Goal: Task Accomplishment & Management: Use online tool/utility

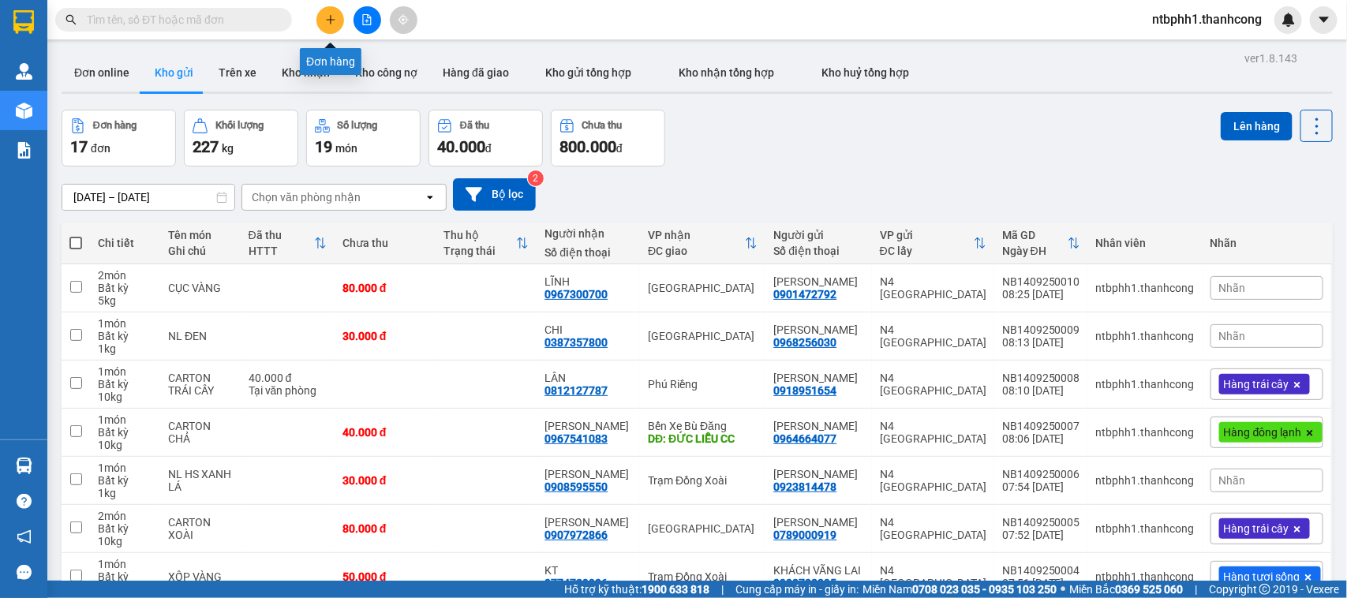
click at [332, 20] on icon "plus" at bounding box center [330, 19] width 9 height 1
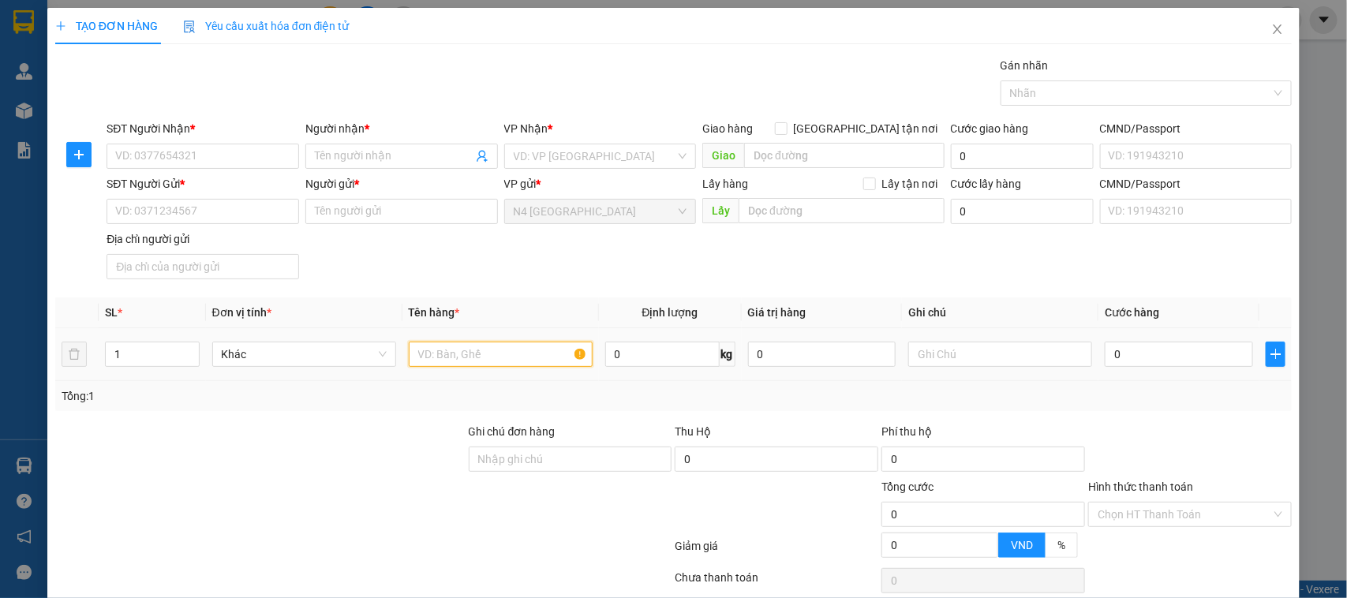
click at [511, 350] on input "text" at bounding box center [501, 354] width 184 height 25
type input "CARTON XANH"
click at [654, 163] on input "search" at bounding box center [595, 156] width 163 height 24
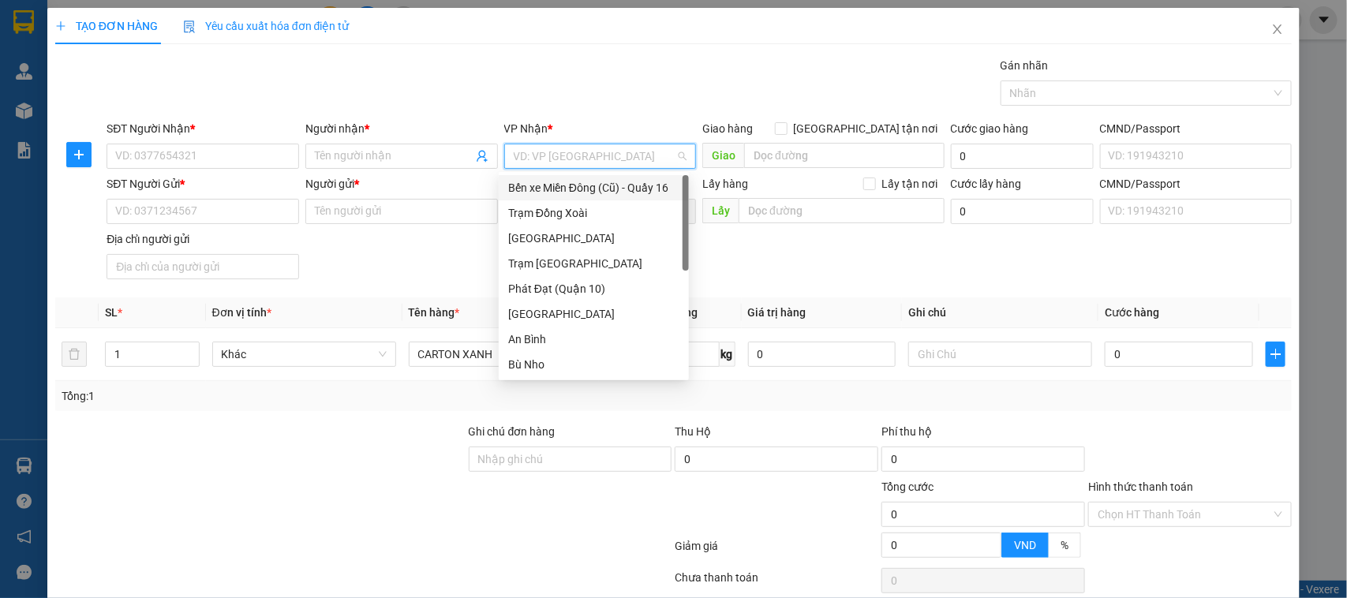
type input "P"
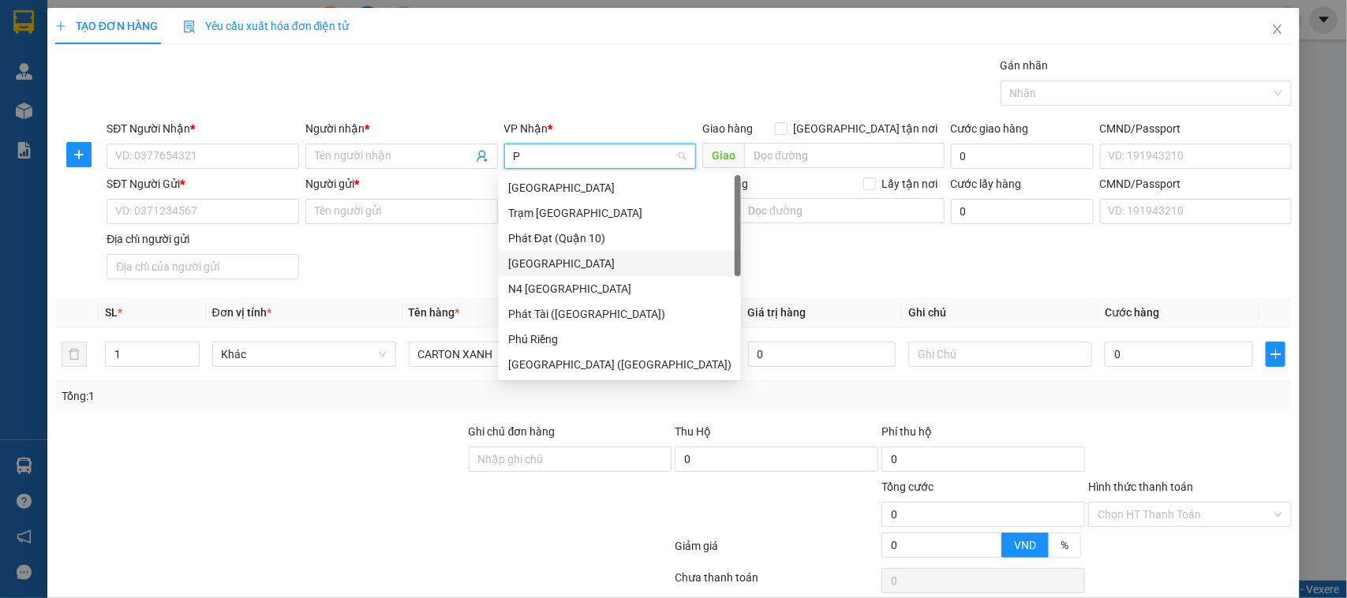
click at [575, 266] on div "[GEOGRAPHIC_DATA]" at bounding box center [619, 263] width 223 height 17
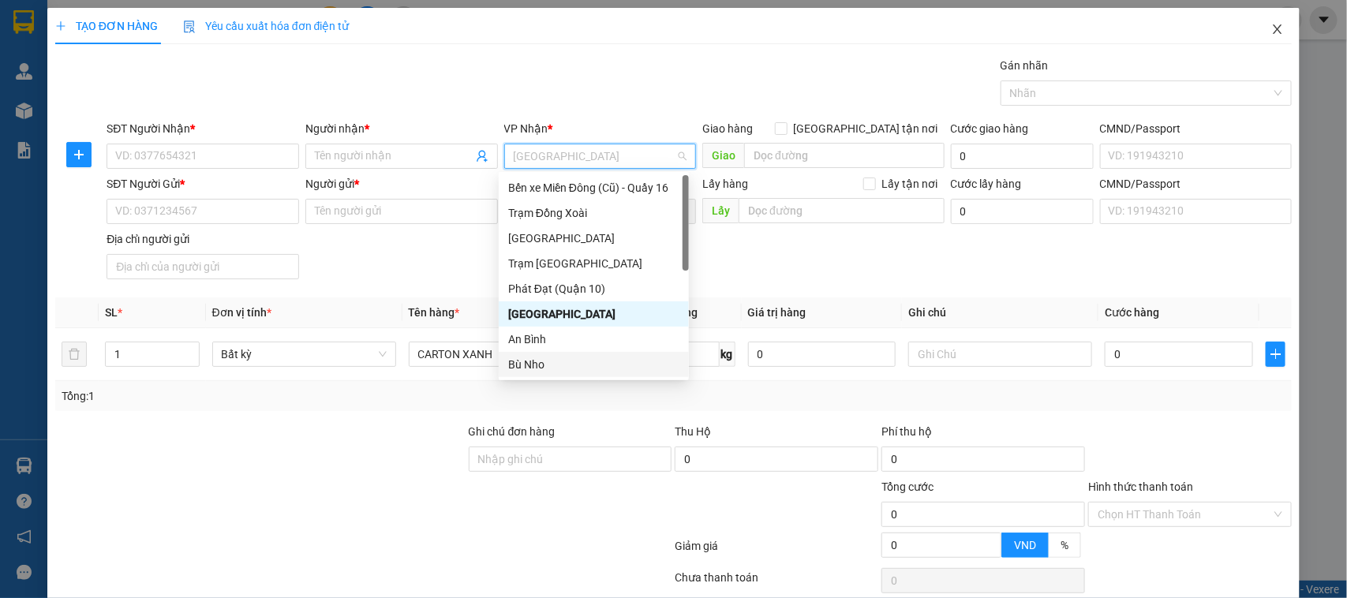
click at [1272, 25] on icon "close" at bounding box center [1278, 29] width 13 height 13
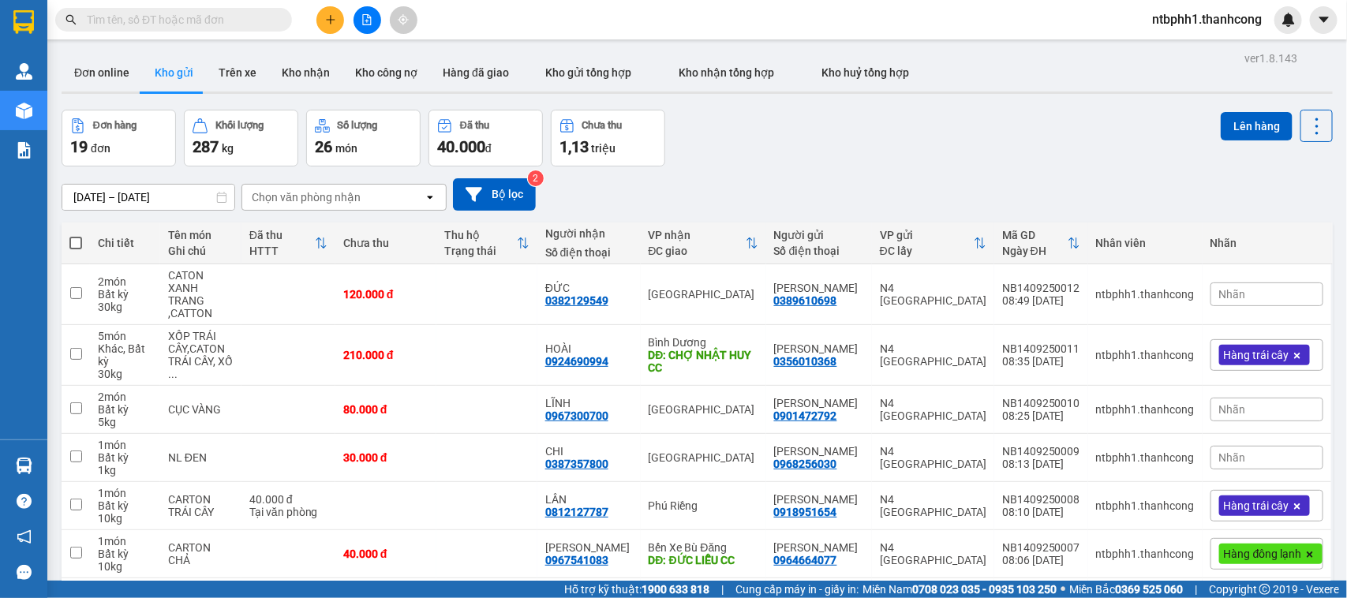
click at [337, 28] on button at bounding box center [331, 20] width 28 height 28
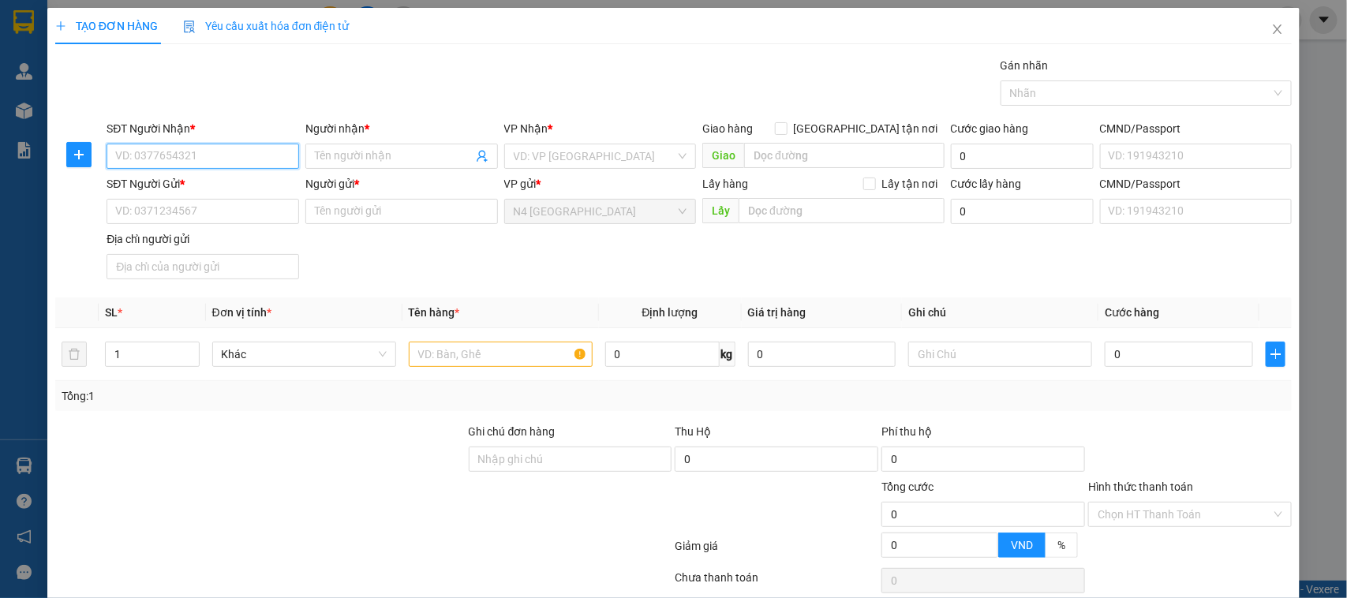
click at [187, 156] on input "SĐT Người Nhận *" at bounding box center [203, 156] width 193 height 25
paste input "0923945595"
type input "0923945595"
type input "d"
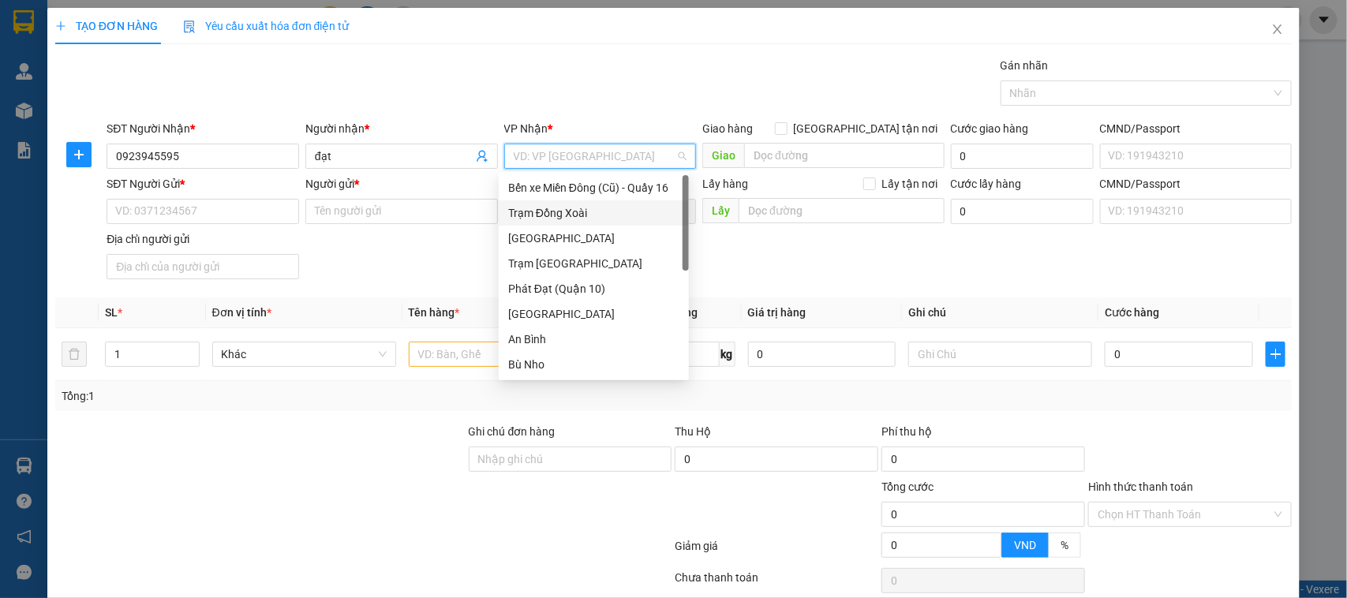
click at [598, 219] on div "Trạm Đồng Xoài" at bounding box center [593, 212] width 171 height 17
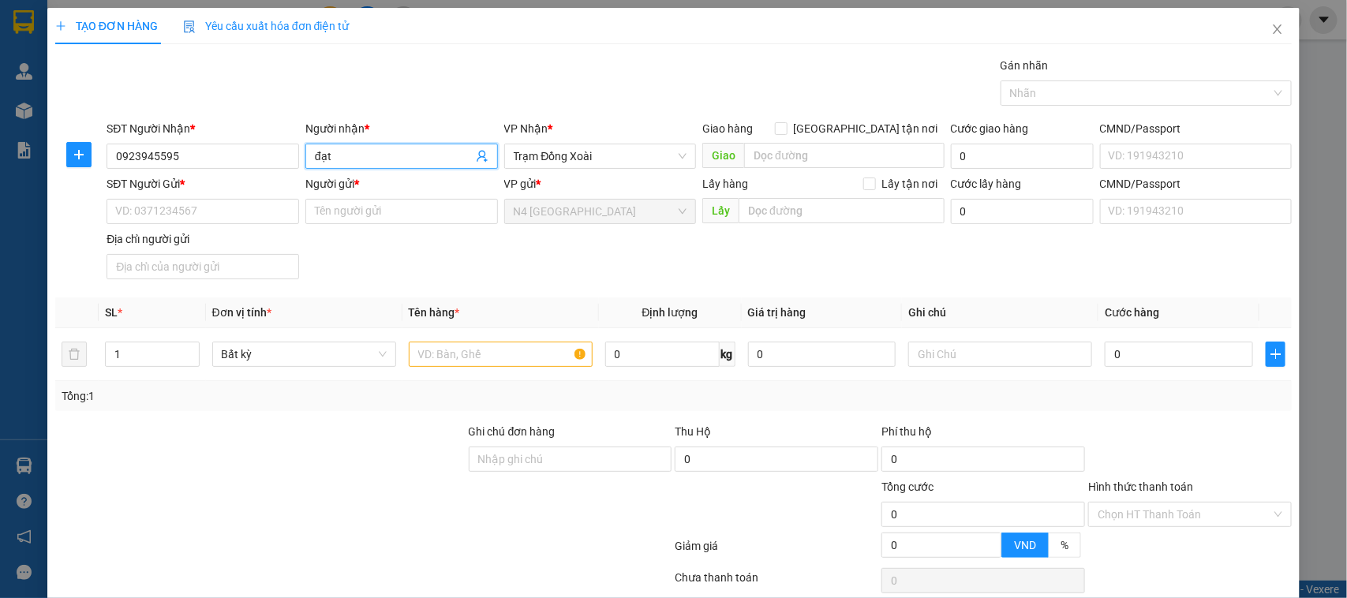
click at [361, 159] on input "đạt" at bounding box center [394, 156] width 158 height 17
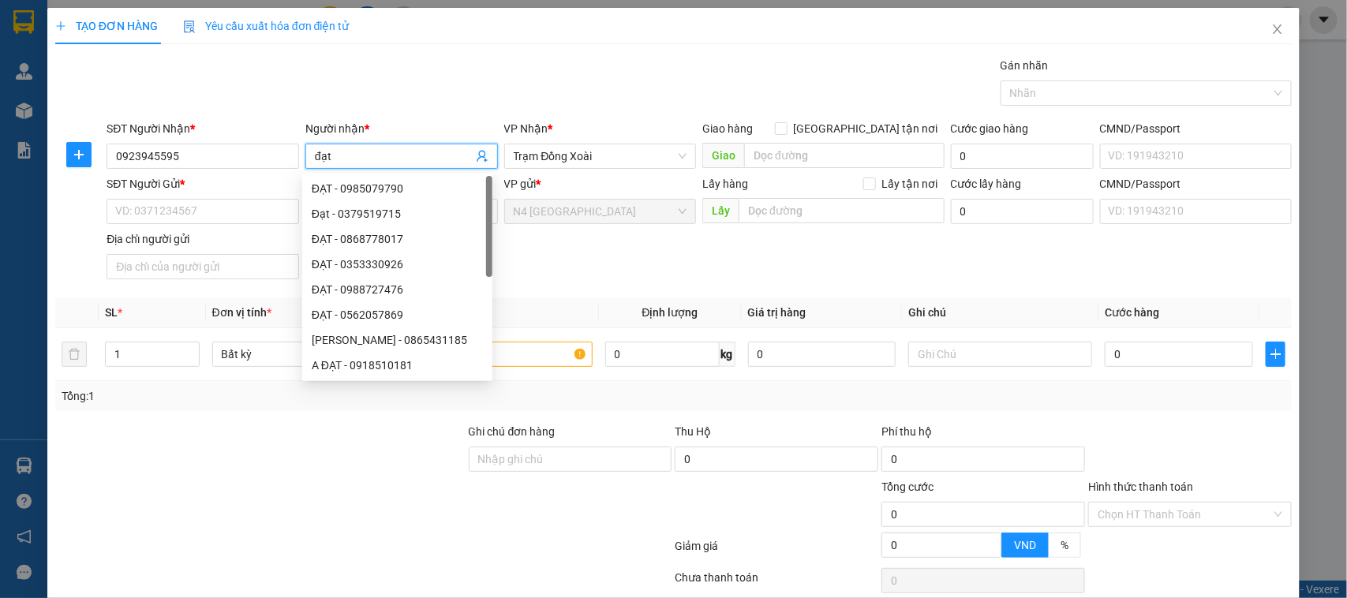
type input "D"
type input "ĐẠT"
click at [196, 217] on input "SĐT Người Gửi *" at bounding box center [203, 211] width 193 height 25
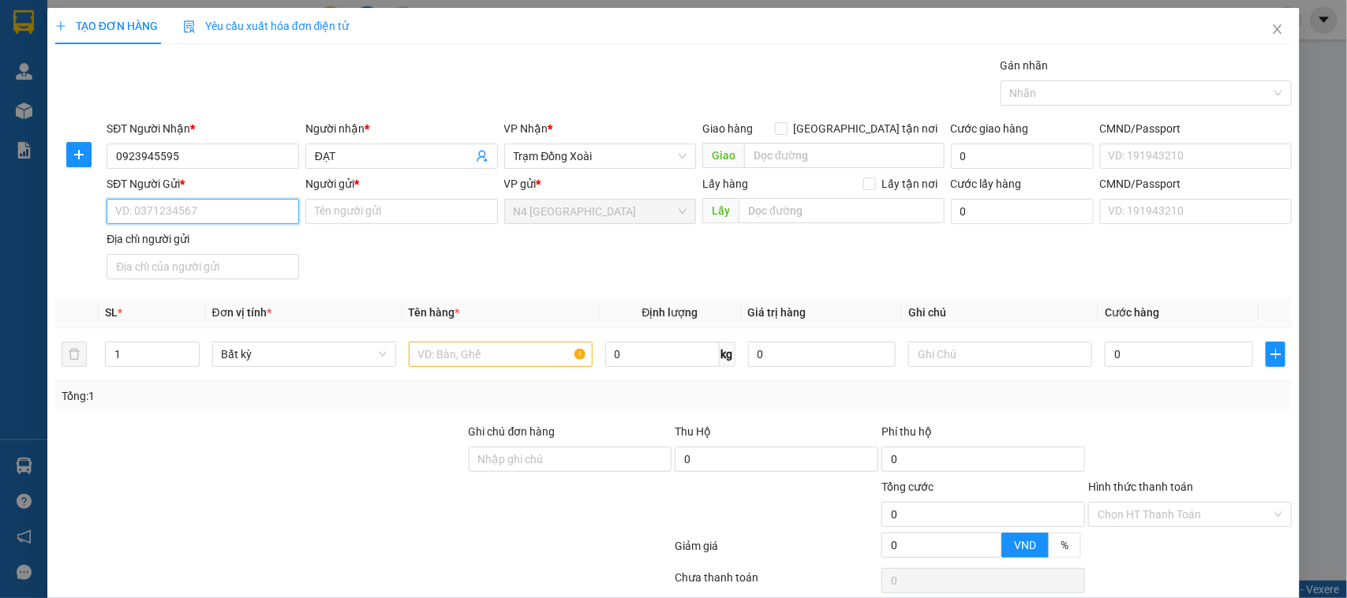
paste input "0349541943"
type input "0349541943"
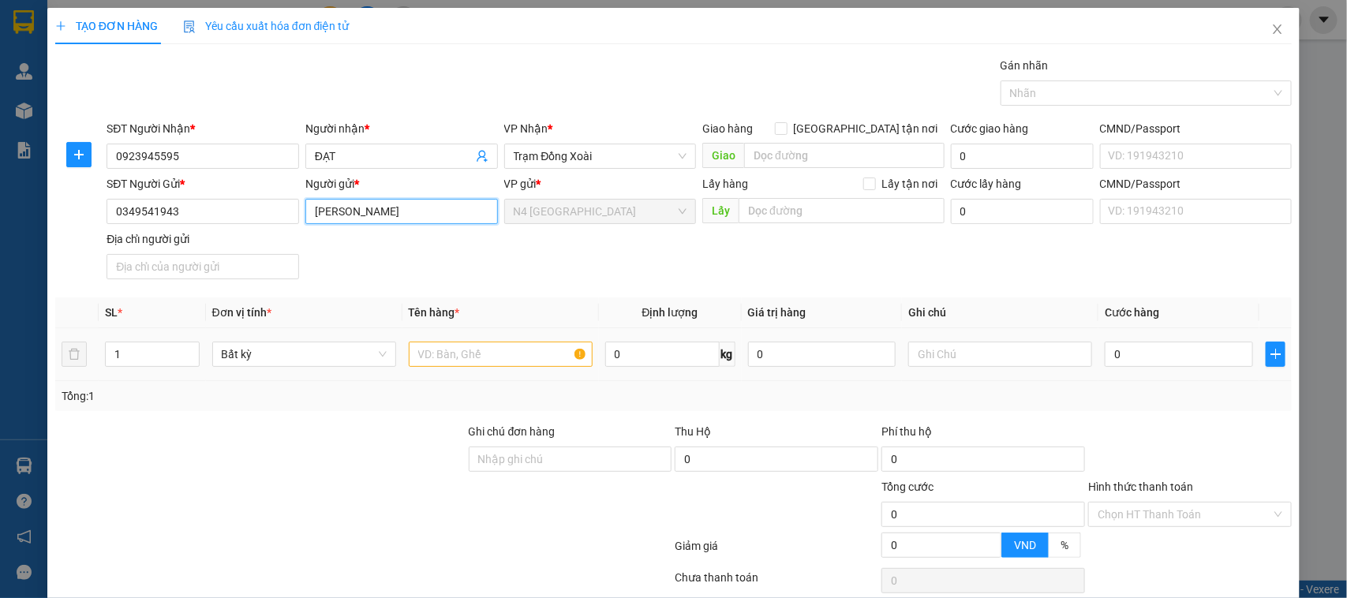
type input "PHẠM THỊ BÍCH HỒNG"
click at [438, 359] on input "text" at bounding box center [501, 354] width 184 height 25
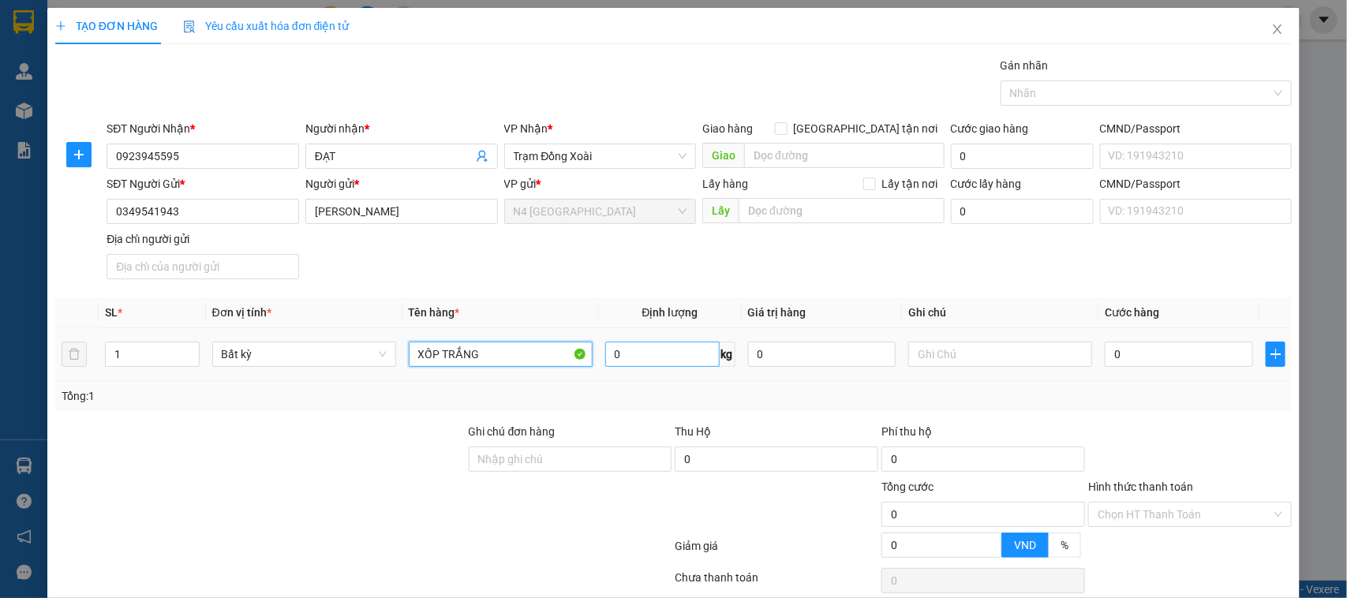
type input "XỐP TRẮNG"
click at [1016, 99] on div at bounding box center [1139, 93] width 268 height 19
type input "2"
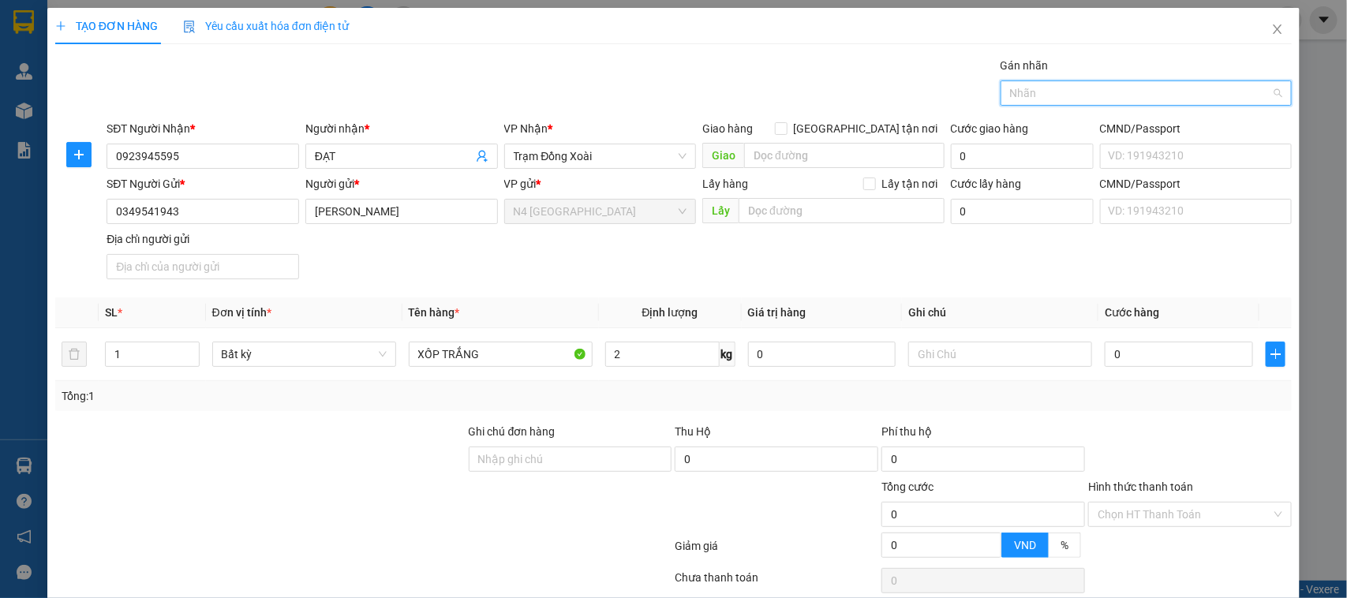
type input "D"
type input "ĐO"
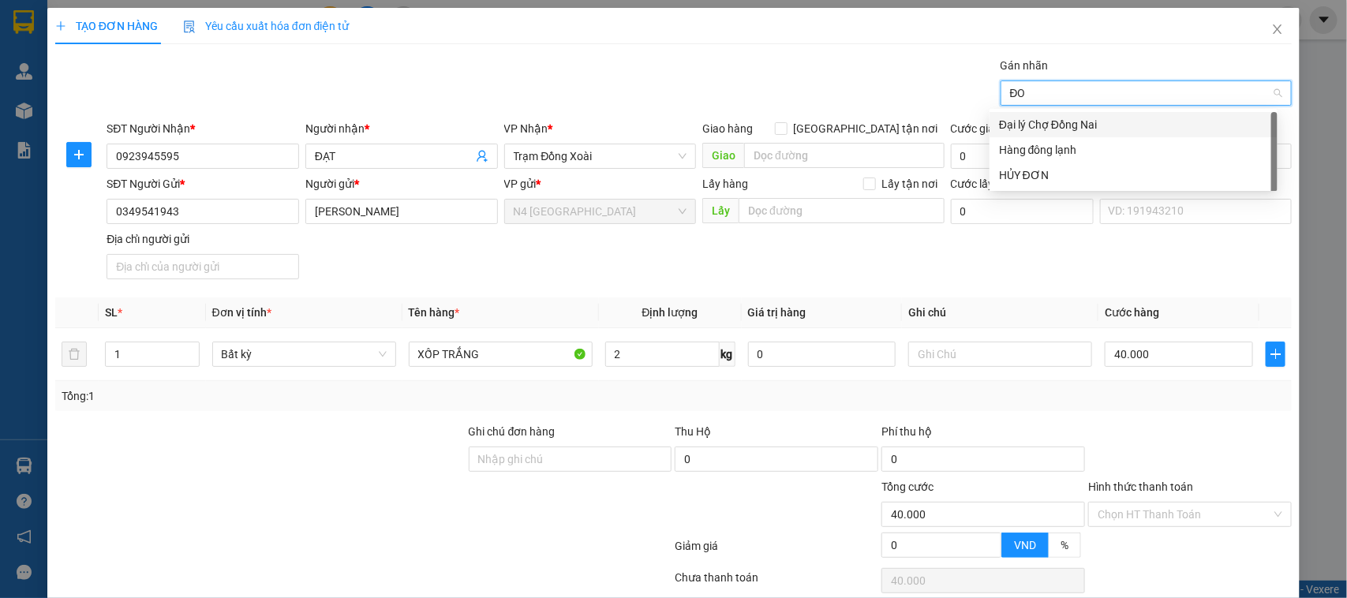
type input "40.000"
click at [1047, 152] on div "Hàng đông lạnh" at bounding box center [1133, 149] width 269 height 17
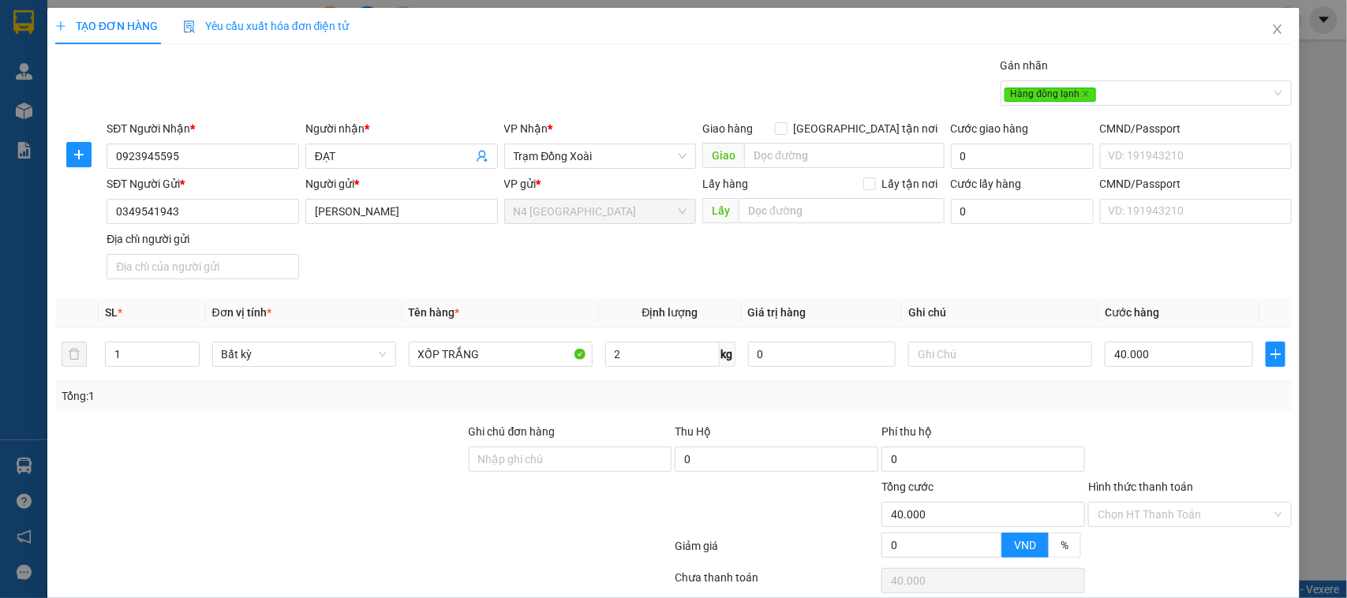
click at [916, 255] on div "SĐT Người Gửi * 0349541943 Người gửi * PHẠM THỊ BÍCH HỒNG VP gửi * N4 Bình Phướ…" at bounding box center [699, 230] width 1192 height 111
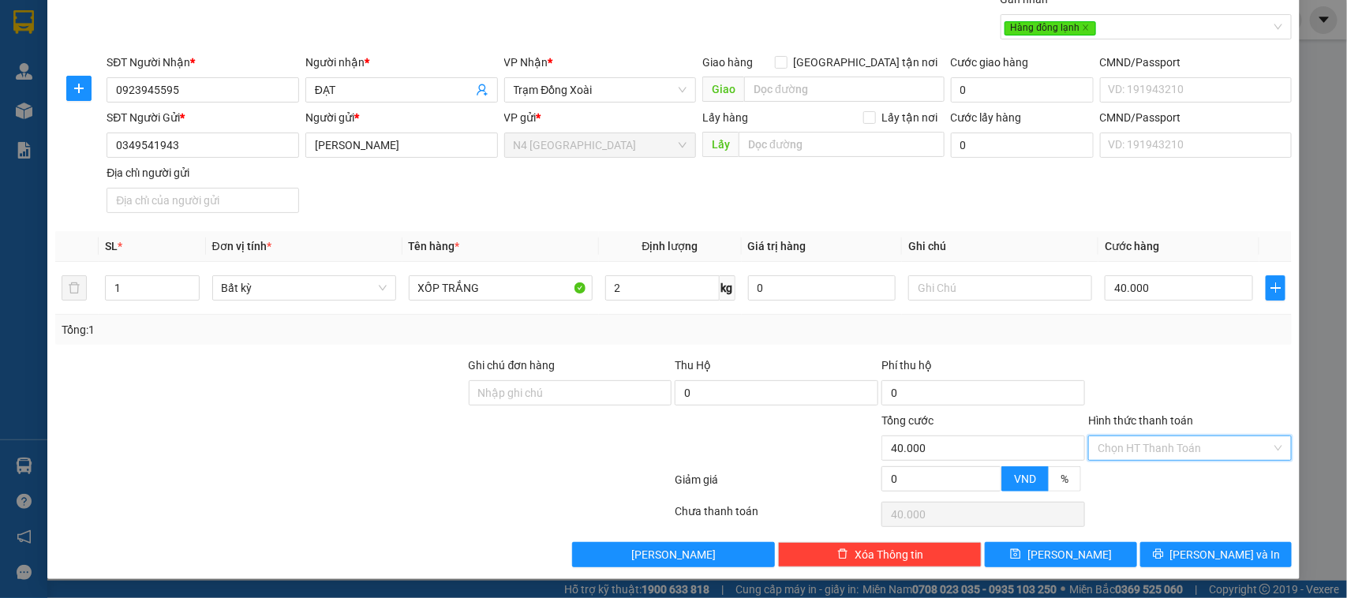
click at [1164, 451] on input "Hình thức thanh toán" at bounding box center [1185, 449] width 174 height 24
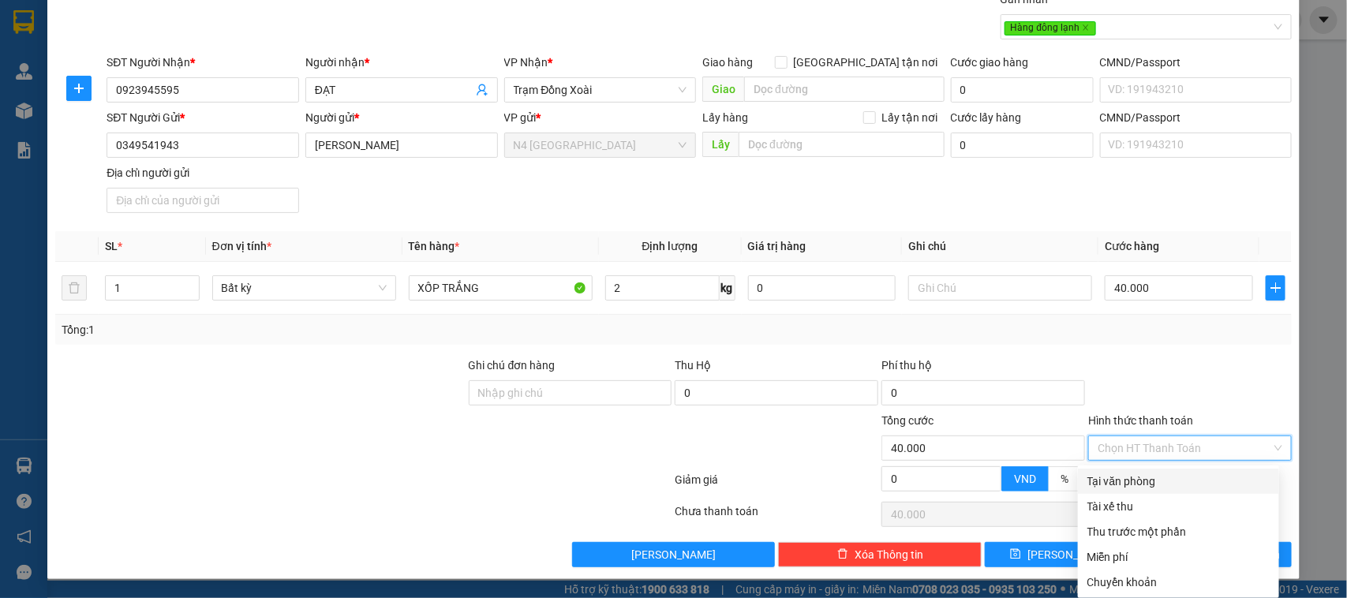
click at [1147, 479] on div "Tại văn phòng" at bounding box center [1179, 481] width 182 height 17
type input "0"
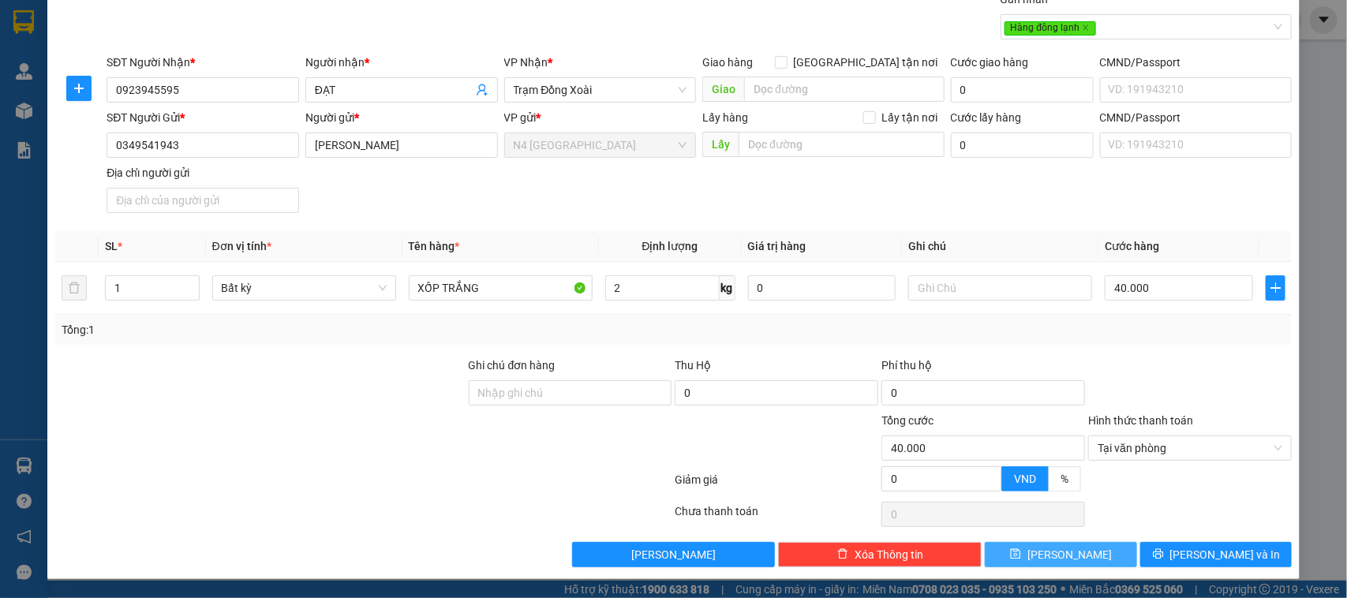
click at [1044, 553] on button "Lưu" at bounding box center [1061, 554] width 152 height 25
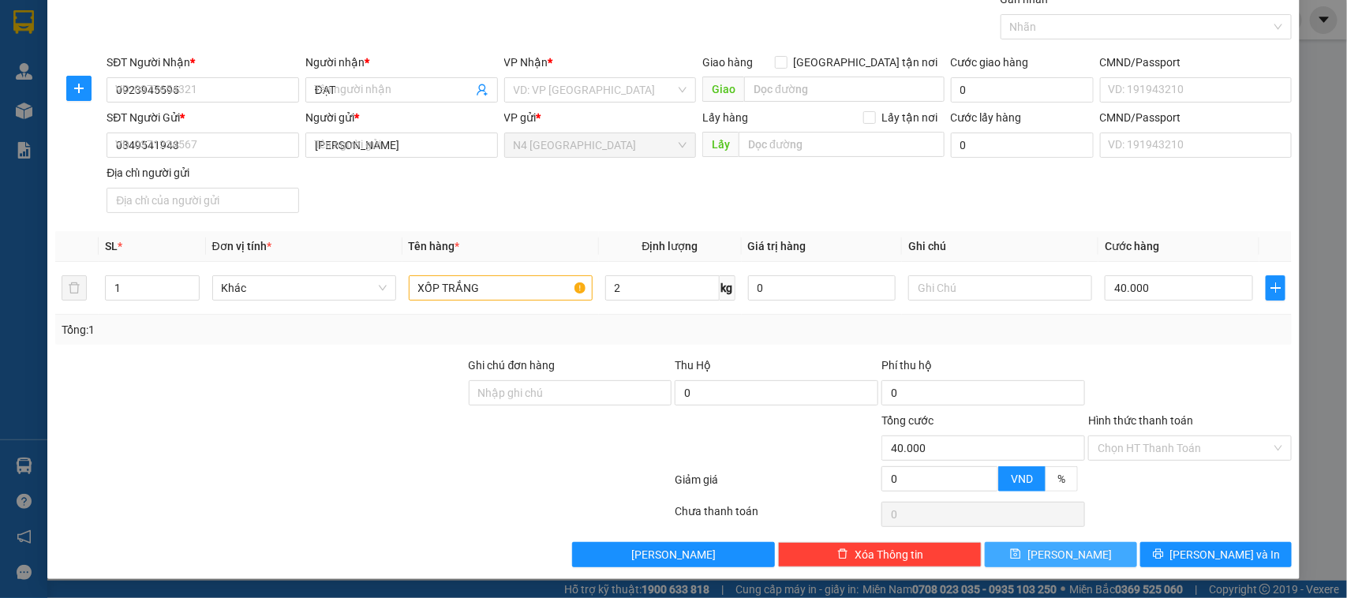
type input "0"
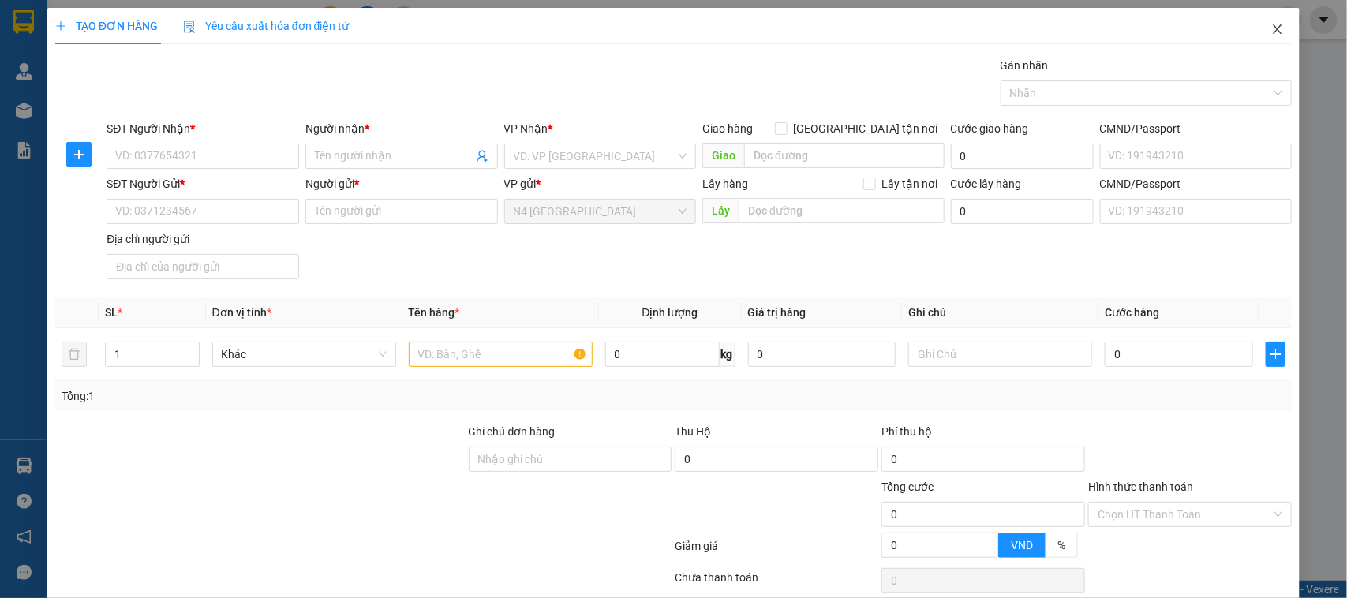
click at [1272, 24] on icon "close" at bounding box center [1278, 29] width 13 height 13
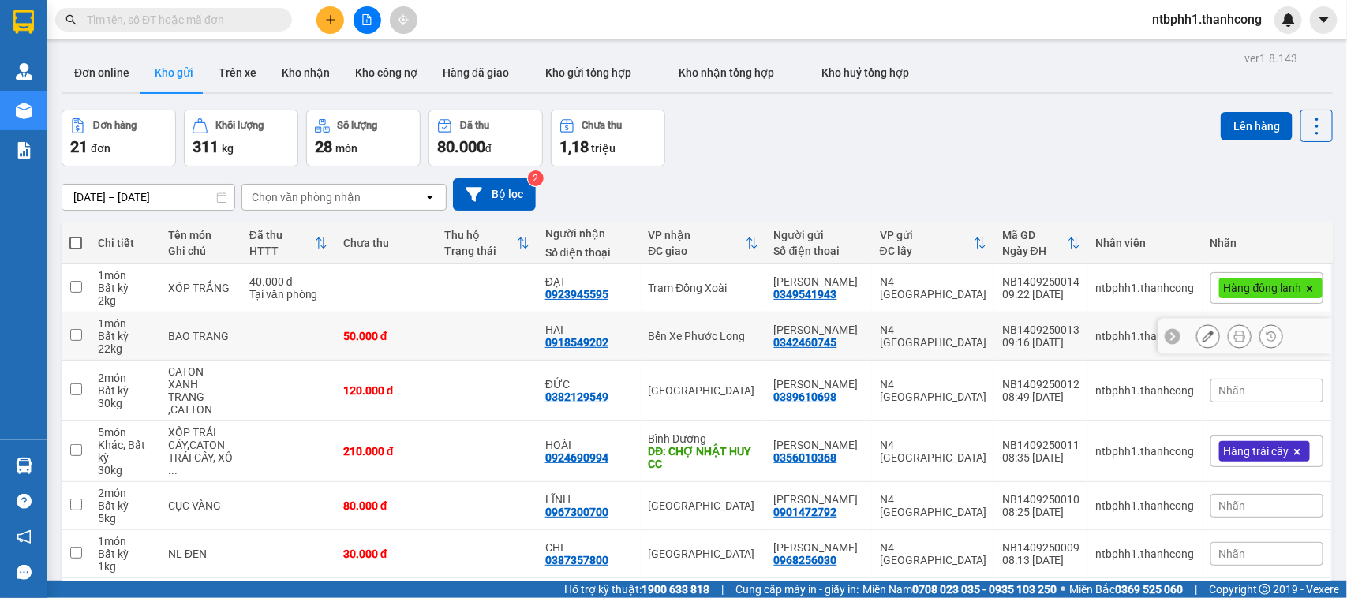
click at [1203, 332] on icon at bounding box center [1208, 336] width 11 height 11
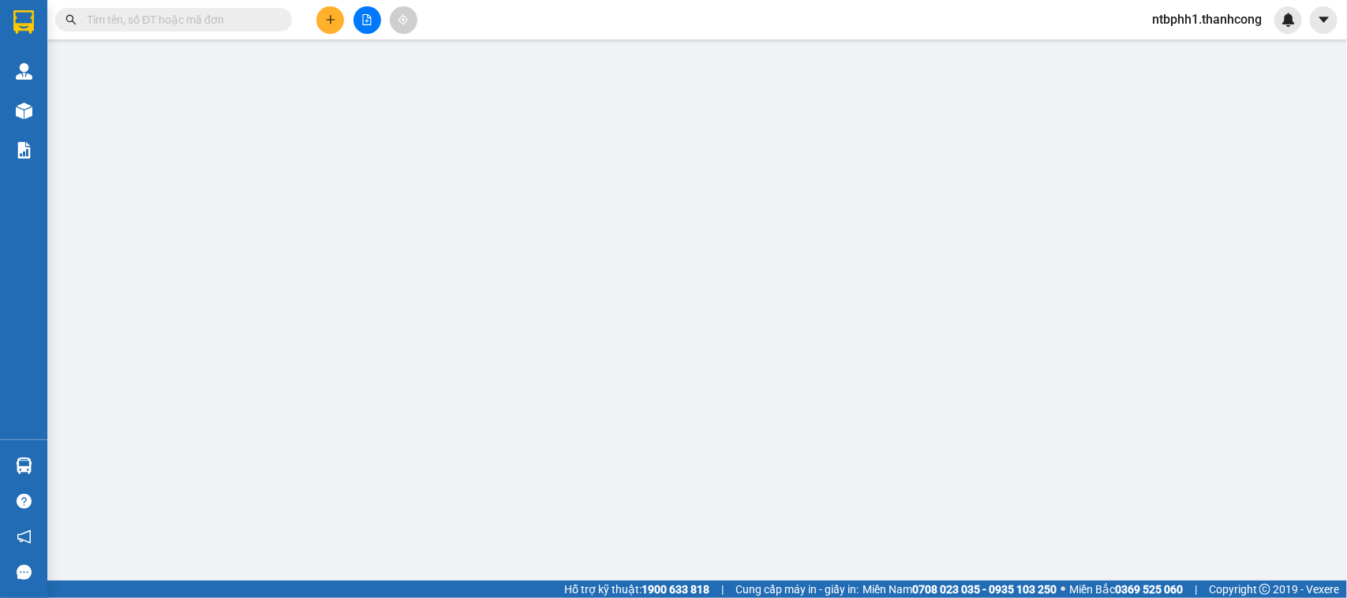
type input "0918549202"
type input "HAI"
type input "0342460745"
type input "HUỲNH TRỌNG CƯỜNG"
type input "LẠNG SƠN"
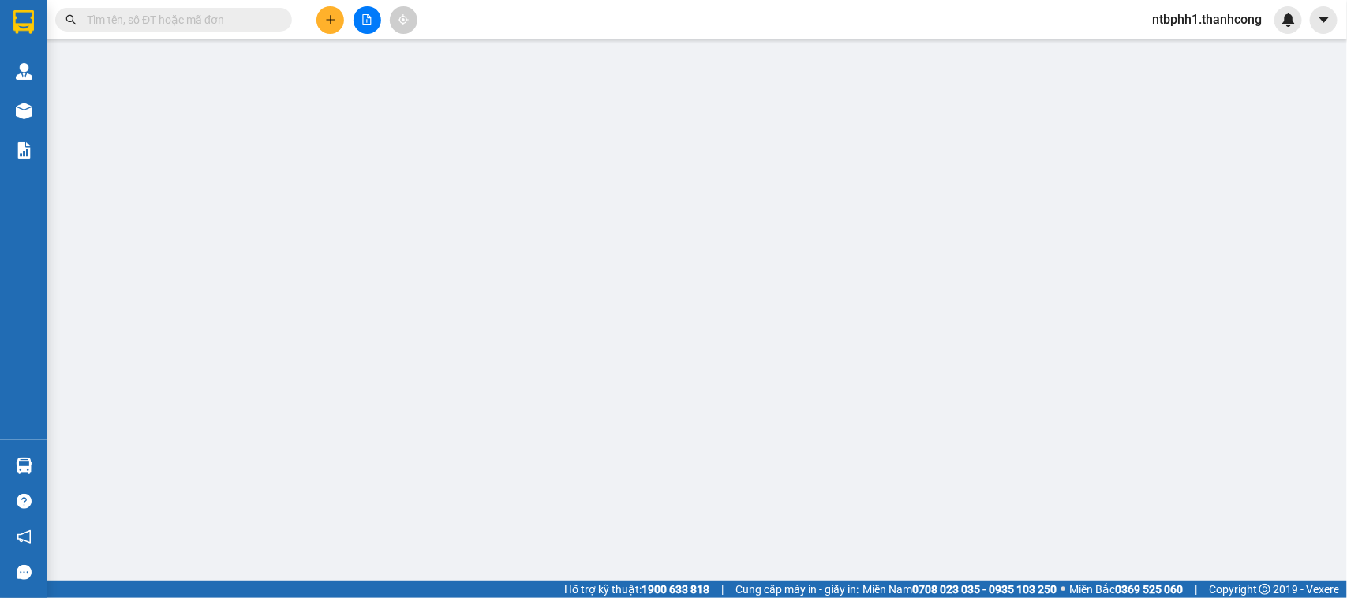
type input "50.000"
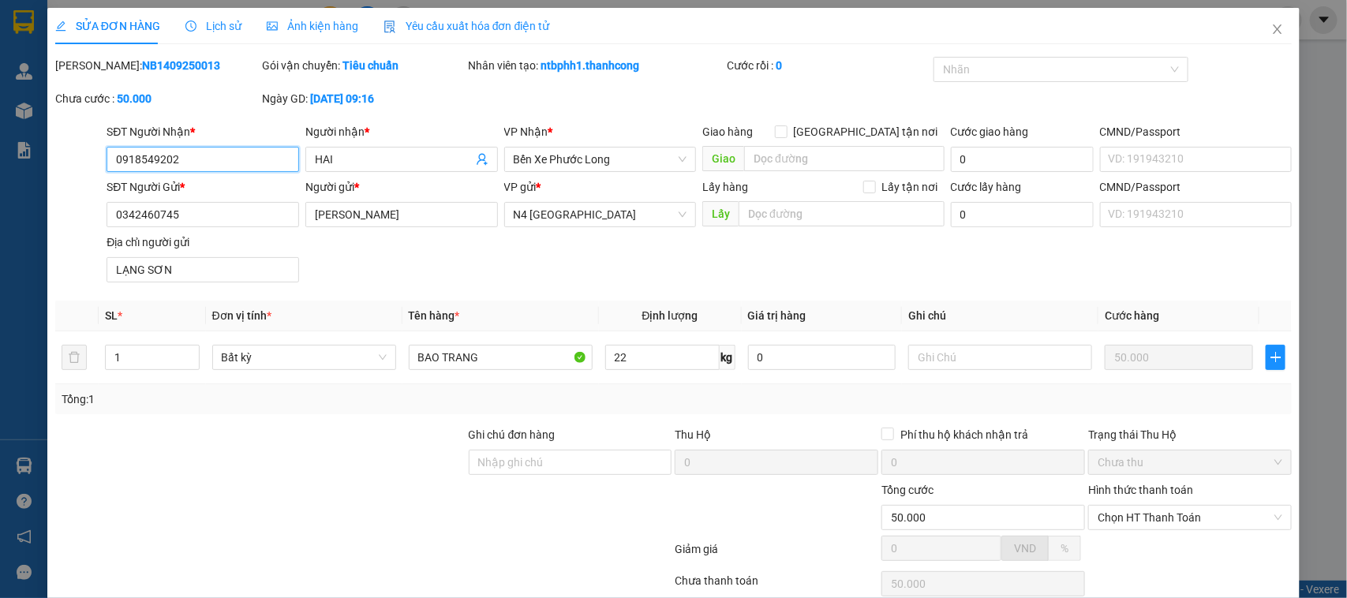
scroll to position [71, 0]
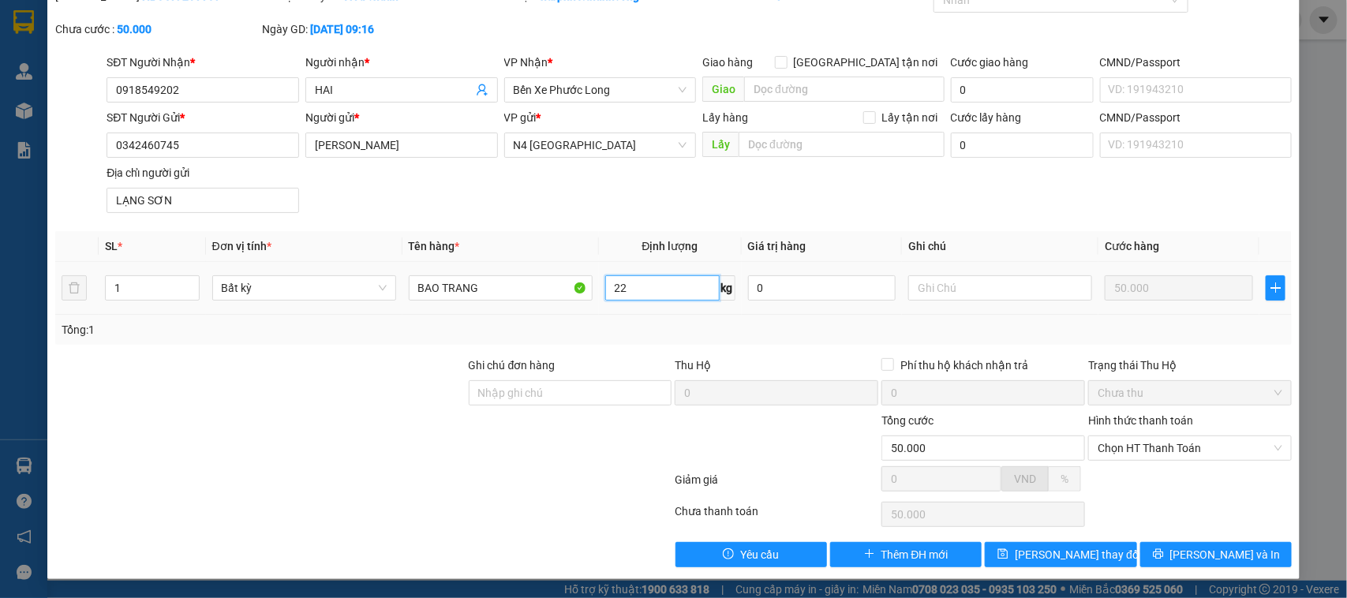
click at [655, 289] on input "22" at bounding box center [662, 287] width 114 height 25
type input "2"
click at [613, 474] on div at bounding box center [364, 483] width 620 height 32
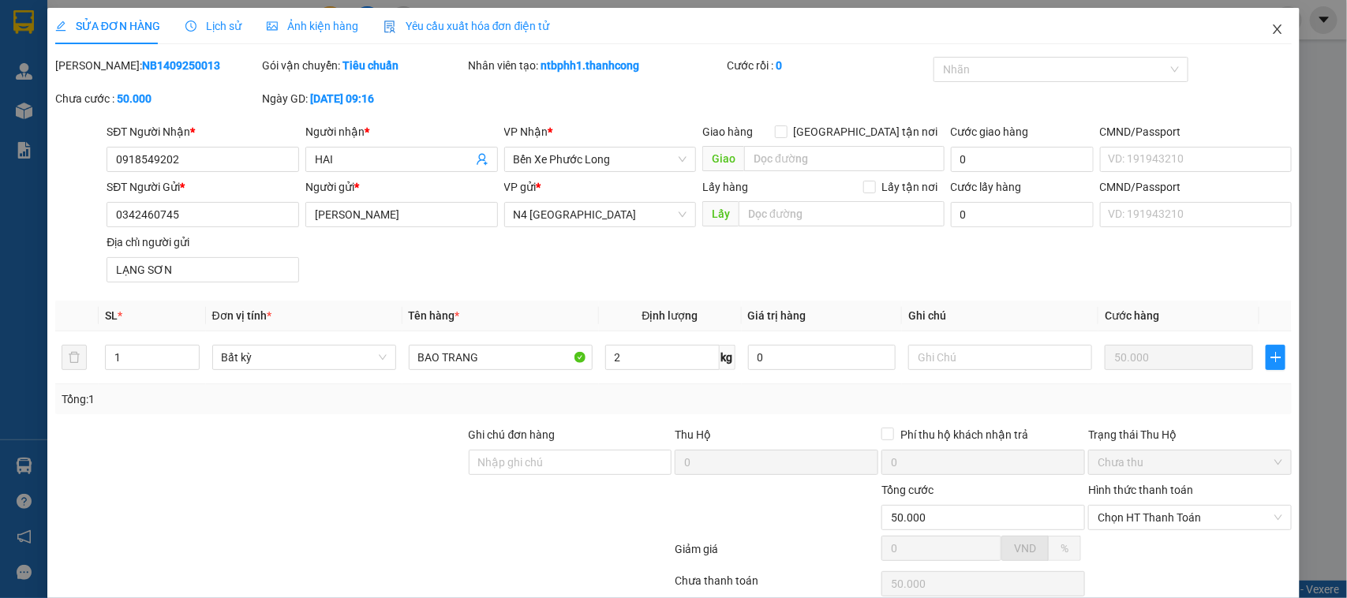
click at [1274, 28] on icon "close" at bounding box center [1278, 28] width 9 height 9
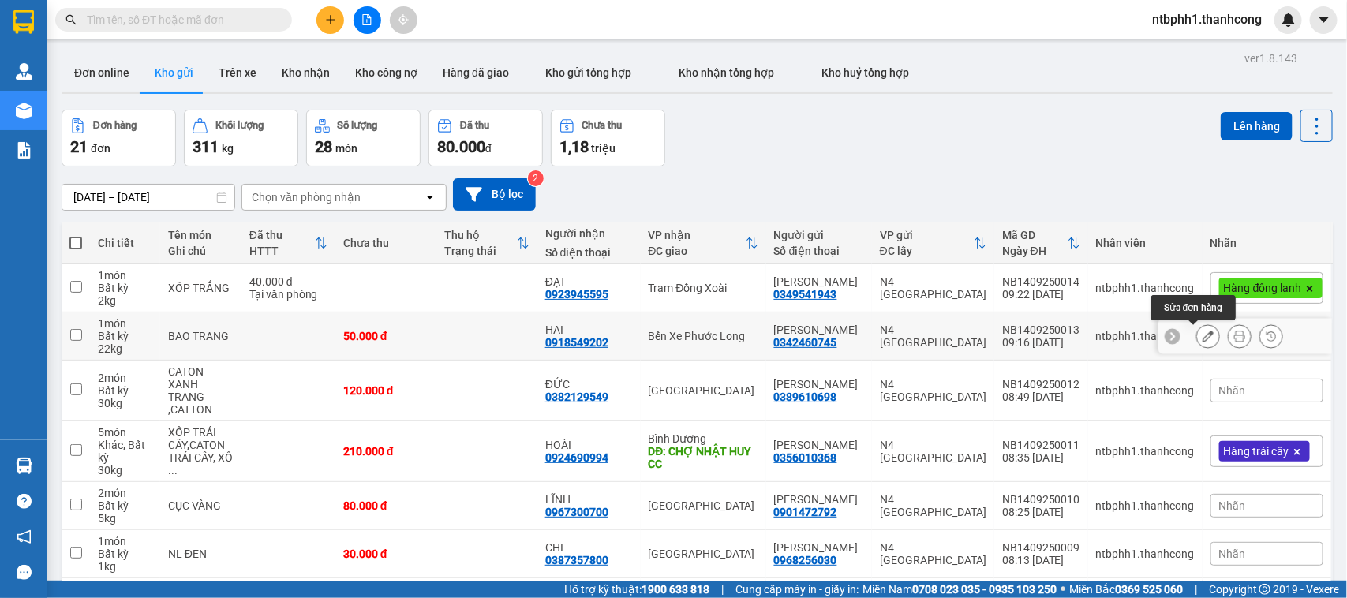
click at [1203, 332] on icon at bounding box center [1208, 336] width 11 height 11
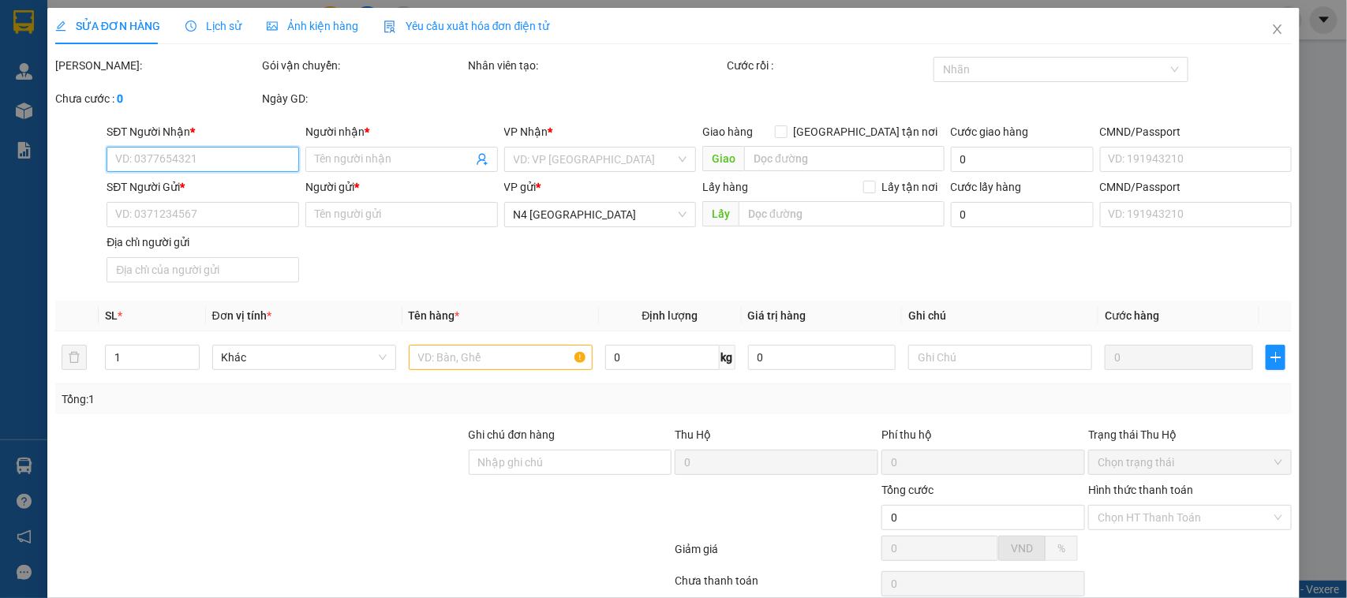
type input "0918549202"
type input "HAI"
type input "0342460745"
type input "HUỲNH TRỌNG CƯỜNG"
type input "LẠNG SƠN"
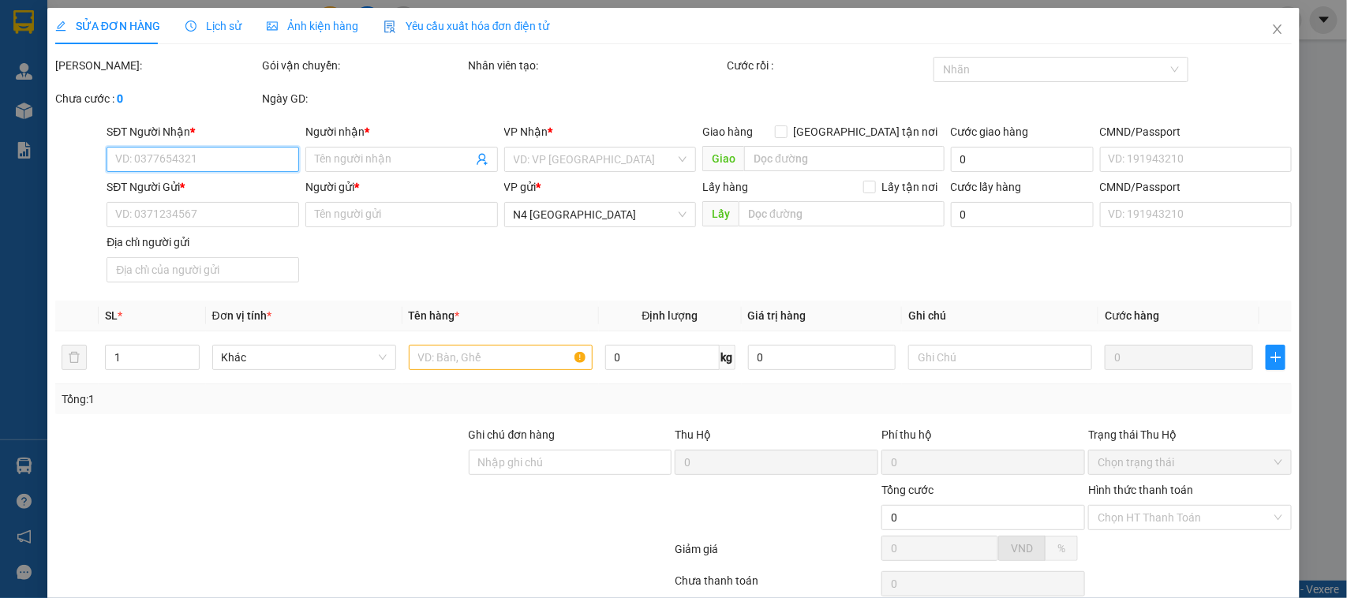
type input "50.000"
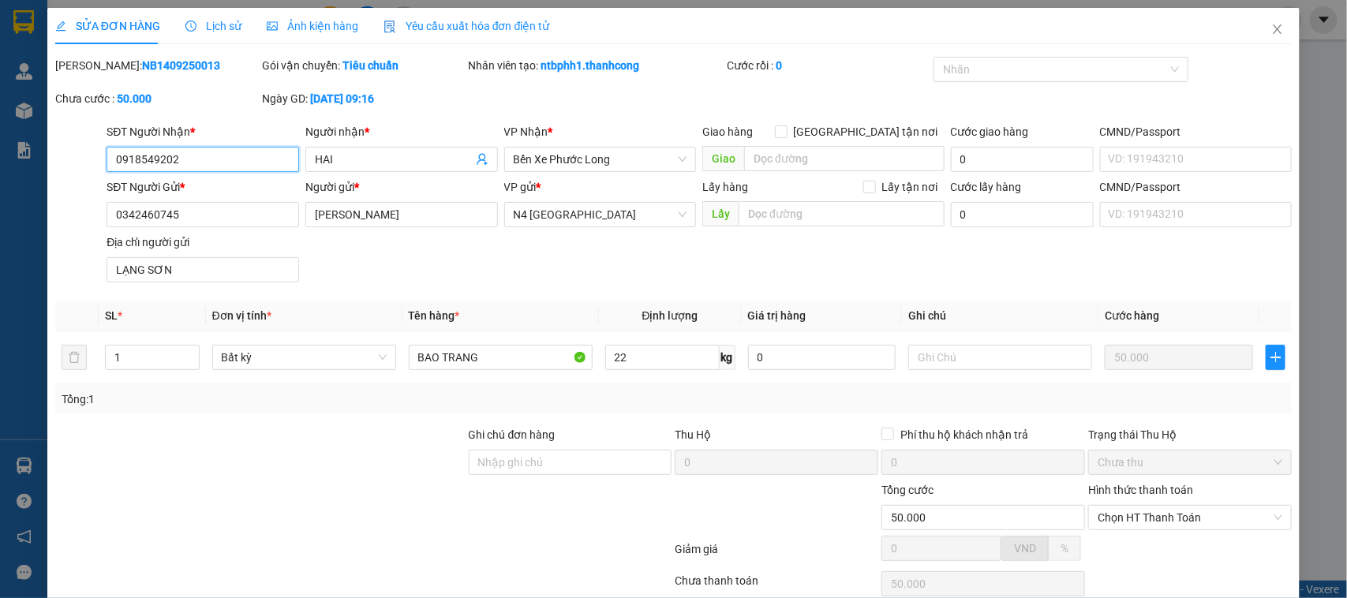
drag, startPoint x: 219, startPoint y: 162, endPoint x: 107, endPoint y: 163, distance: 112.9
click at [107, 163] on input "0918549202" at bounding box center [203, 159] width 193 height 25
paste input "82025464"
type input "0982025464"
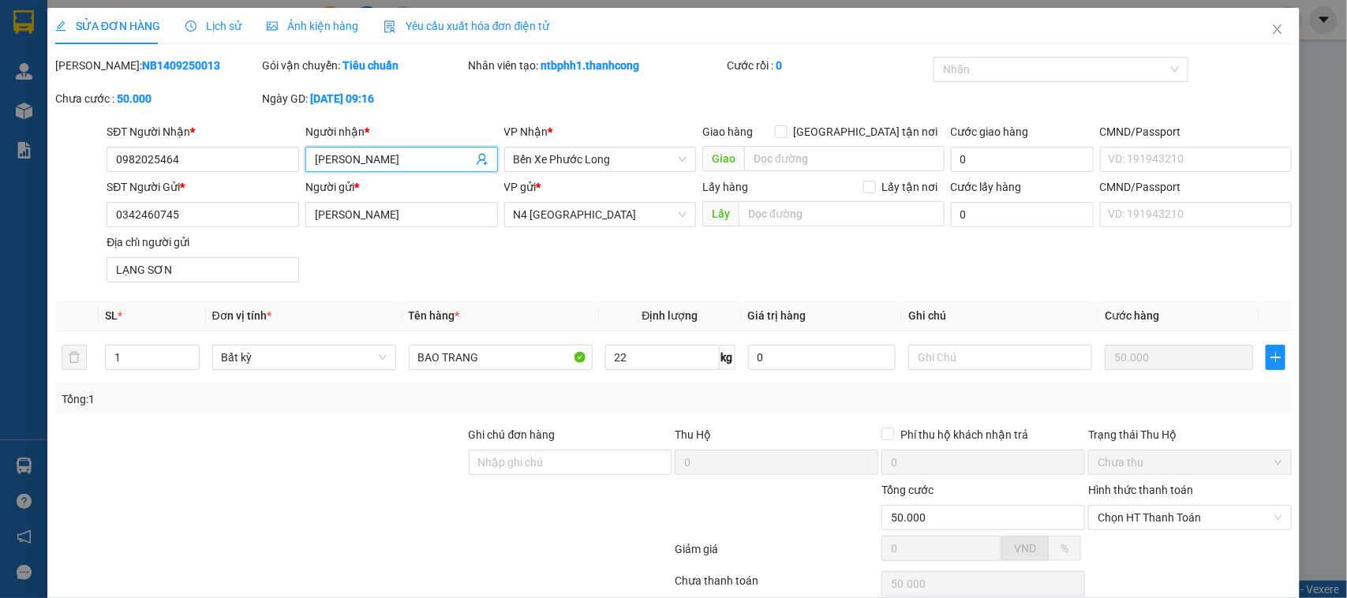
type input "[PERSON_NAME]"
click at [214, 190] on div "SĐT Người Gửi *" at bounding box center [203, 186] width 193 height 17
click at [214, 202] on input "0342460745" at bounding box center [203, 214] width 193 height 25
click at [211, 208] on input "0342460745" at bounding box center [203, 214] width 193 height 25
drag, startPoint x: 245, startPoint y: 212, endPoint x: 234, endPoint y: 213, distance: 11.9
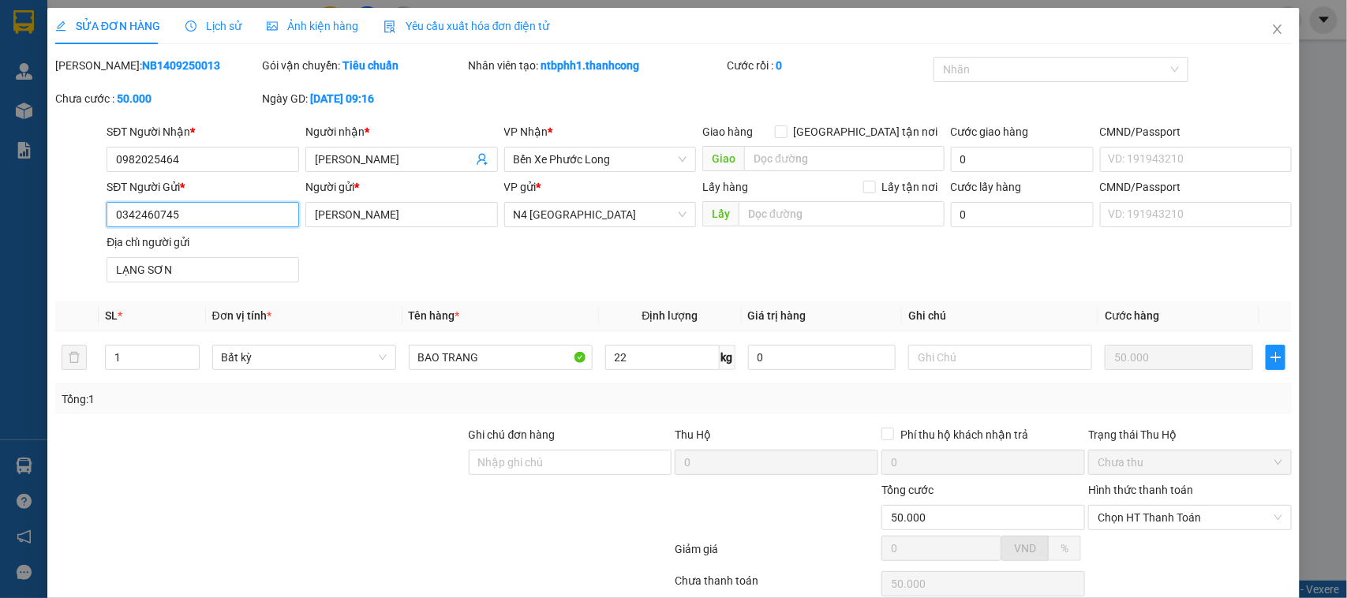
click at [234, 213] on input "0342460745" at bounding box center [203, 214] width 193 height 25
paste input "0962688488"
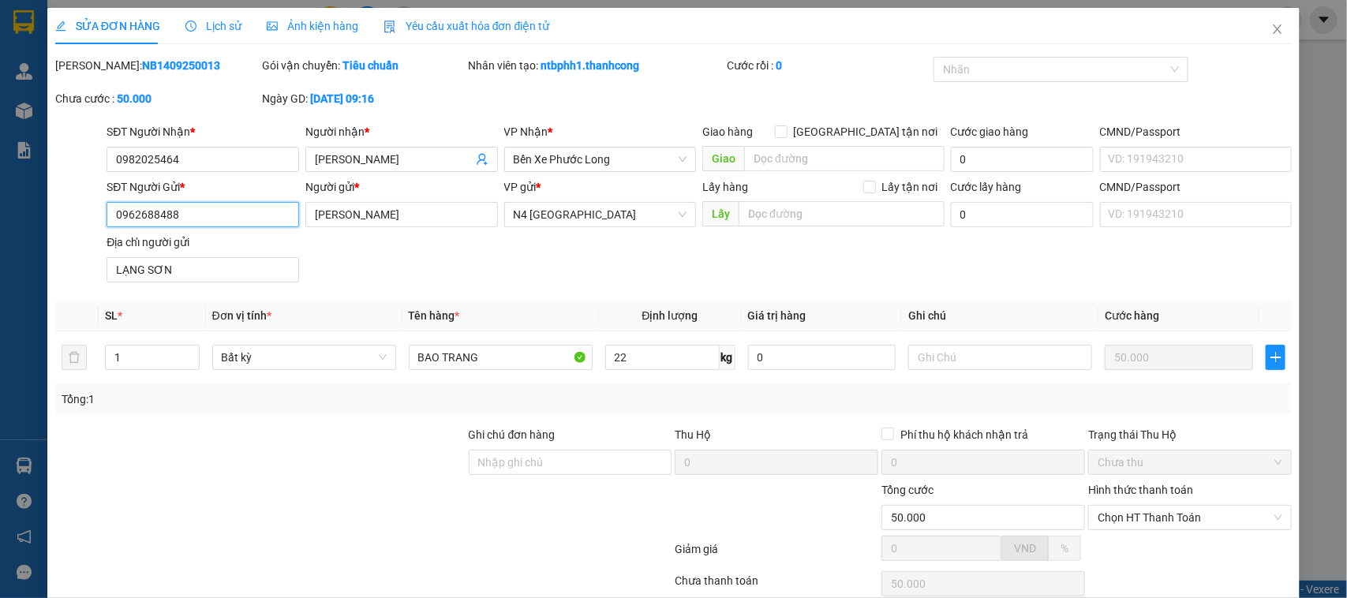
type input "0962688488"
type input "[PERSON_NAME]"
click at [140, 214] on input "0962688488" at bounding box center [203, 214] width 193 height 25
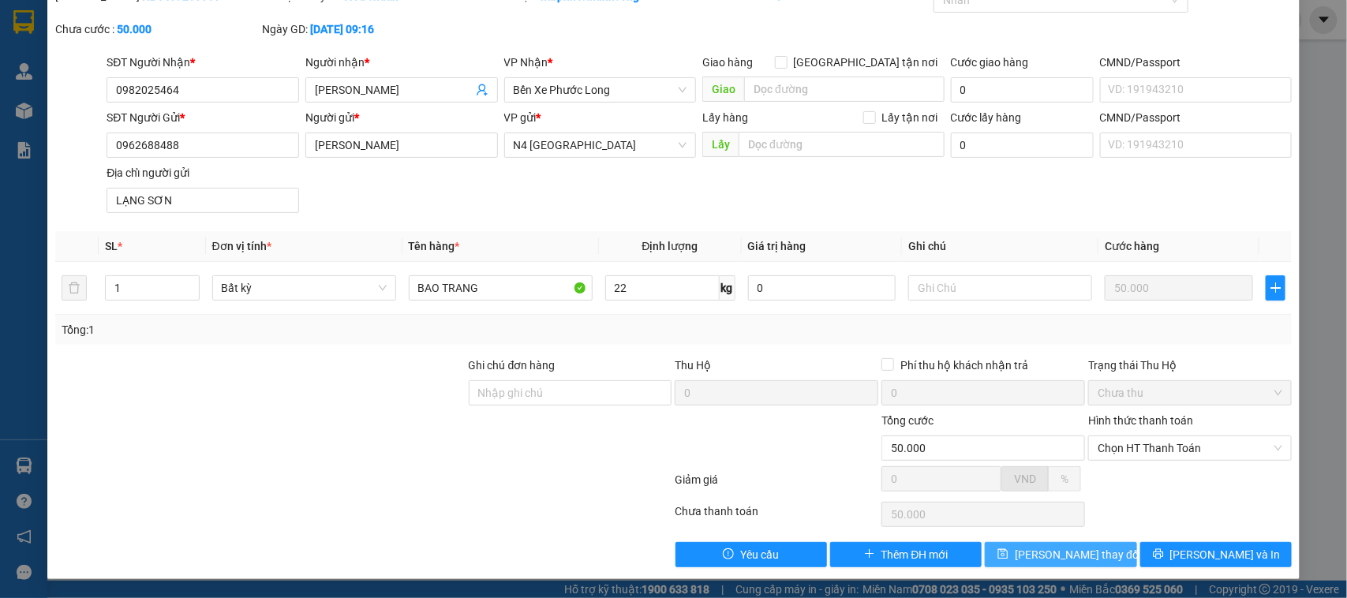
click at [1036, 560] on span "Lưu thay đổi" at bounding box center [1078, 554] width 126 height 17
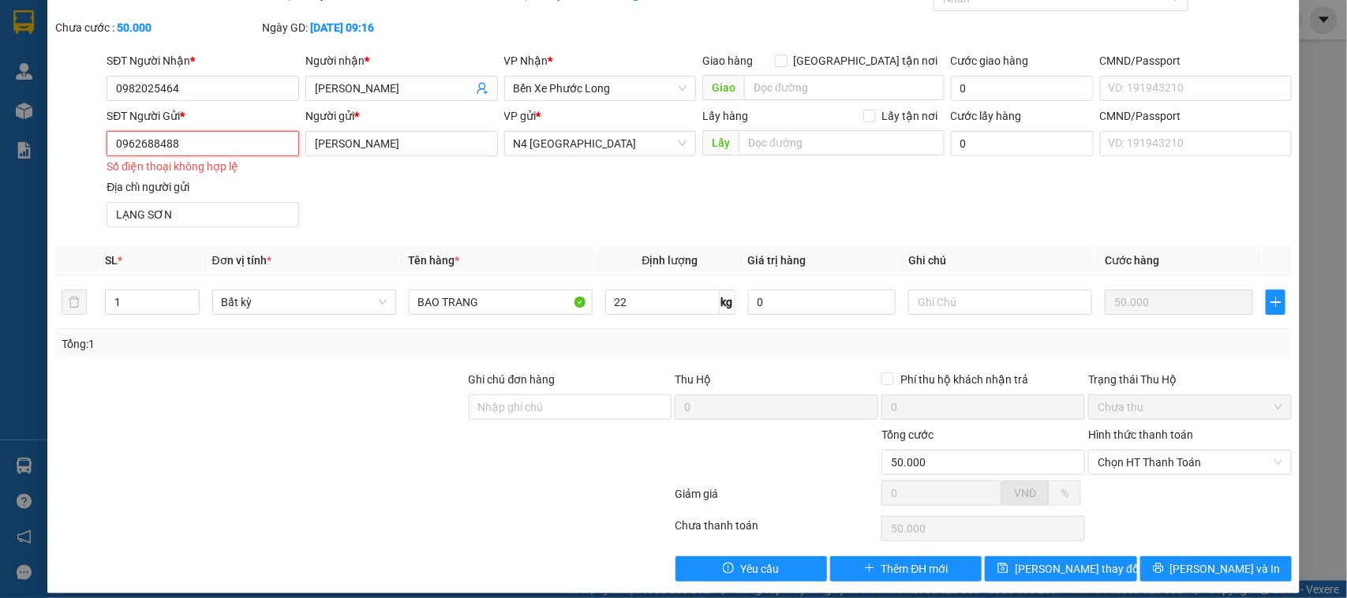
click at [120, 147] on input "0962688488" at bounding box center [203, 143] width 193 height 25
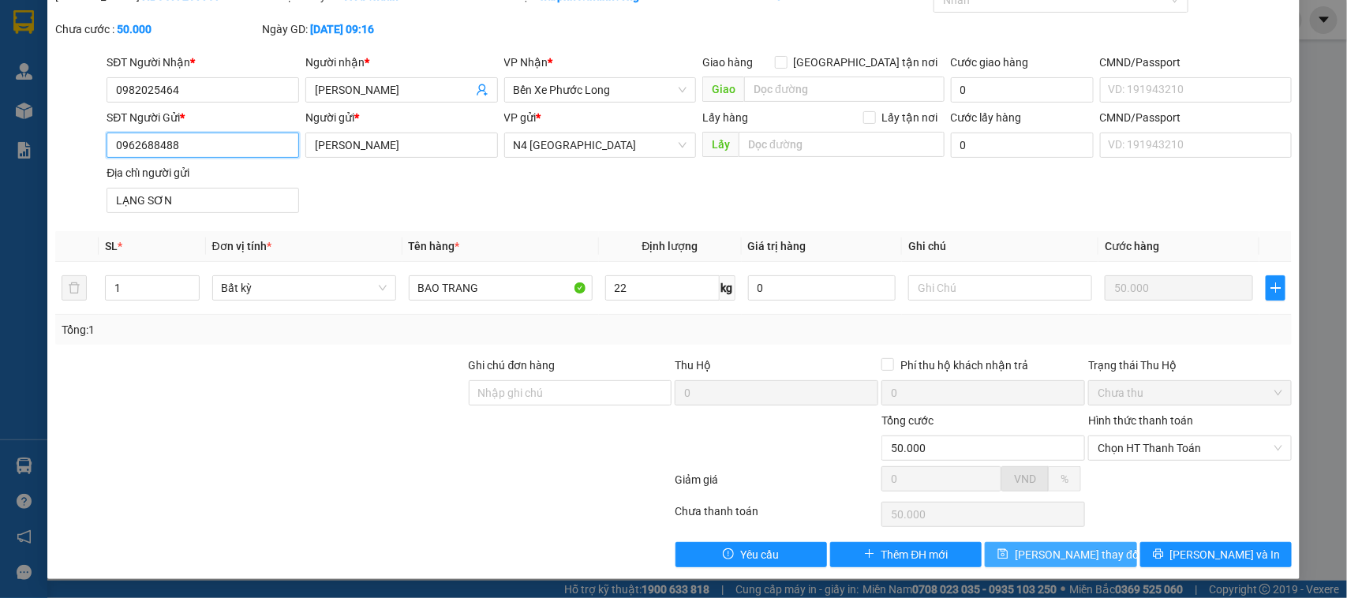
type input "0962688488"
click at [1068, 561] on span "Lưu thay đổi" at bounding box center [1078, 554] width 126 height 17
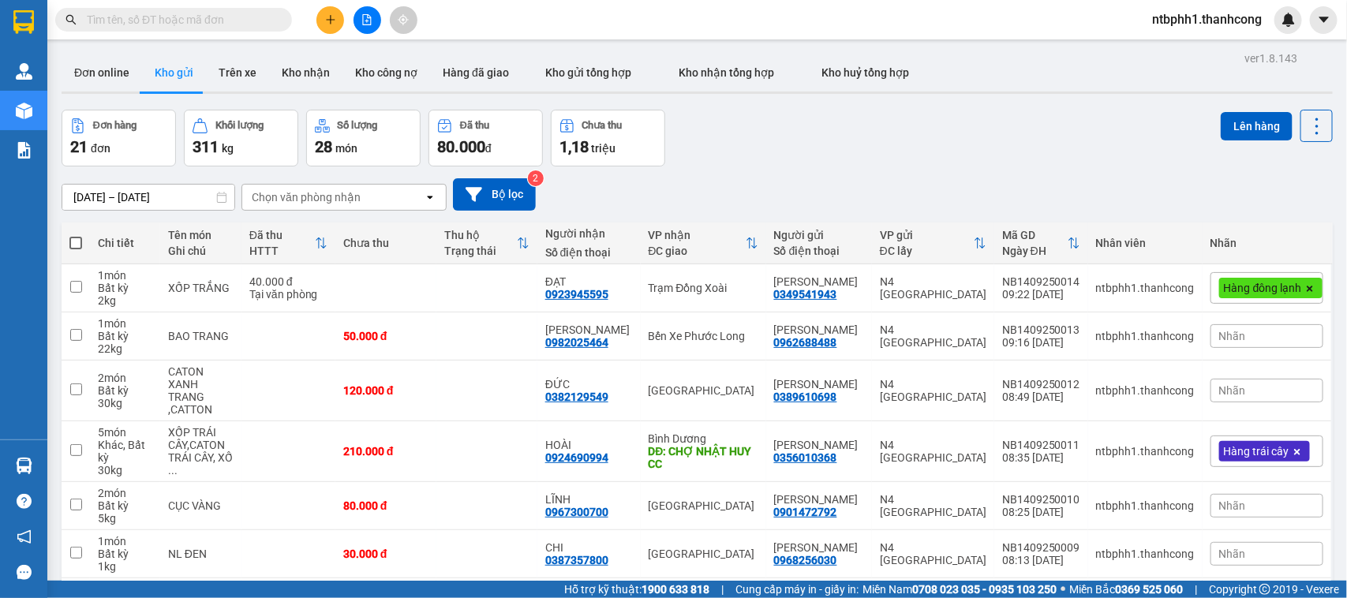
click at [328, 14] on icon "plus" at bounding box center [330, 19] width 11 height 11
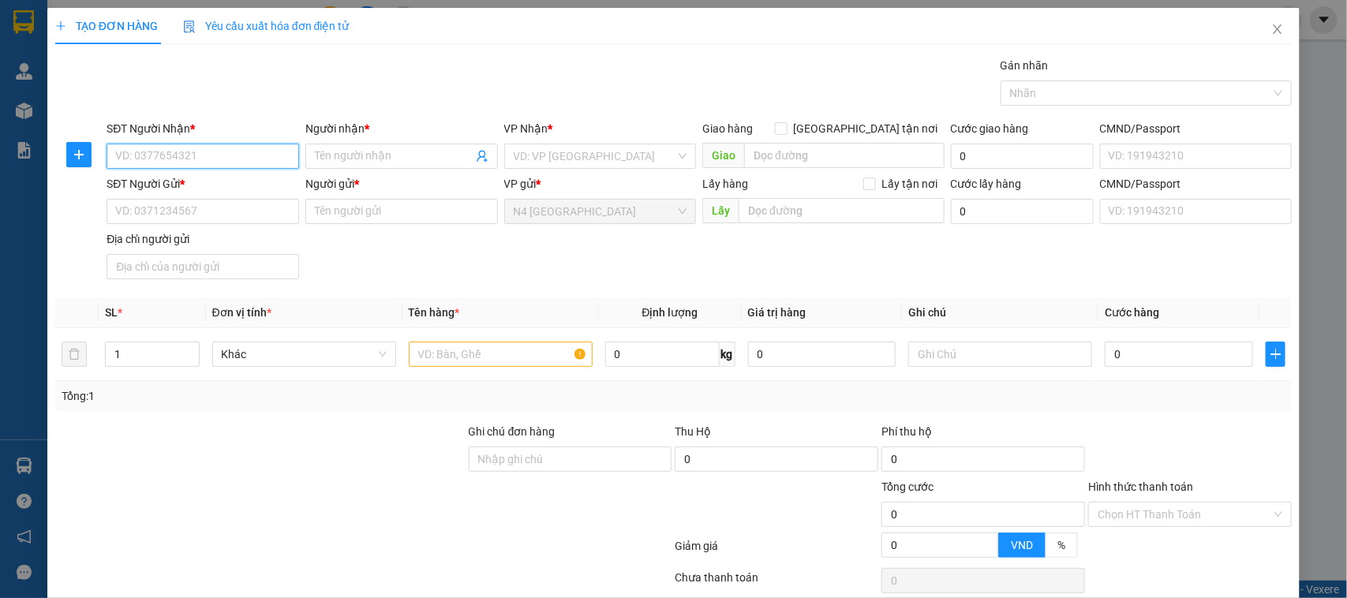
click at [196, 159] on input "SĐT Người Nhận *" at bounding box center [203, 156] width 193 height 25
paste input "0977347680"
type input "0977347680"
type input "SƠN"
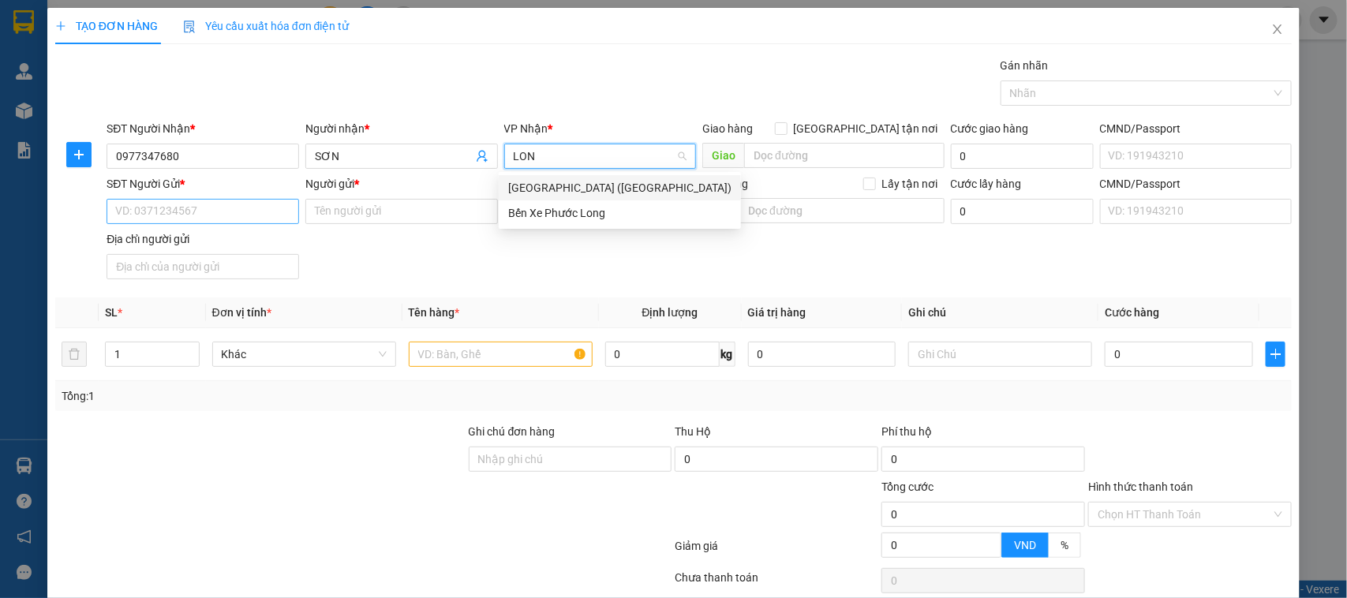
type input "LONG"
click at [592, 187] on div "Bến Xe Phước Long" at bounding box center [593, 187] width 171 height 17
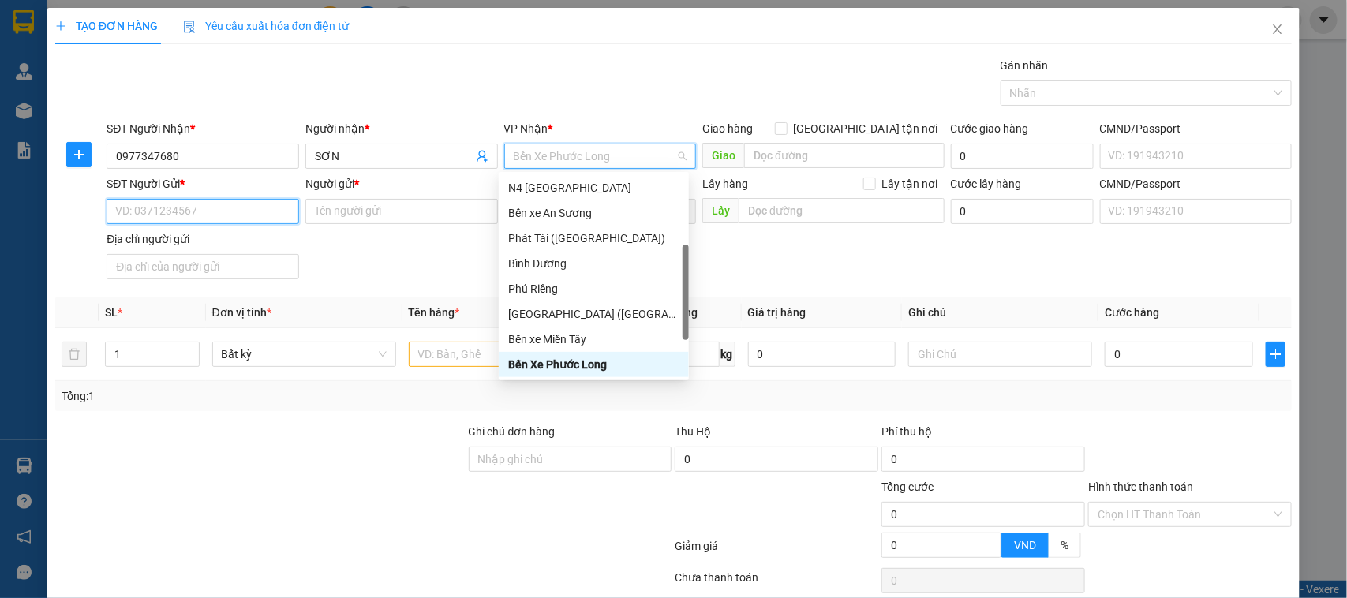
click at [187, 208] on input "SĐT Người Gửi *" at bounding box center [203, 211] width 193 height 25
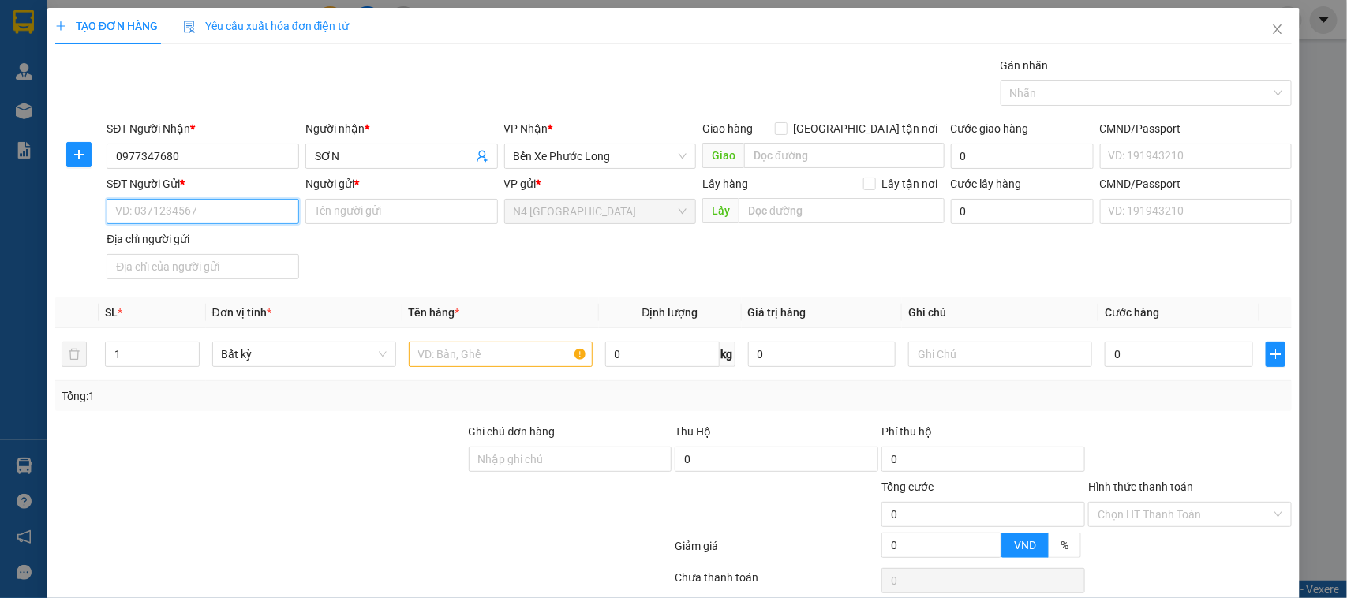
paste input "0978275768"
type input "0978275768"
paste input "CÔNG TY TNHH THIẾT BỊ VÀ DỊCH VỤ VTP"
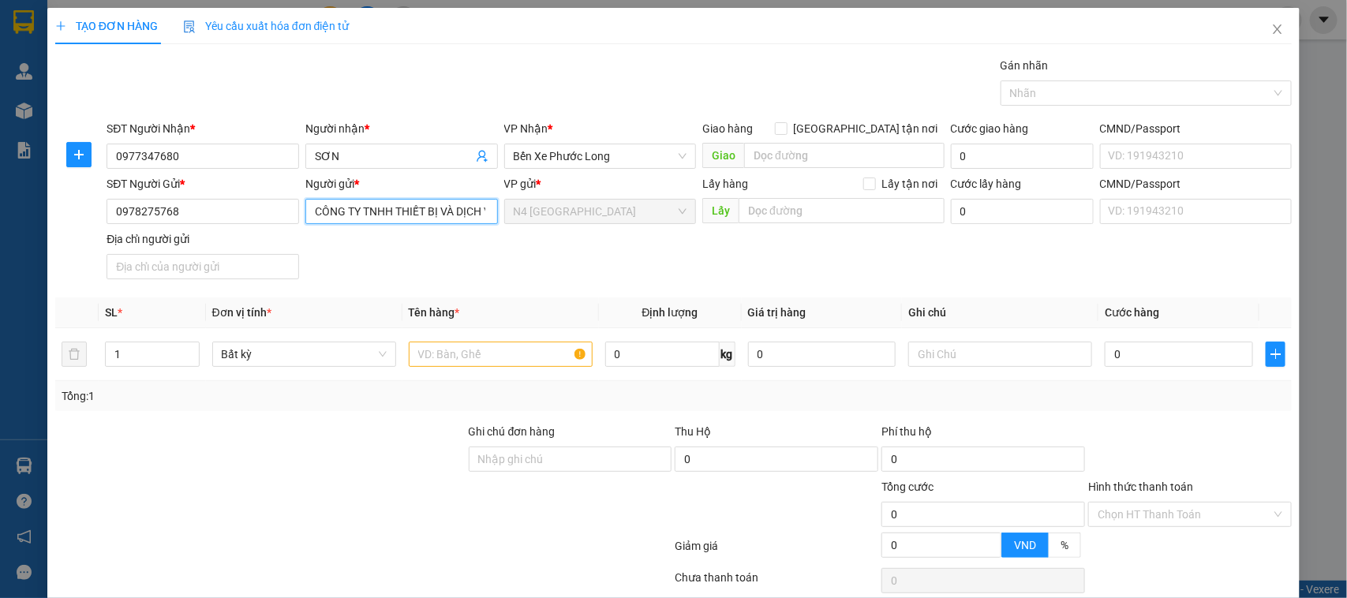
scroll to position [0, 38]
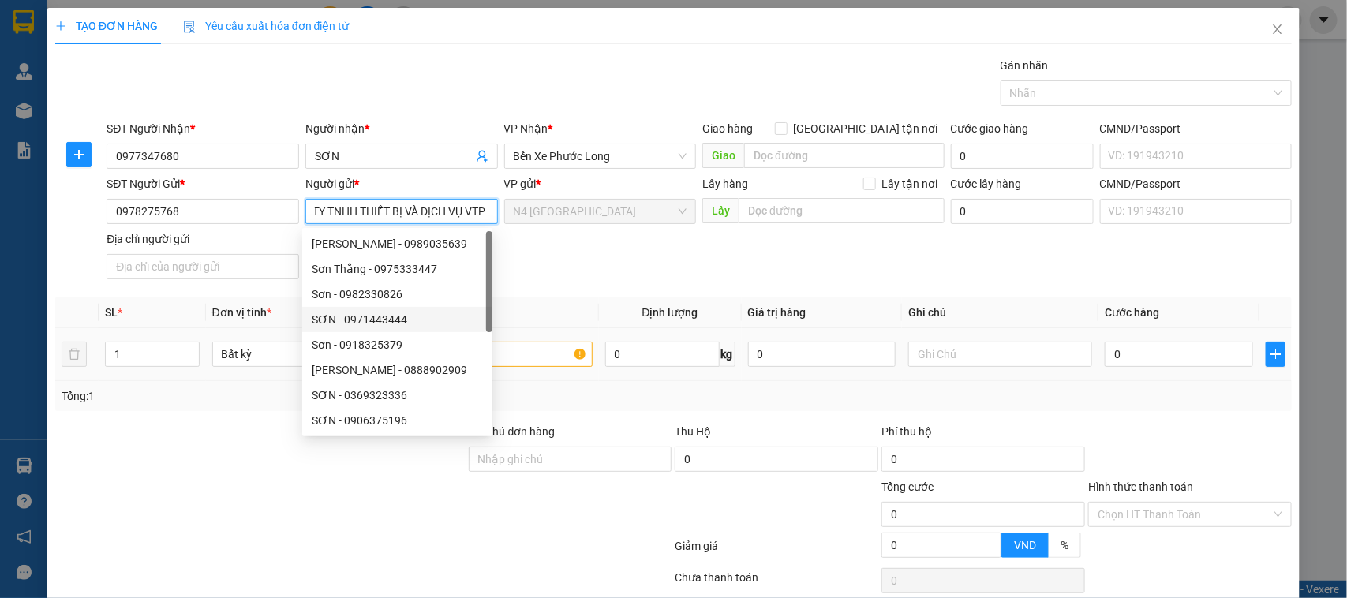
type input "CÔNG TY TNHH THIẾT BỊ VÀ DỊCH VỤ VTP"
click at [542, 352] on input "text" at bounding box center [501, 354] width 184 height 25
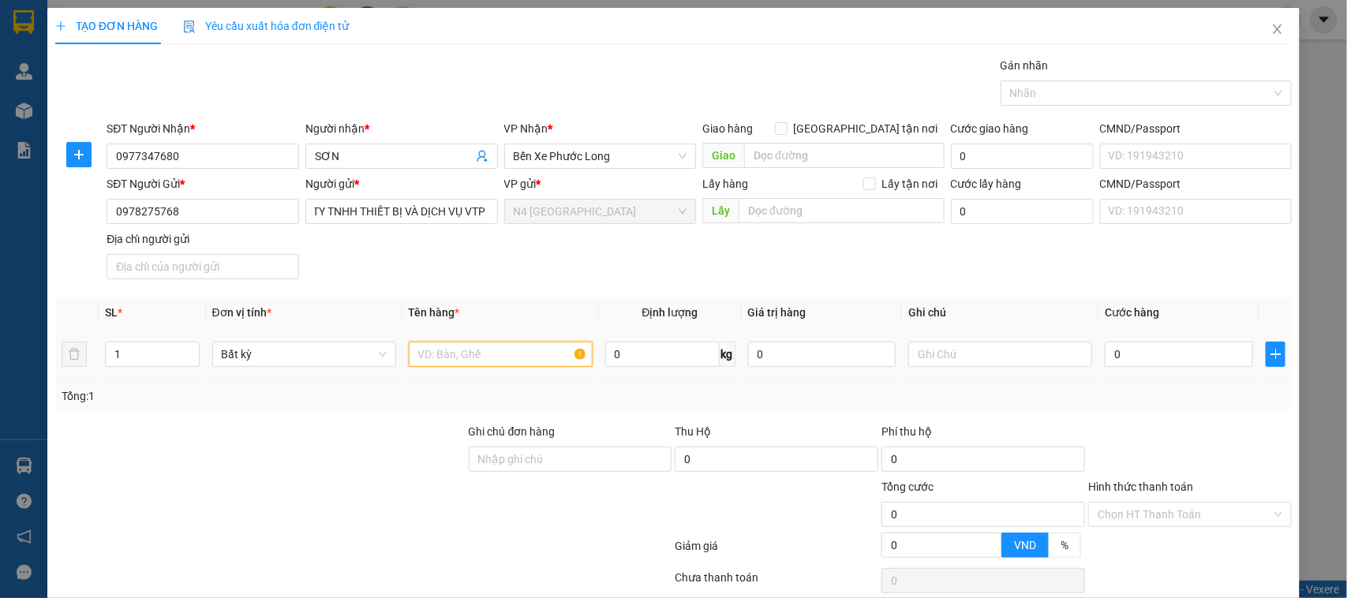
scroll to position [0, 0]
type input "caton nl"
type input "1"
click at [579, 526] on div at bounding box center [570, 505] width 207 height 55
type input "30.000"
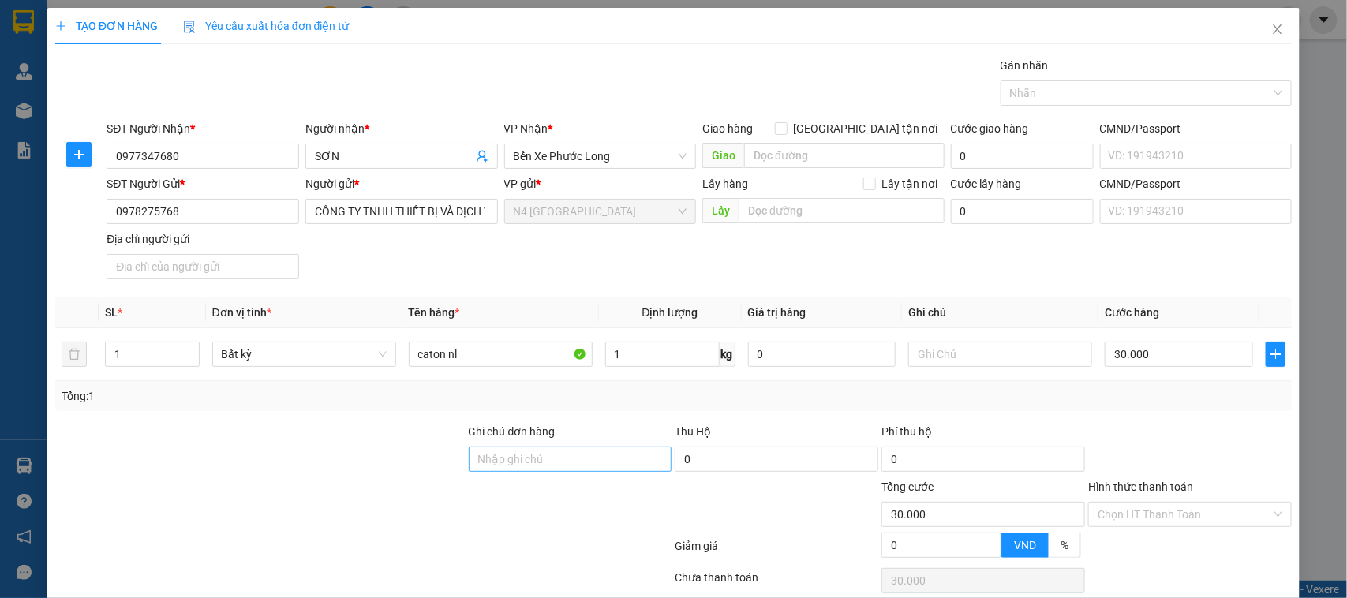
type input "30.000"
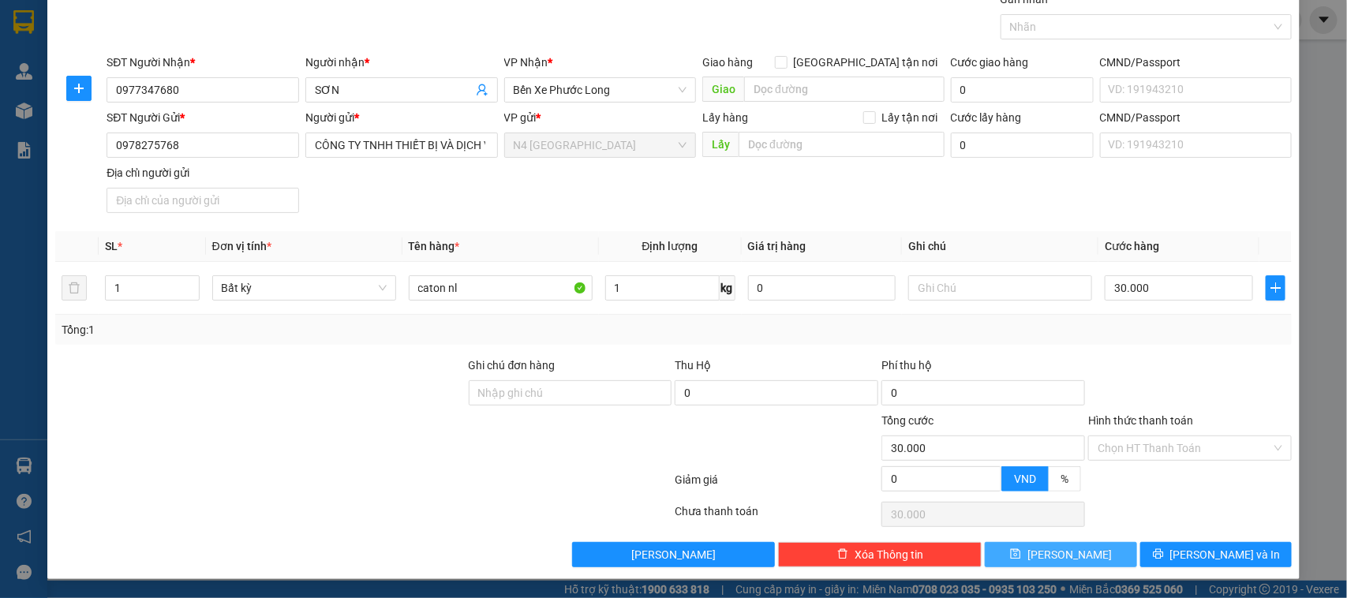
click at [1071, 557] on button "Lưu" at bounding box center [1061, 554] width 152 height 25
type input "0"
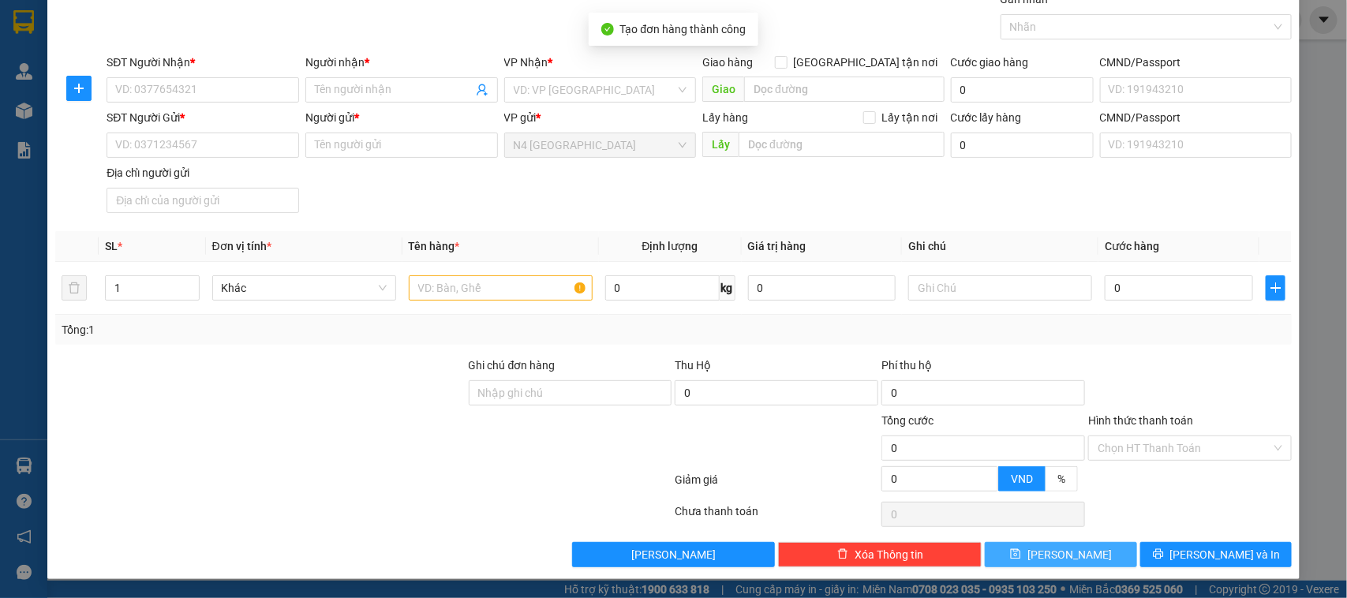
scroll to position [0, 0]
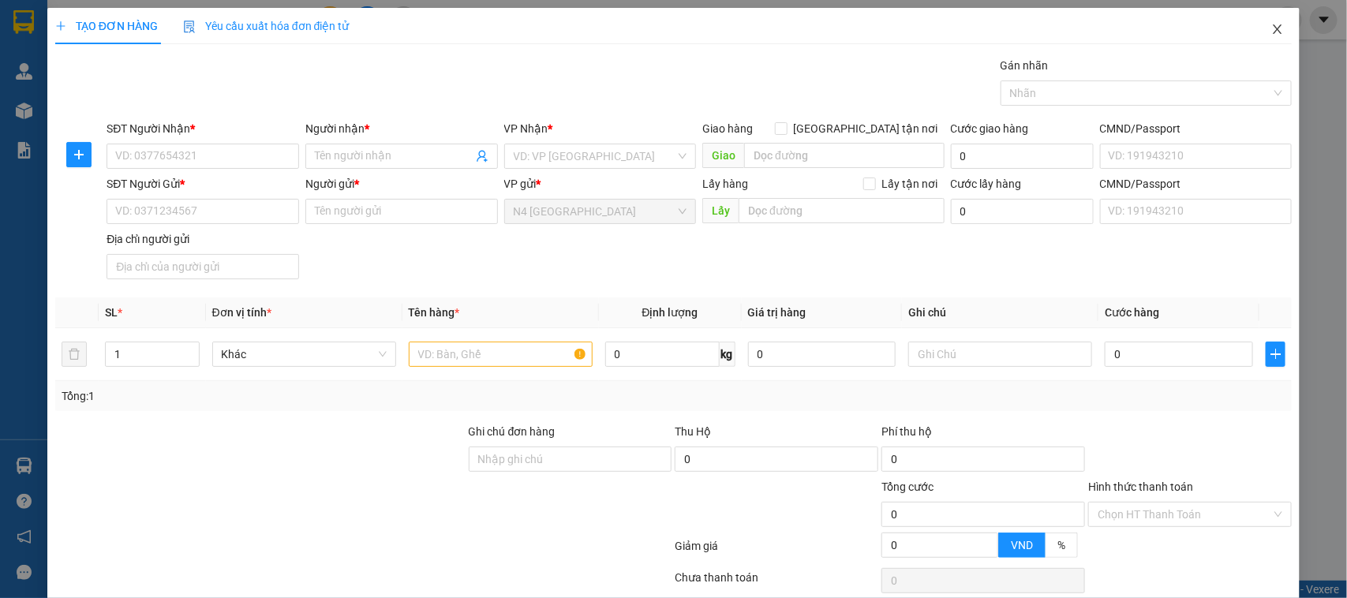
click at [1272, 28] on icon "close" at bounding box center [1278, 29] width 13 height 13
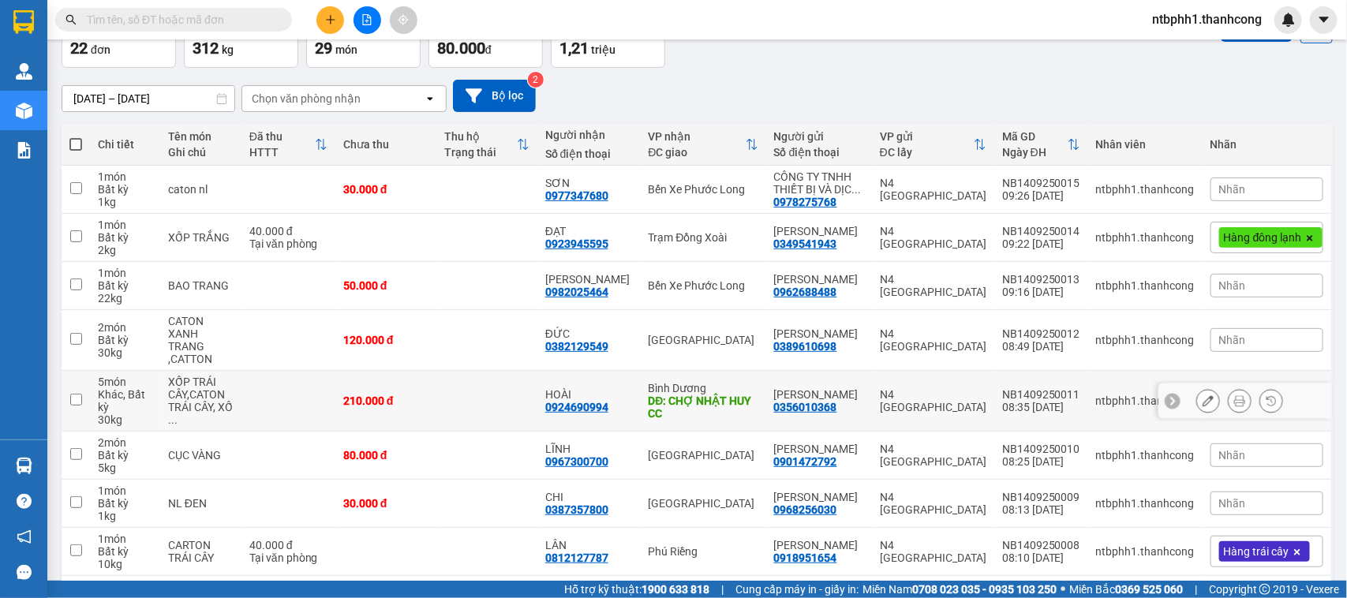
scroll to position [257, 0]
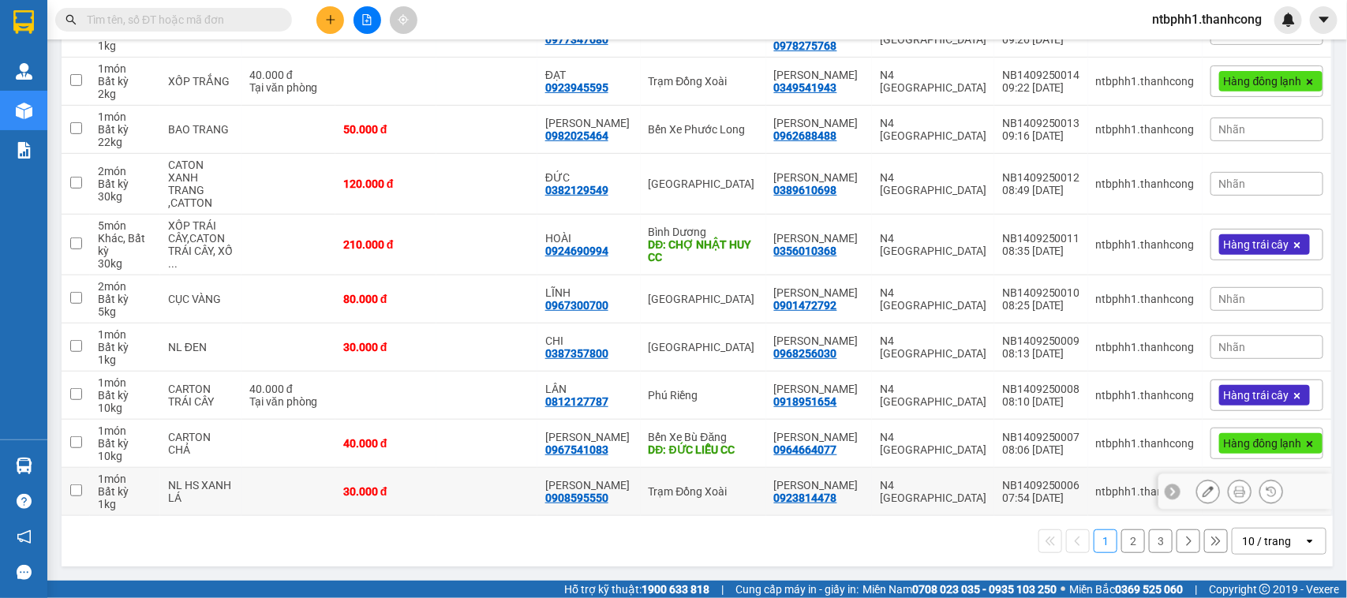
click at [77, 492] on input "checkbox" at bounding box center [76, 491] width 12 height 12
checkbox input "true"
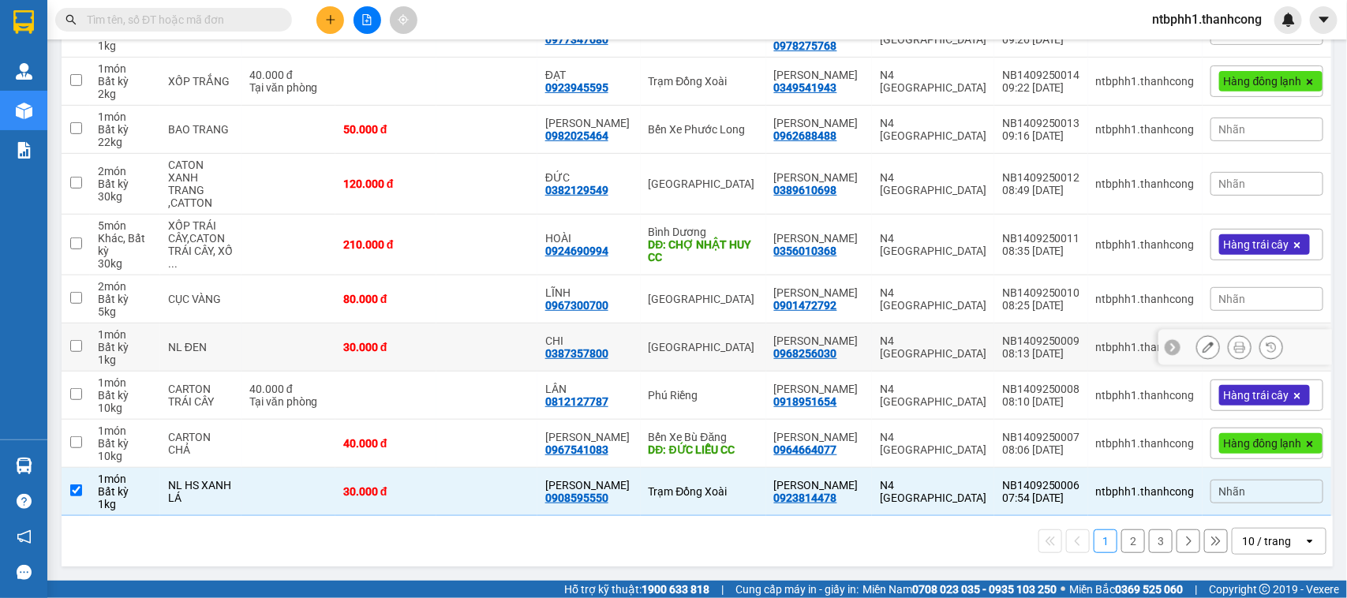
click at [75, 346] on input "checkbox" at bounding box center [76, 346] width 12 height 12
checkbox input "true"
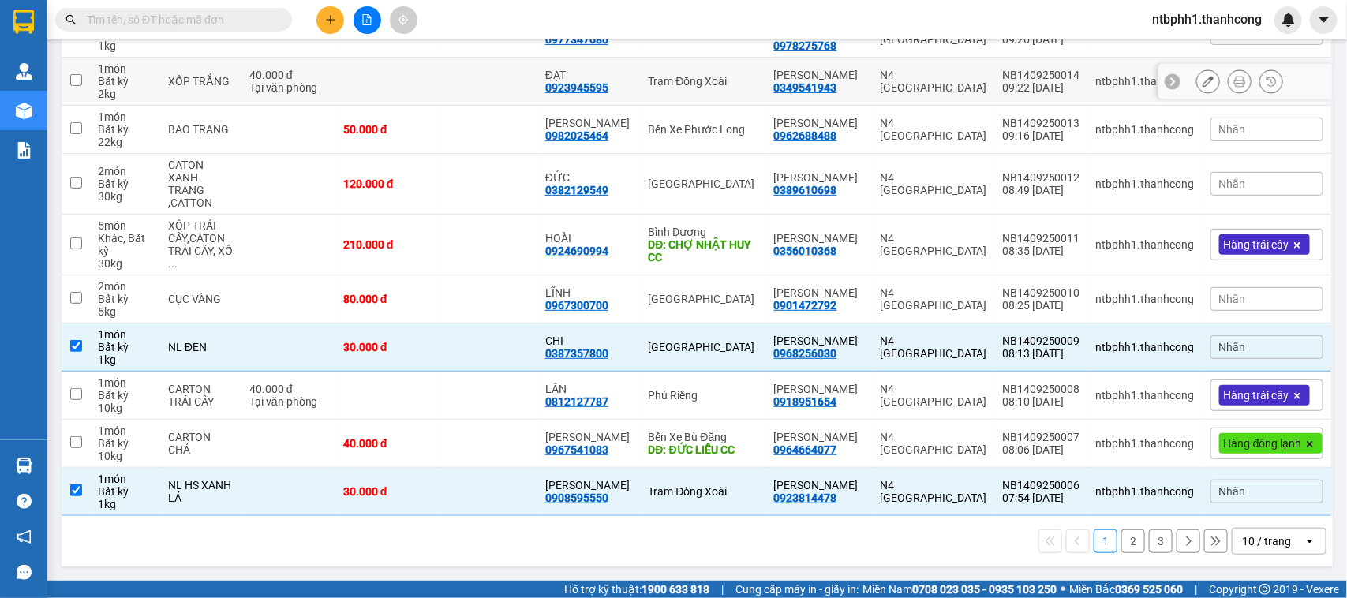
click at [71, 86] on input "checkbox" at bounding box center [76, 80] width 12 height 12
checkbox input "true"
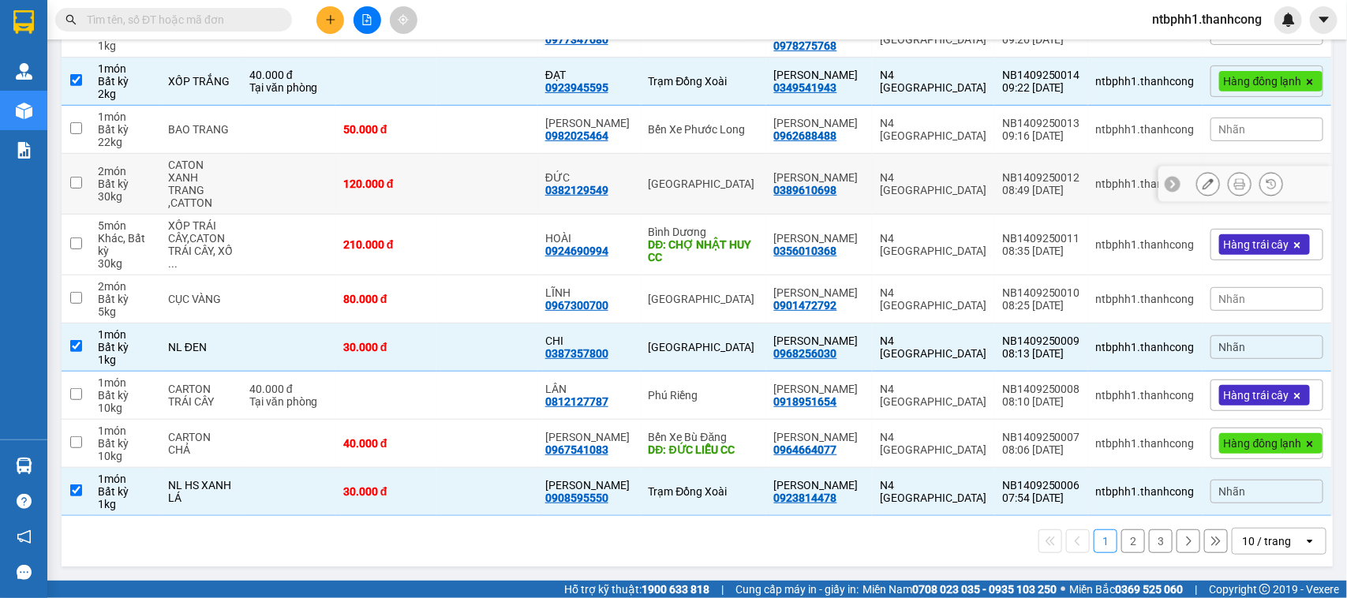
scroll to position [0, 0]
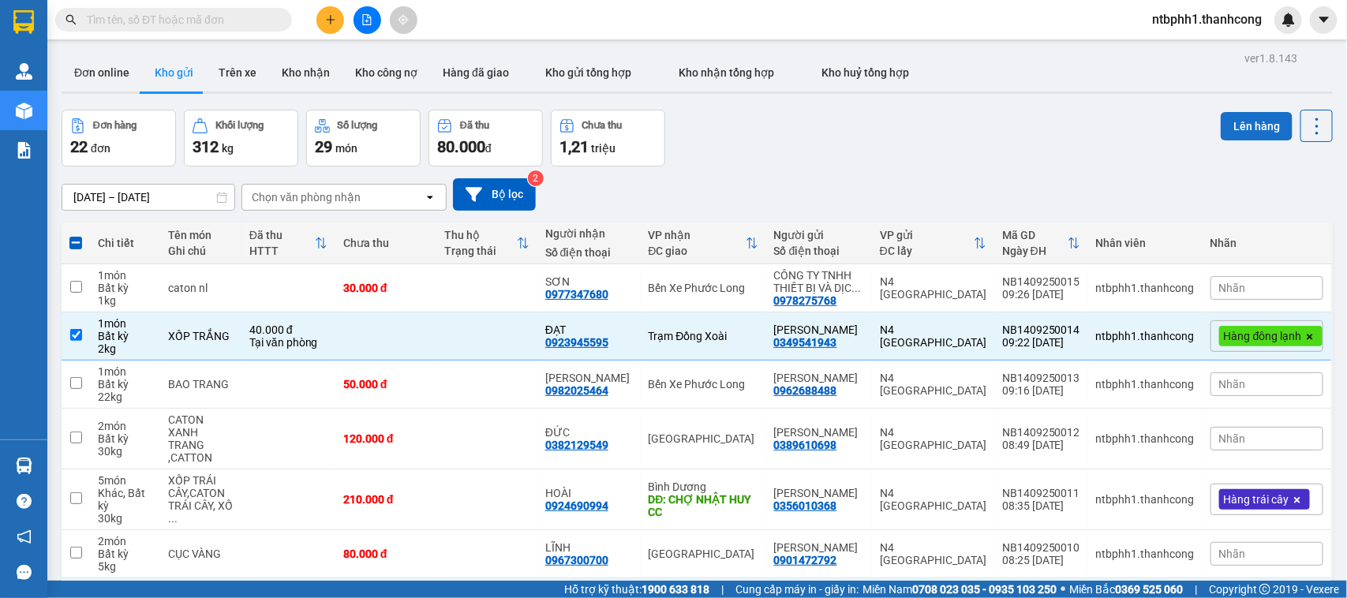
click at [1224, 125] on button "Lên hàng" at bounding box center [1257, 126] width 72 height 28
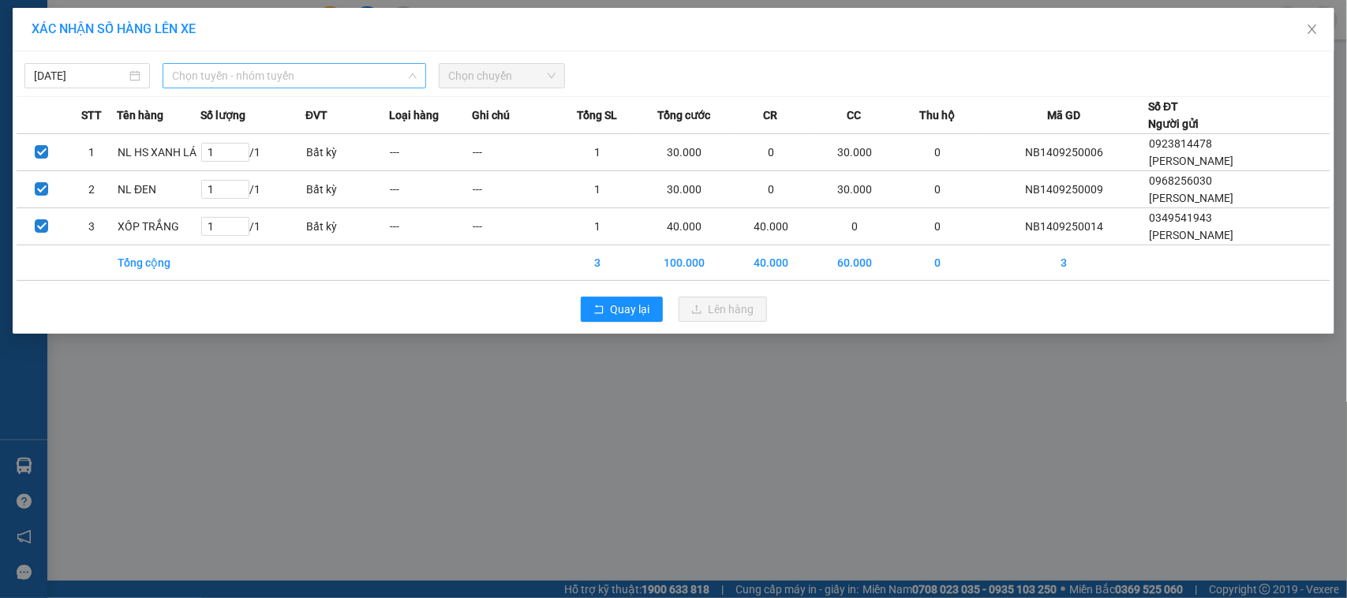
click at [322, 73] on span "Chọn tuyến - nhóm tuyến" at bounding box center [294, 76] width 245 height 24
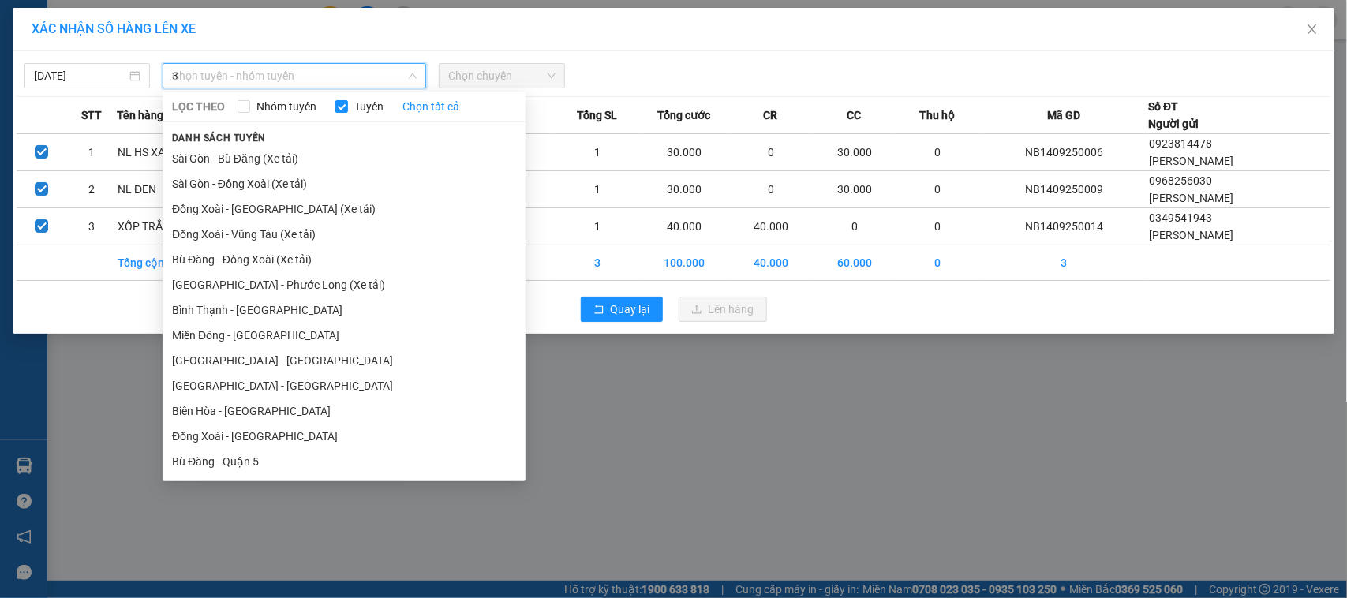
type input "31"
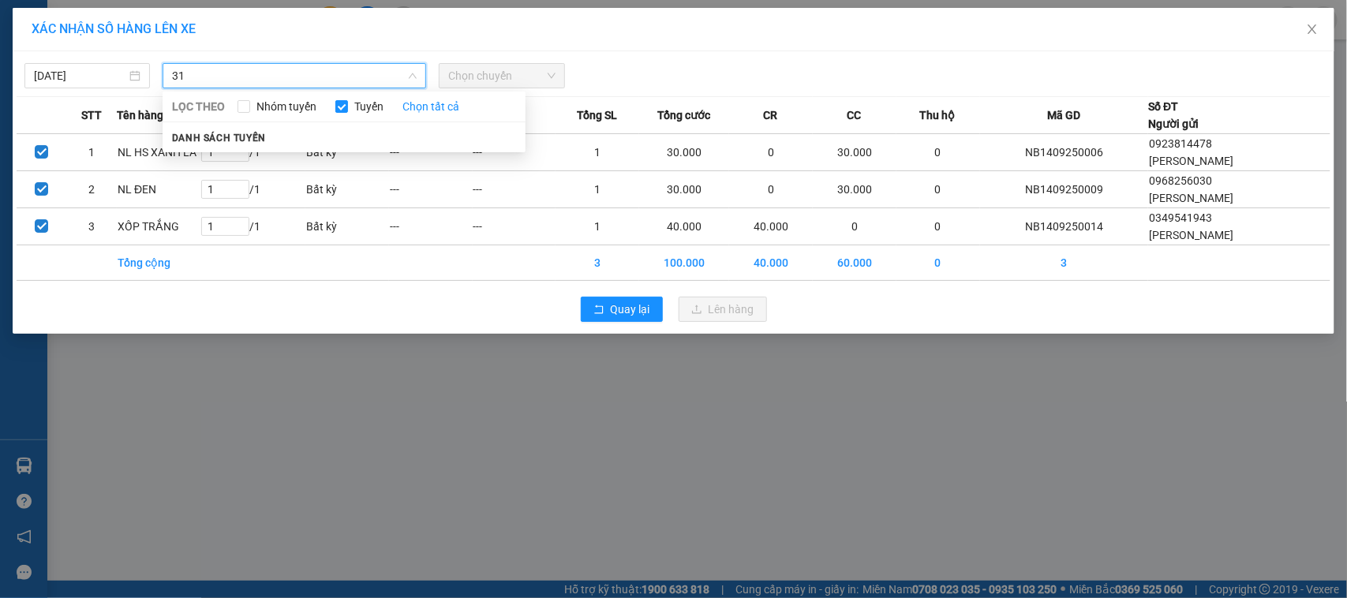
click at [284, 88] on input "31" at bounding box center [289, 76] width 234 height 24
click at [283, 88] on input "31" at bounding box center [289, 76] width 234 height 24
click at [290, 380] on div "XÁC NHẬN SỐ HÀNG LÊN XE 14/09/2025 LỌC THEO Nhóm tuyến Tuyến Chọn tất cả Danh s…" at bounding box center [673, 299] width 1347 height 598
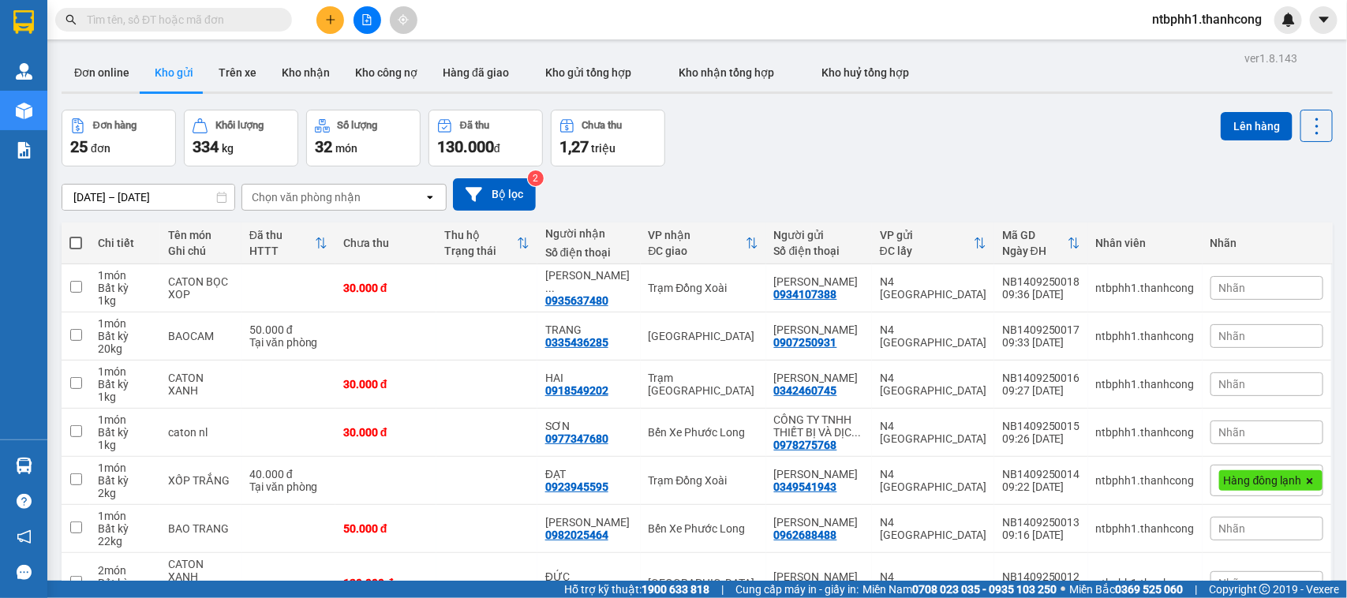
click at [174, 72] on button "Kho gửi" at bounding box center [174, 73] width 64 height 38
click at [73, 288] on input "checkbox" at bounding box center [76, 287] width 12 height 12
checkbox input "true"
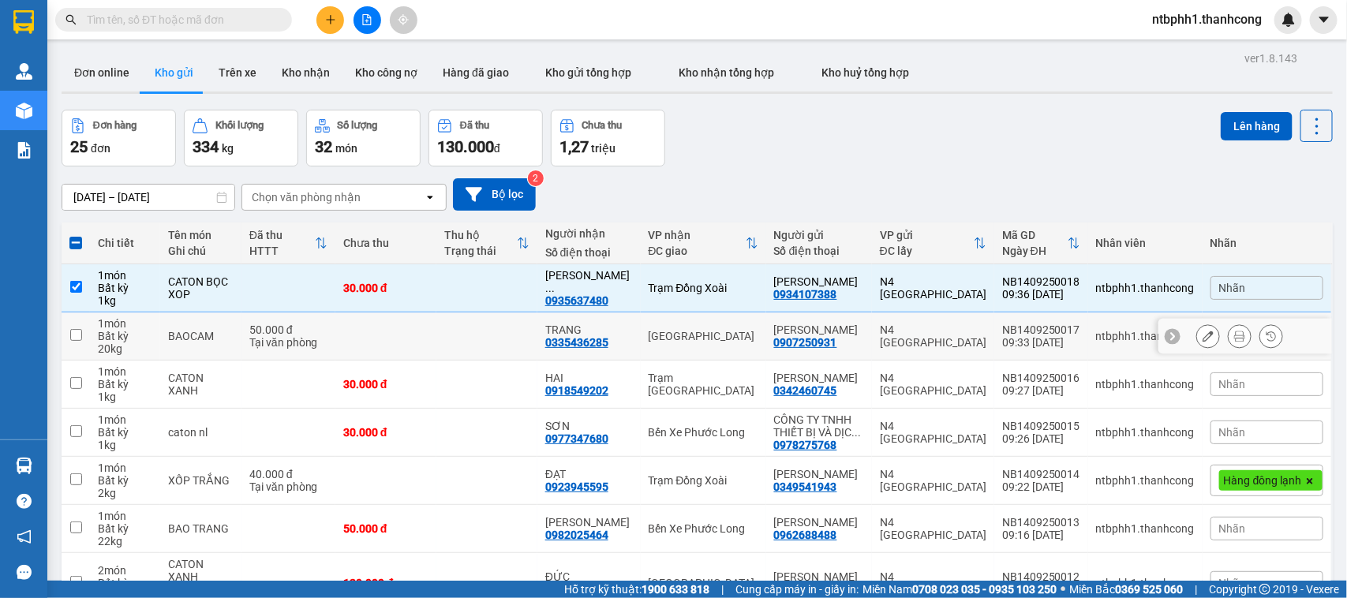
click at [77, 335] on input "checkbox" at bounding box center [76, 335] width 12 height 12
checkbox input "true"
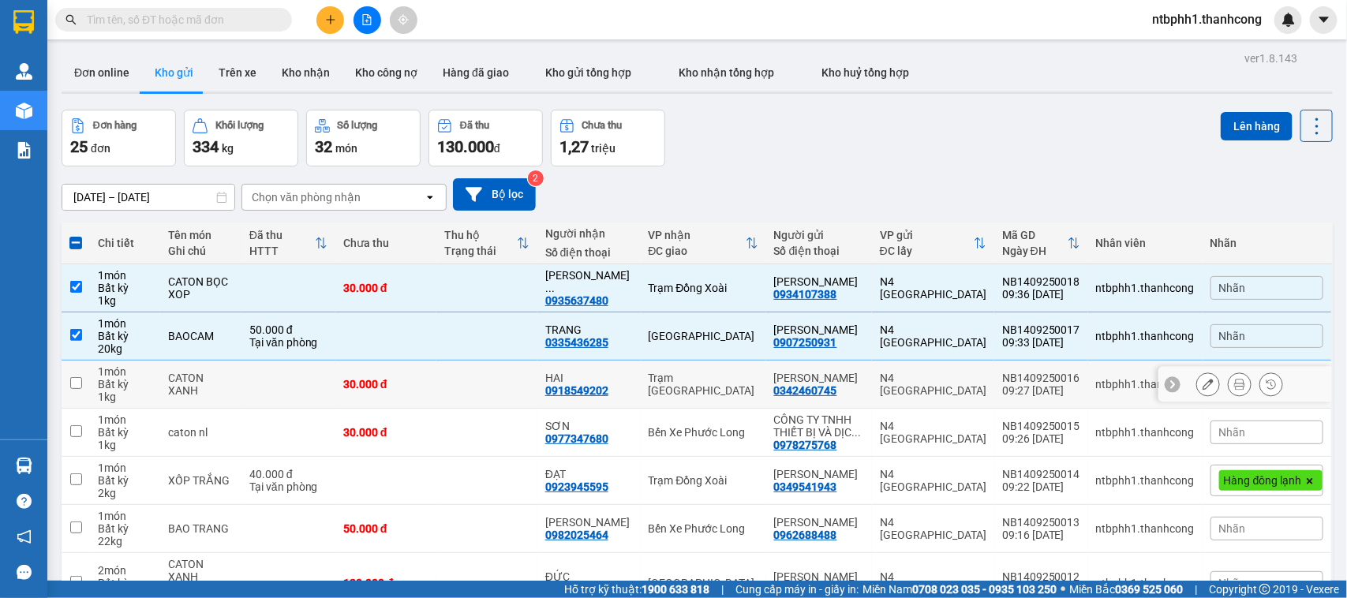
click at [79, 384] on input "checkbox" at bounding box center [76, 383] width 12 height 12
checkbox input "true"
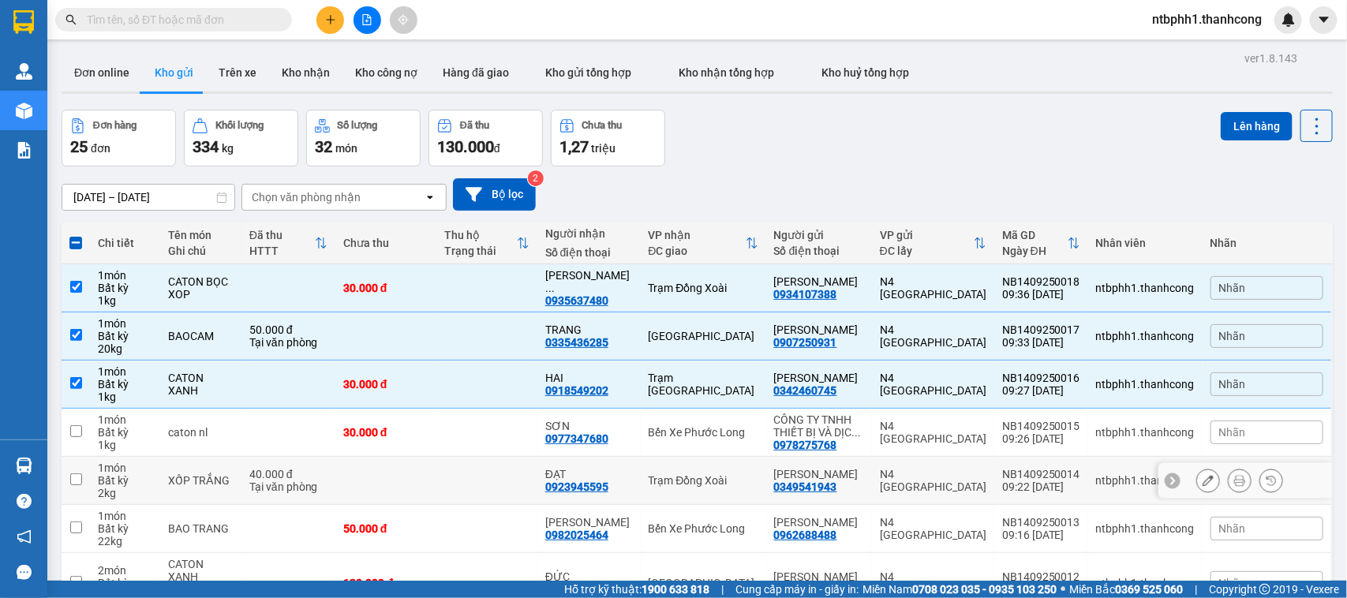
click at [80, 485] on input "checkbox" at bounding box center [76, 480] width 12 height 12
checkbox input "true"
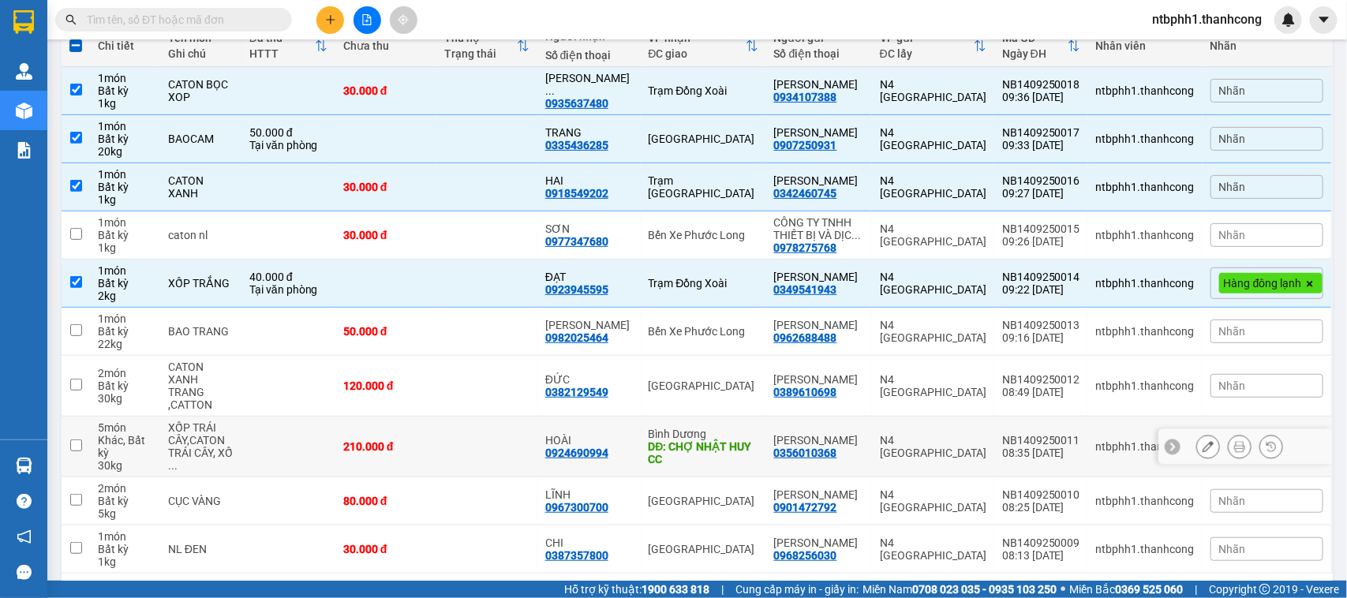
scroll to position [257, 0]
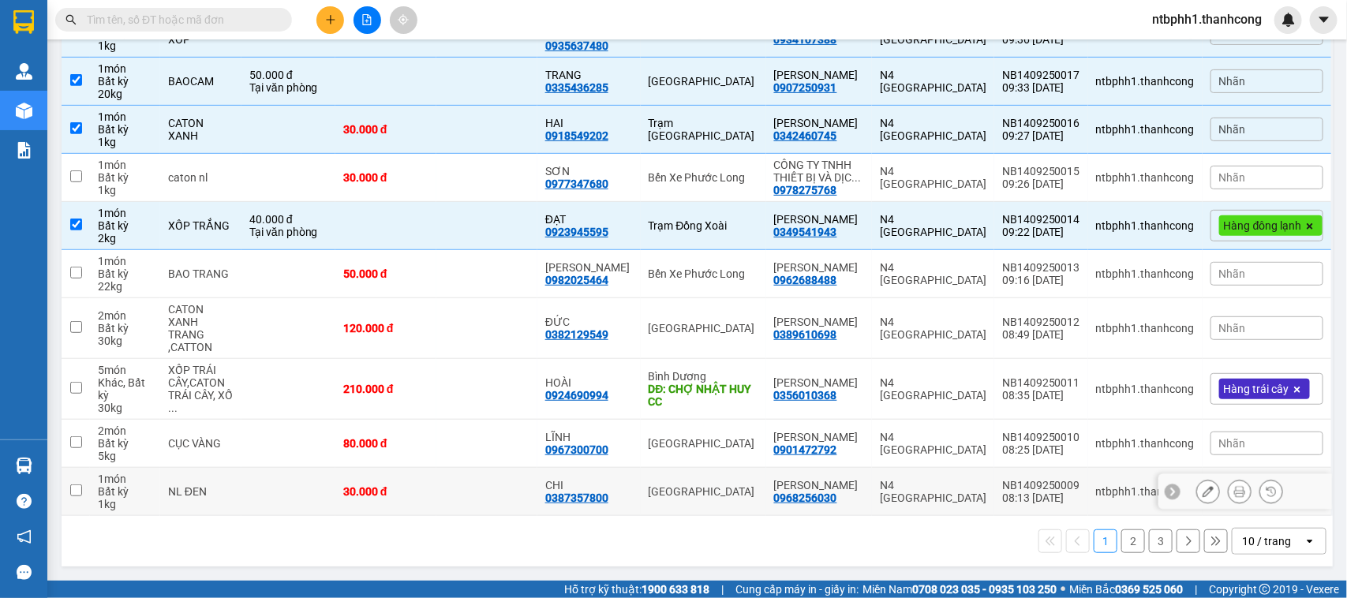
click at [70, 487] on input "checkbox" at bounding box center [76, 491] width 12 height 12
checkbox input "true"
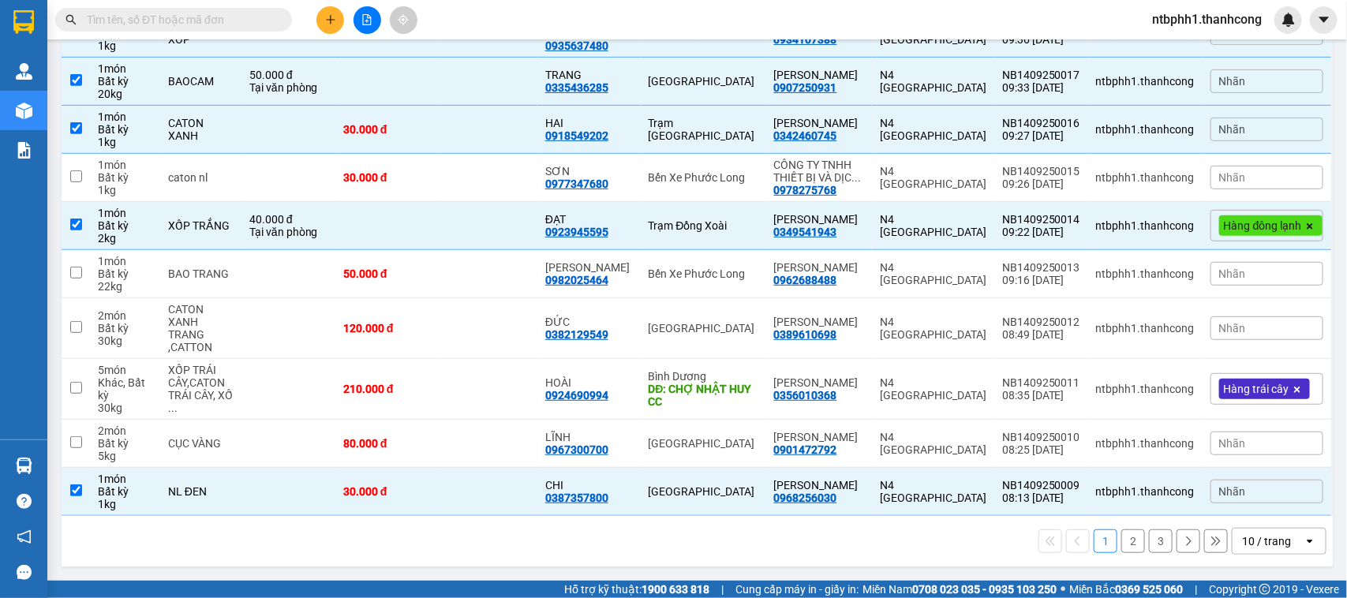
scroll to position [0, 0]
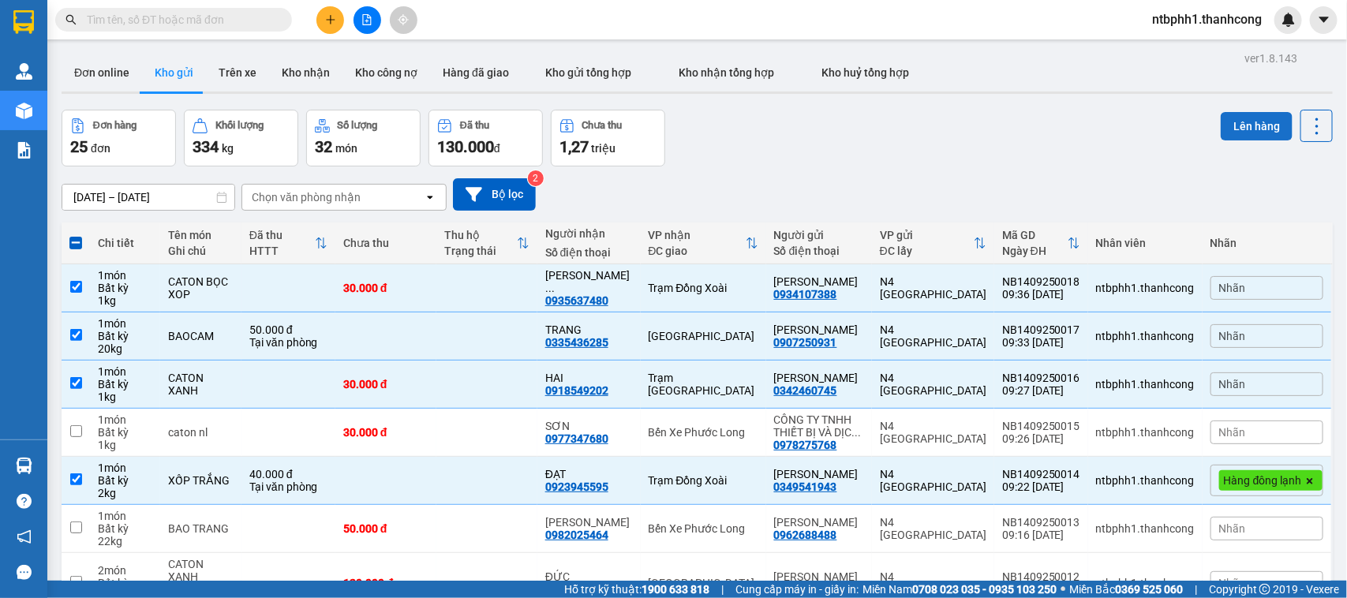
click at [1238, 128] on button "Lên hàng" at bounding box center [1257, 126] width 72 height 28
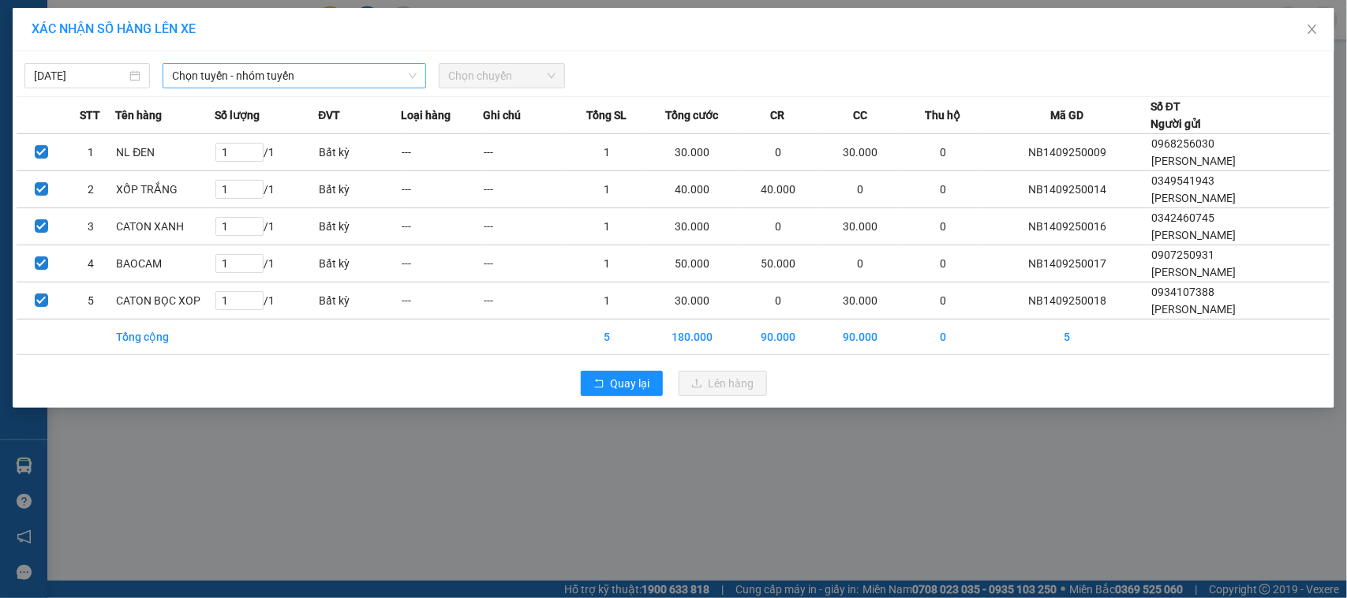
click at [235, 79] on span "Chọn tuyến - nhóm tuyến" at bounding box center [294, 76] width 245 height 24
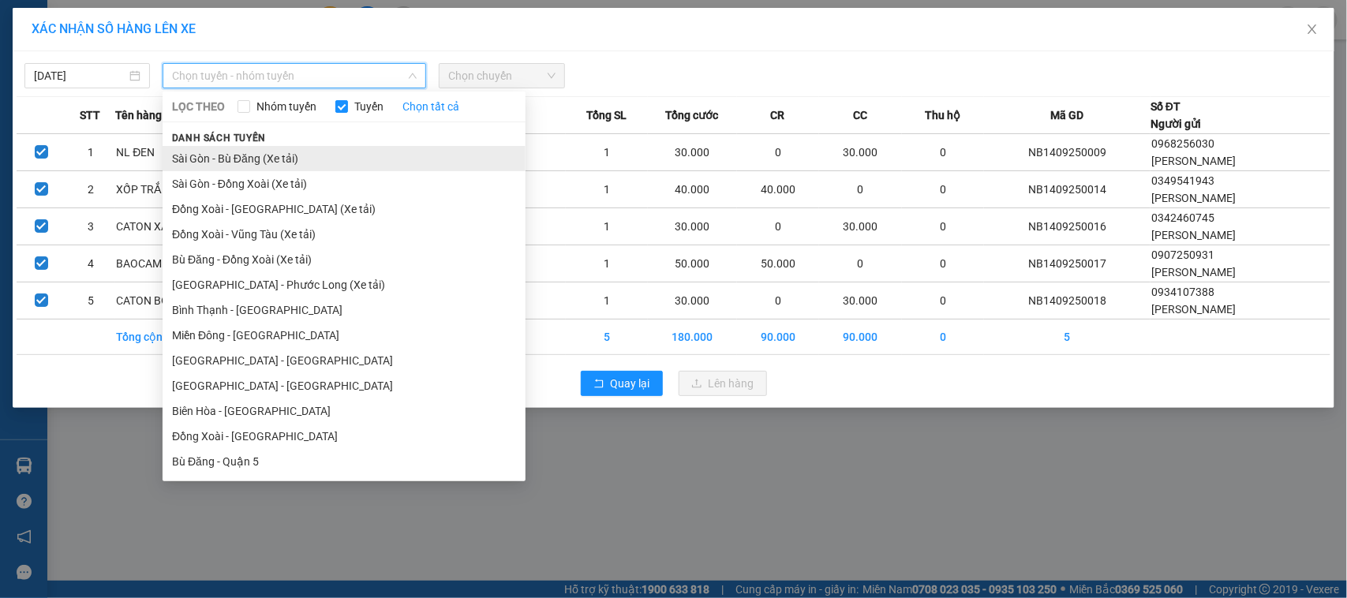
click at [247, 159] on li "Sài Gòn - Bù Đăng (Xe tải)" at bounding box center [344, 158] width 363 height 25
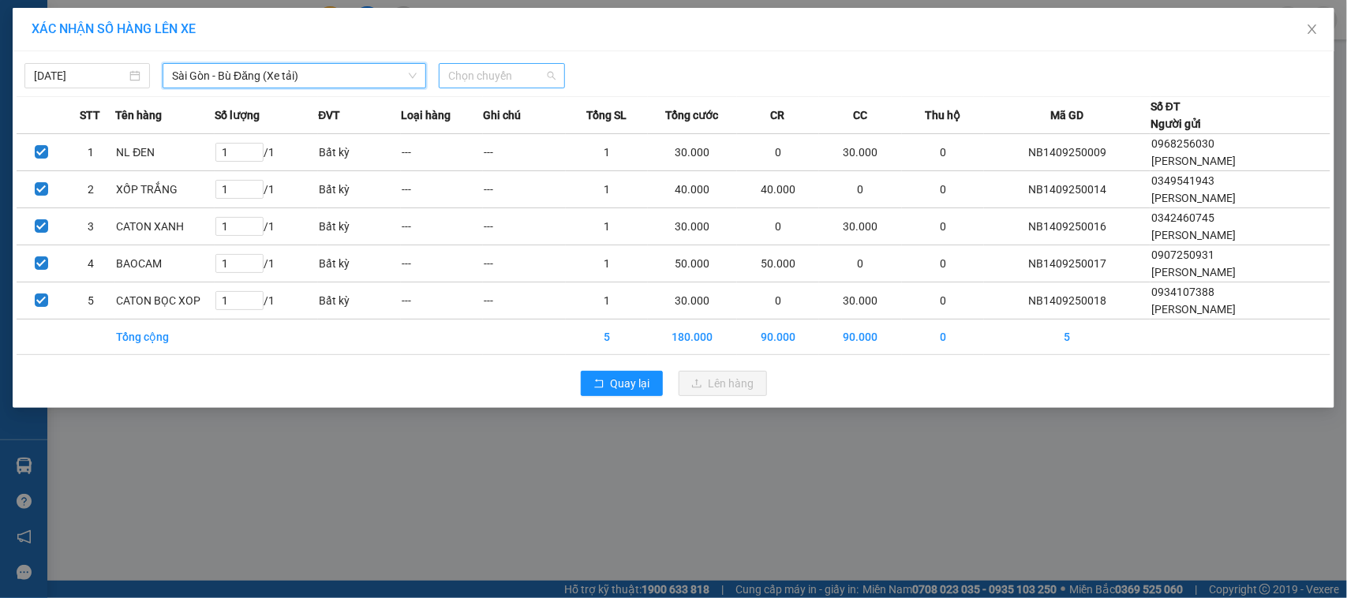
click at [479, 71] on span "Chọn chuyến" at bounding box center [501, 76] width 107 height 24
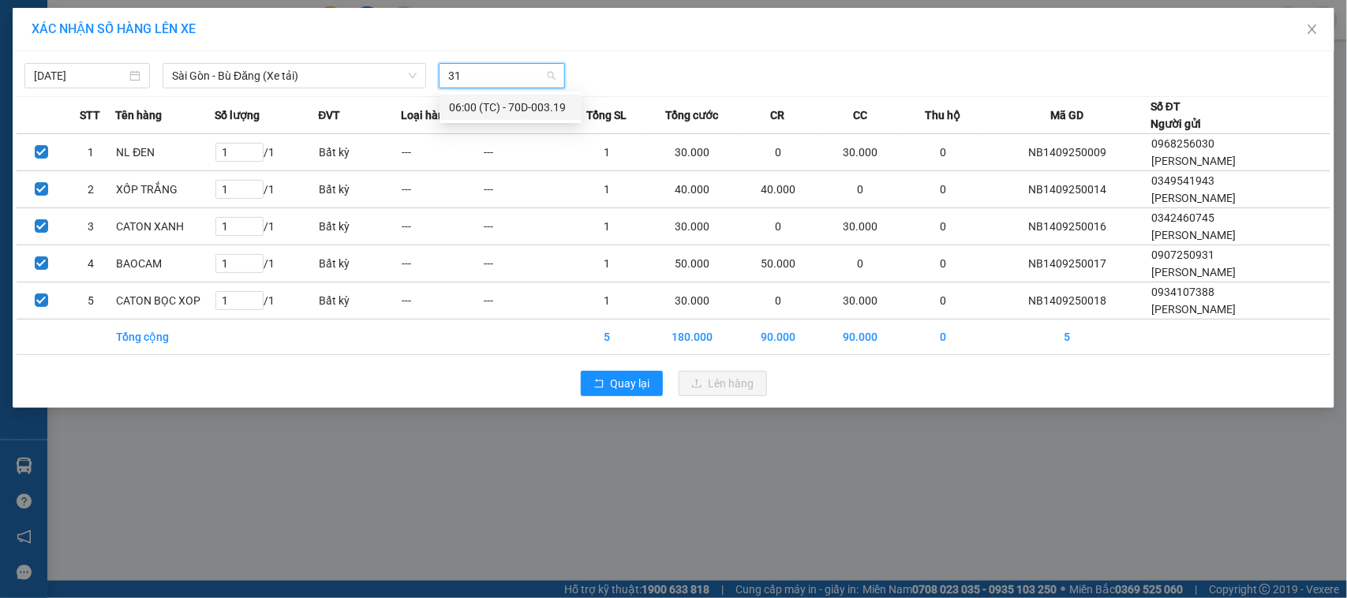
type input "319"
click at [505, 104] on div "06:00 (TC) - 70D-003.19" at bounding box center [510, 107] width 123 height 17
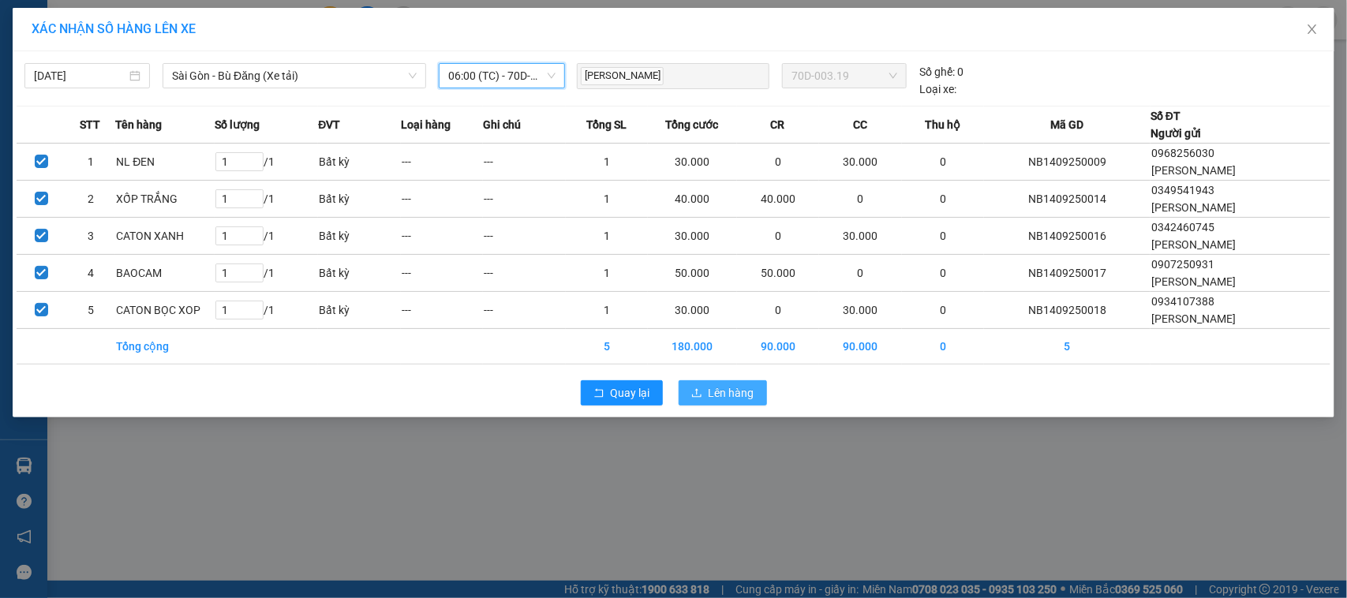
click at [721, 395] on span "Lên hàng" at bounding box center [732, 392] width 46 height 17
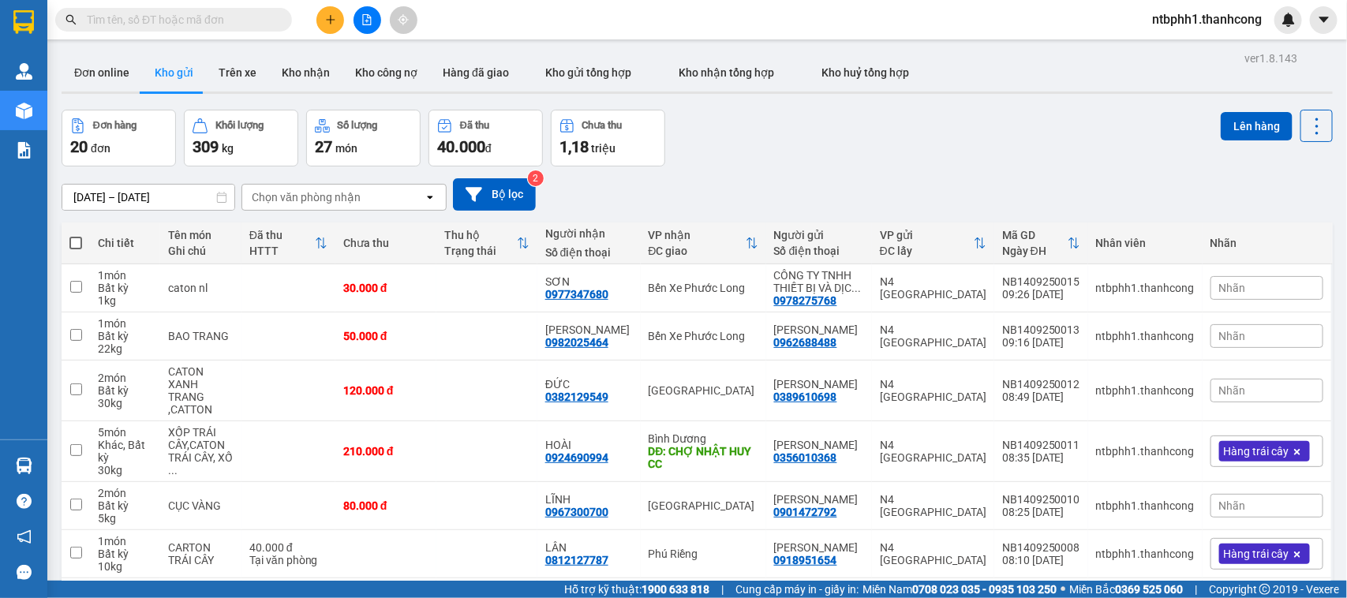
click at [167, 71] on button "Kho gửi" at bounding box center [174, 73] width 64 height 38
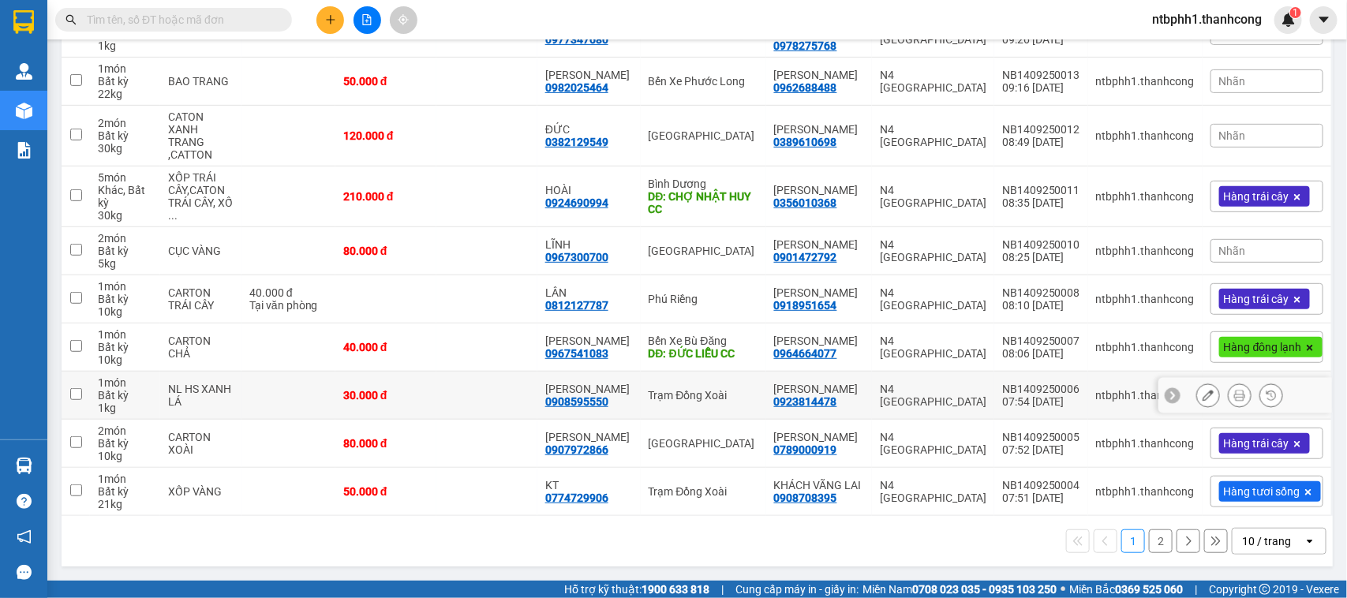
click at [77, 392] on input "checkbox" at bounding box center [76, 394] width 12 height 12
checkbox input "true"
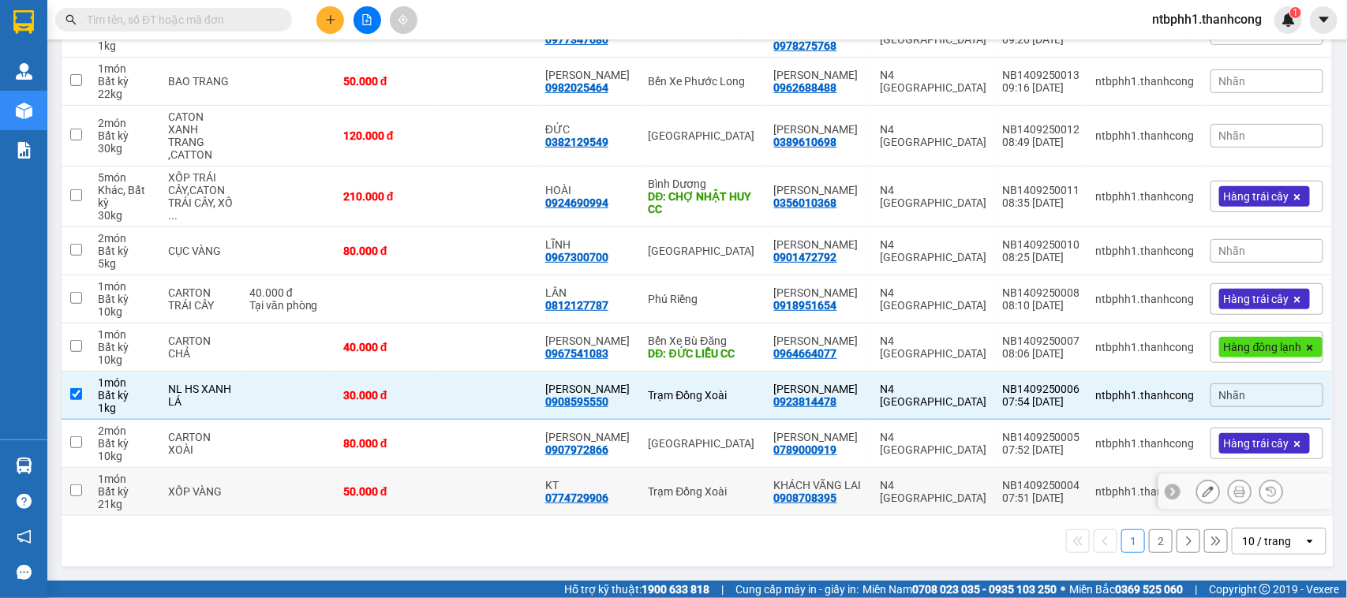
click at [76, 493] on input "checkbox" at bounding box center [76, 491] width 12 height 12
checkbox input "true"
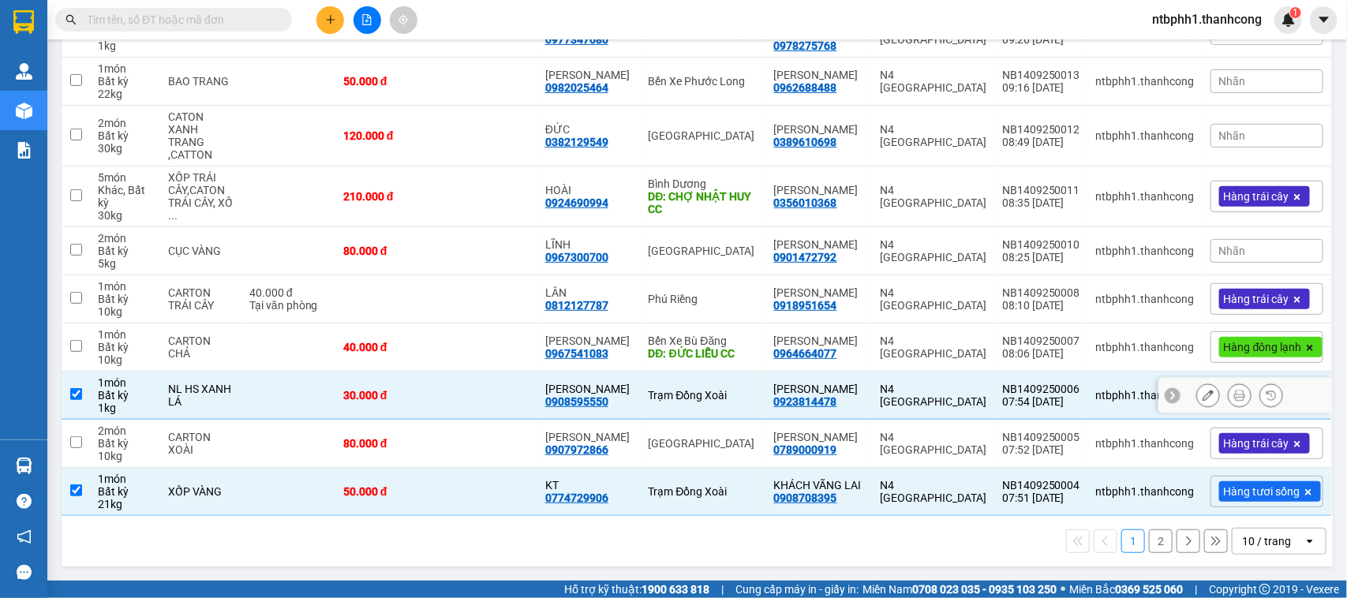
scroll to position [0, 0]
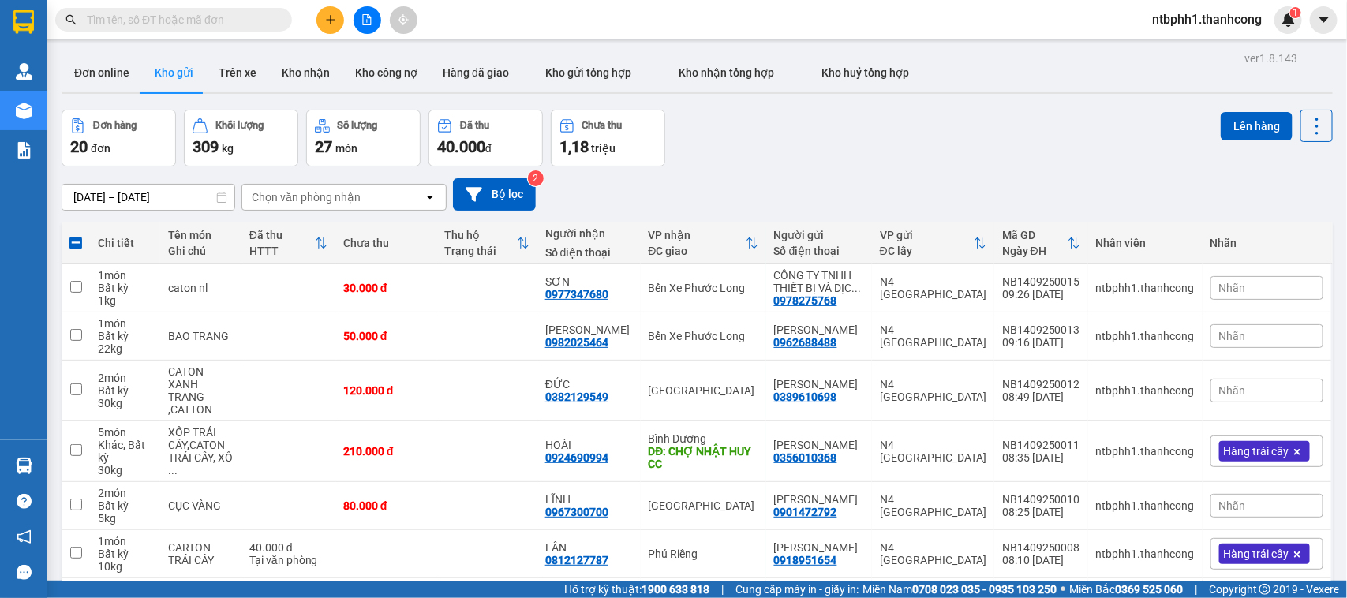
drag, startPoint x: 1222, startPoint y: 115, endPoint x: 758, endPoint y: 192, distance: 470.4
click at [1223, 116] on button "Lên hàng" at bounding box center [1257, 126] width 72 height 28
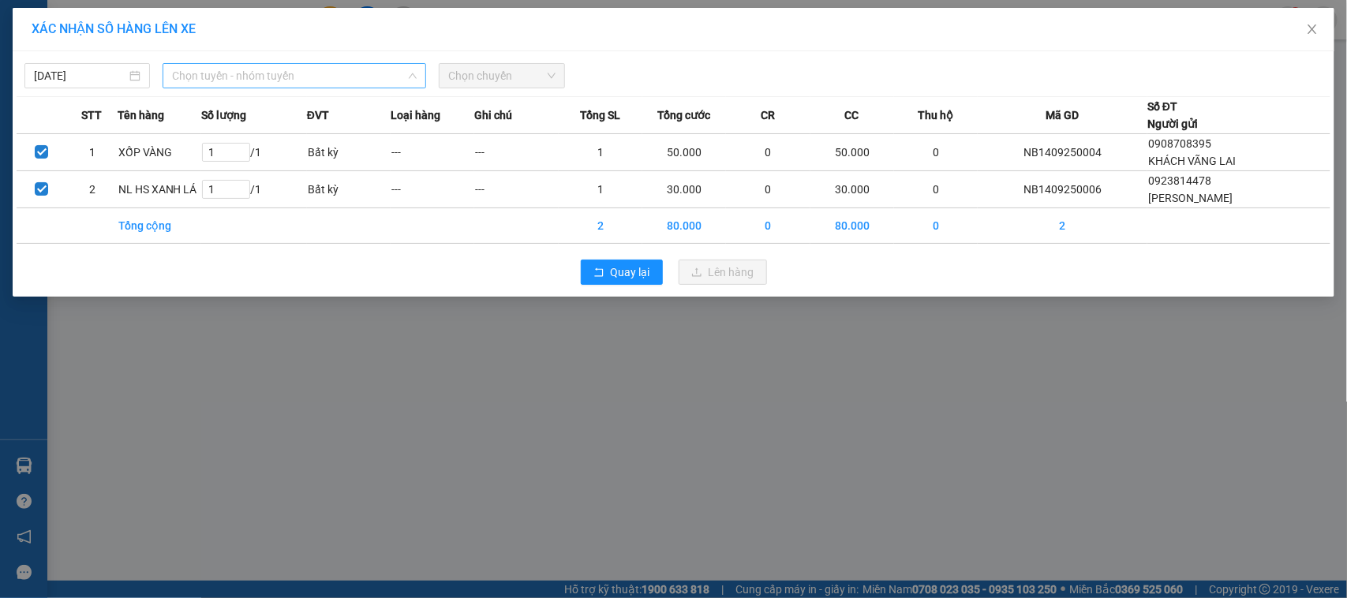
click at [298, 81] on span "Chọn tuyến - nhóm tuyến" at bounding box center [294, 76] width 245 height 24
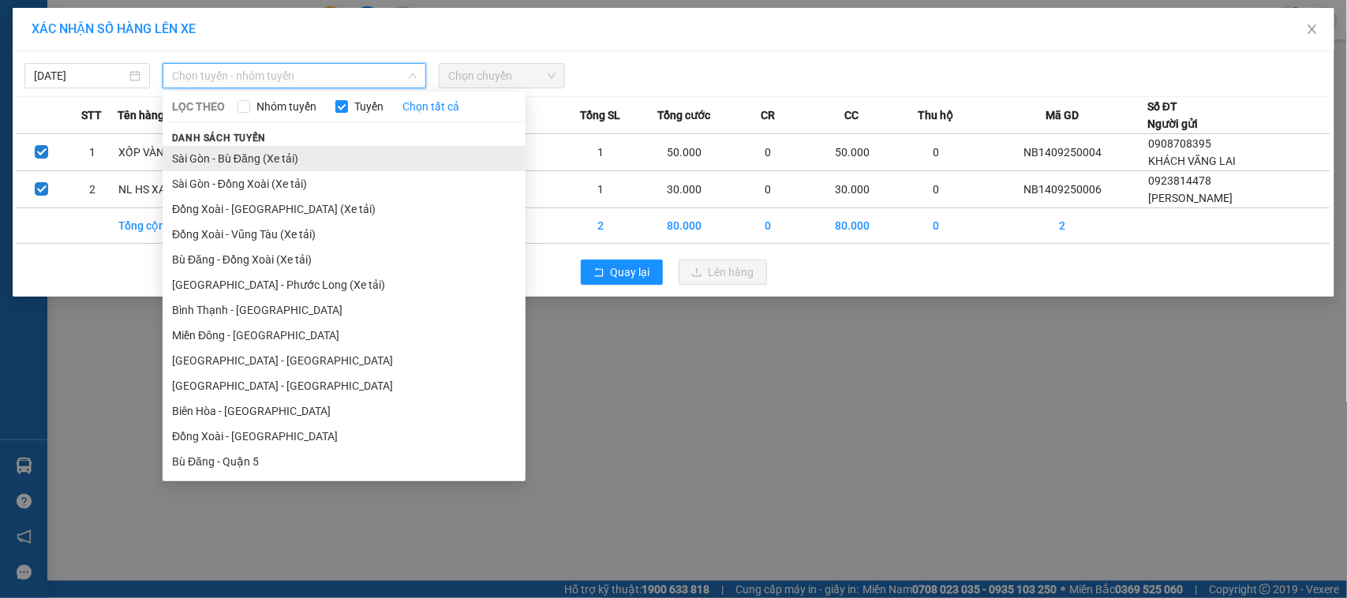
click at [264, 163] on li "Sài Gòn - Bù Đăng (Xe tải)" at bounding box center [344, 158] width 363 height 25
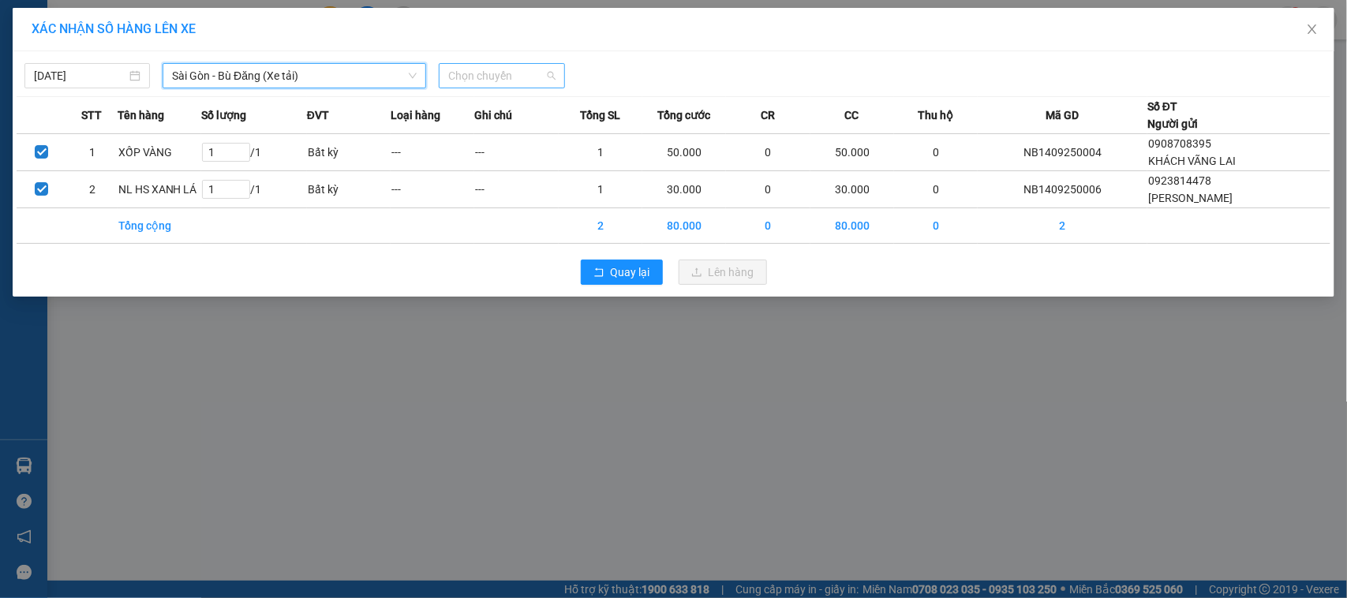
click at [475, 77] on span "Chọn chuyến" at bounding box center [501, 76] width 107 height 24
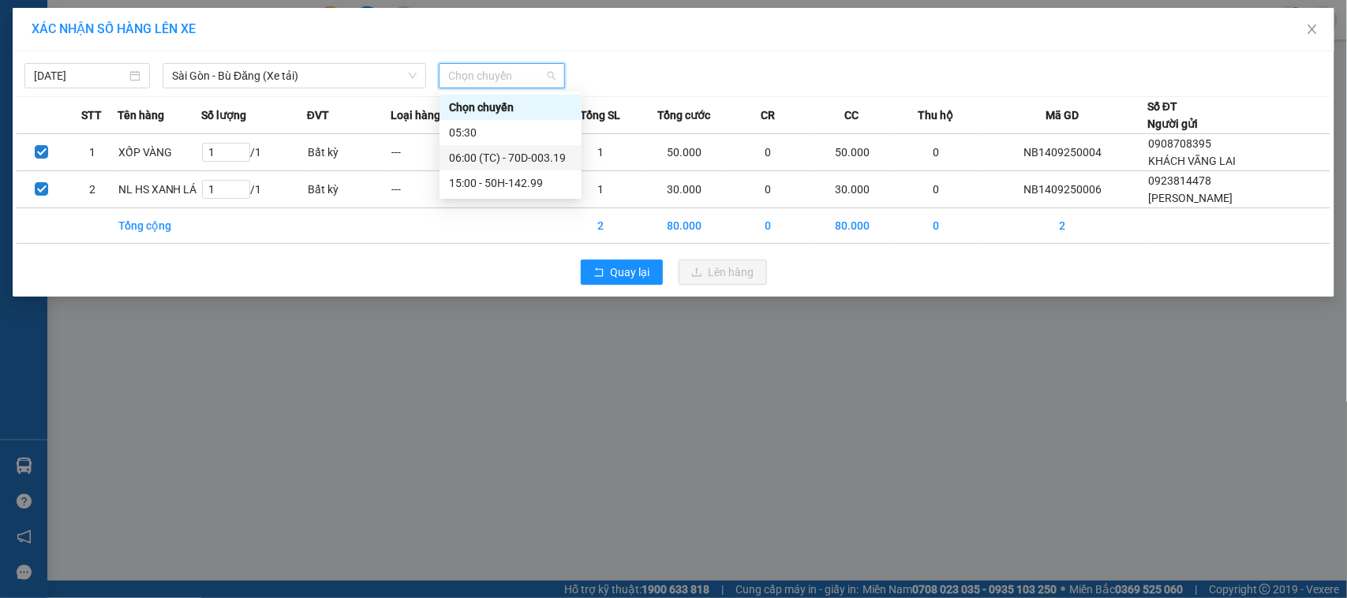
click at [506, 164] on div "06:00 (TC) - 70D-003.19" at bounding box center [510, 157] width 123 height 17
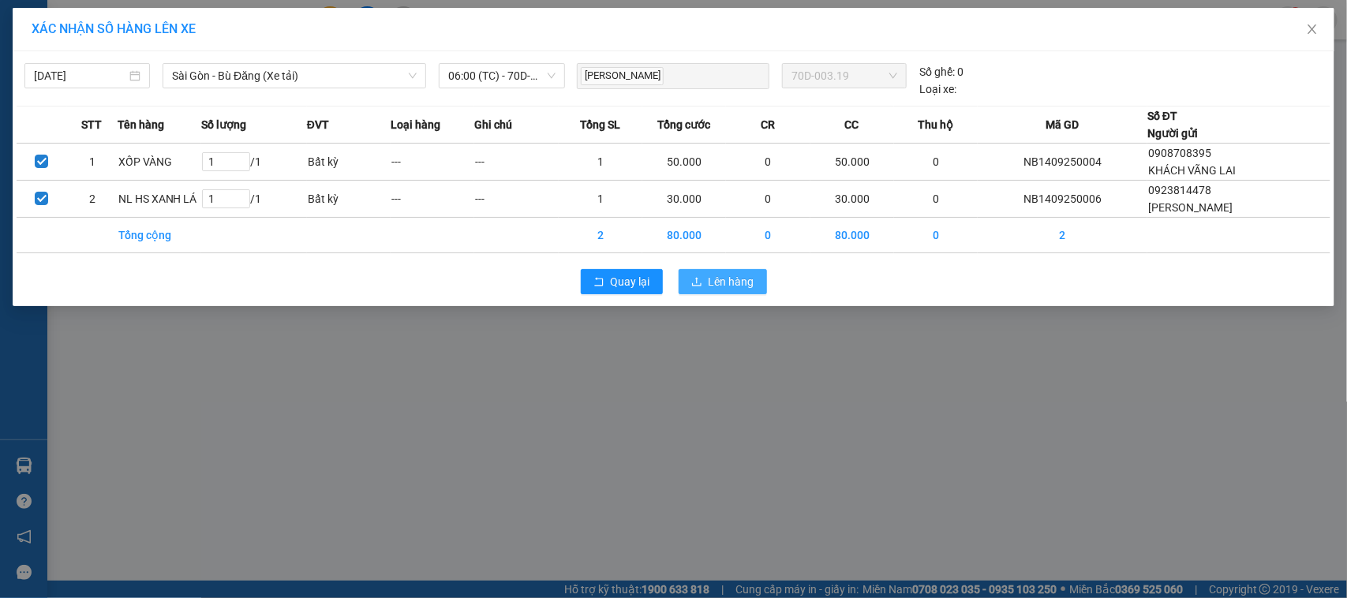
click at [744, 286] on span "Lên hàng" at bounding box center [732, 281] width 46 height 17
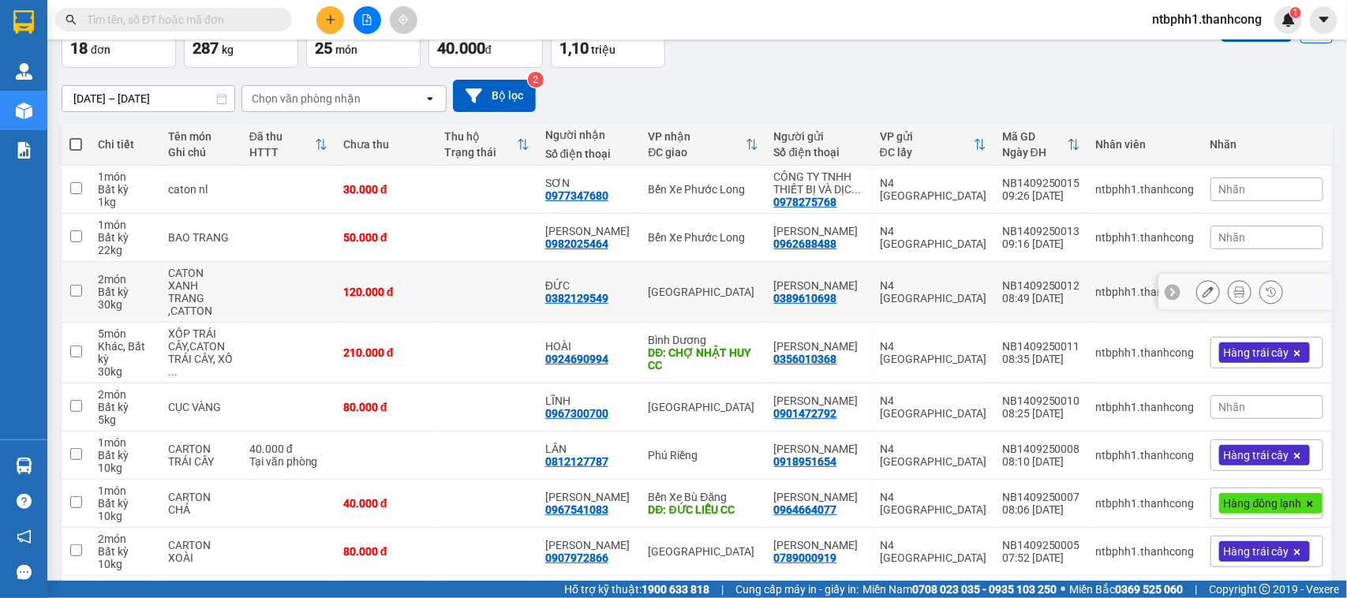
scroll to position [257, 0]
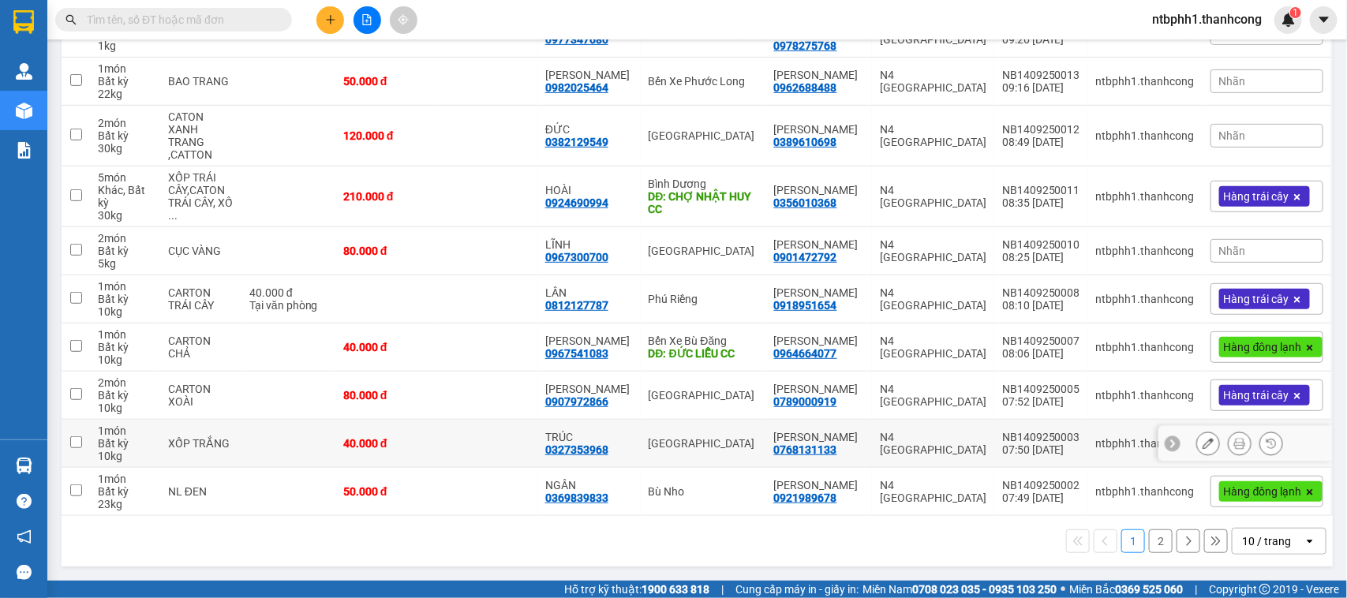
click at [81, 444] on input "checkbox" at bounding box center [76, 443] width 12 height 12
checkbox input "true"
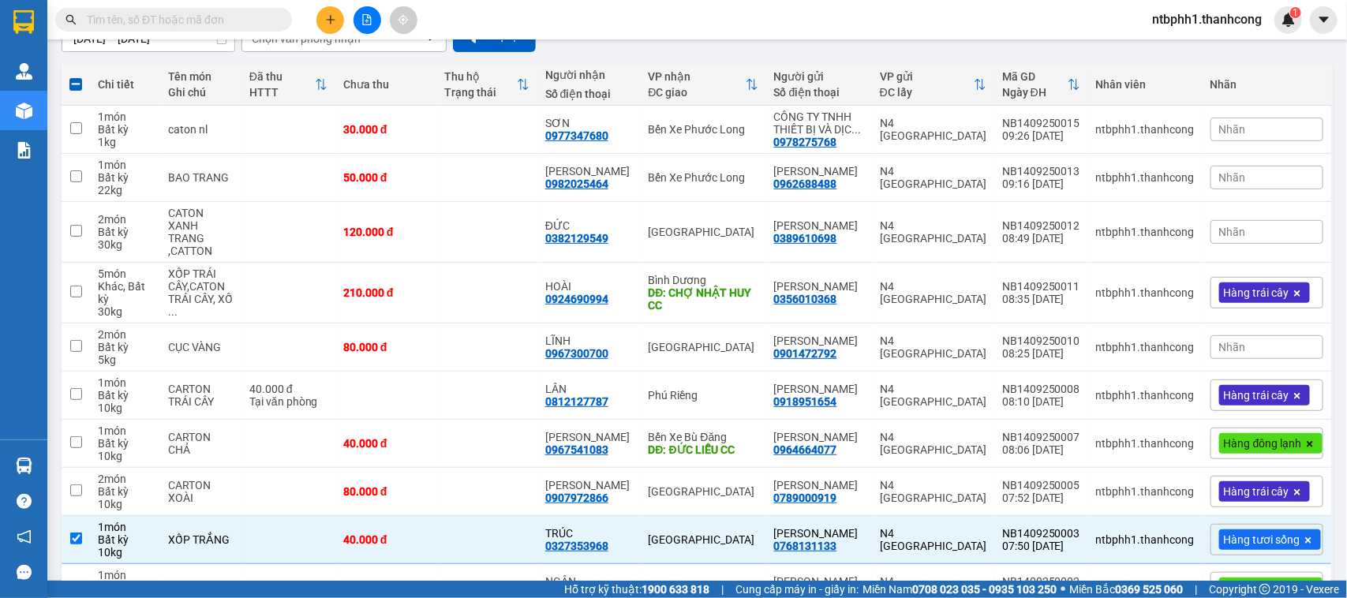
scroll to position [0, 0]
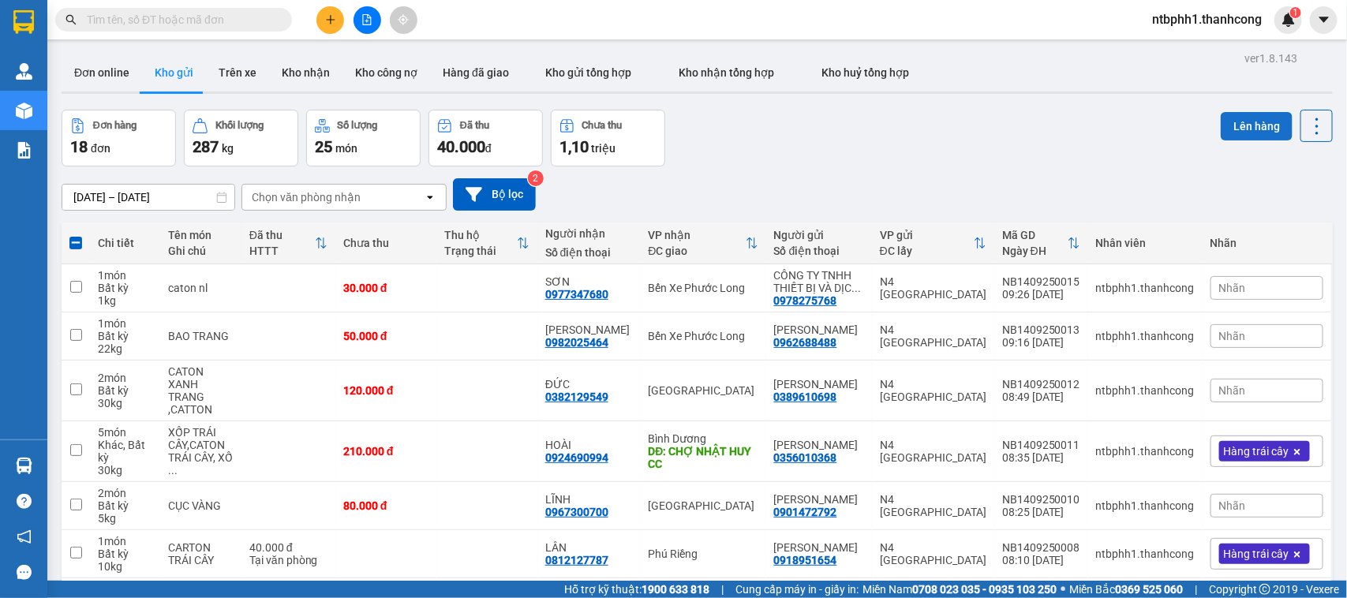
click at [1229, 121] on button "Lên hàng" at bounding box center [1257, 126] width 72 height 28
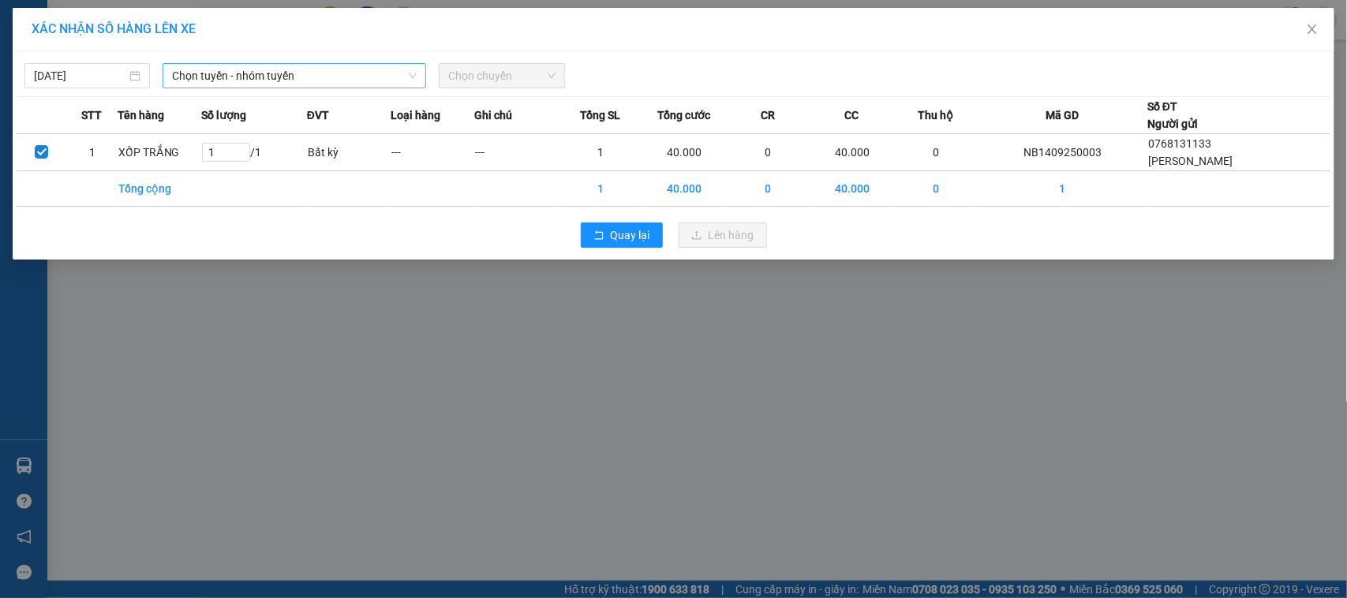
click at [313, 88] on input "search" at bounding box center [289, 76] width 234 height 24
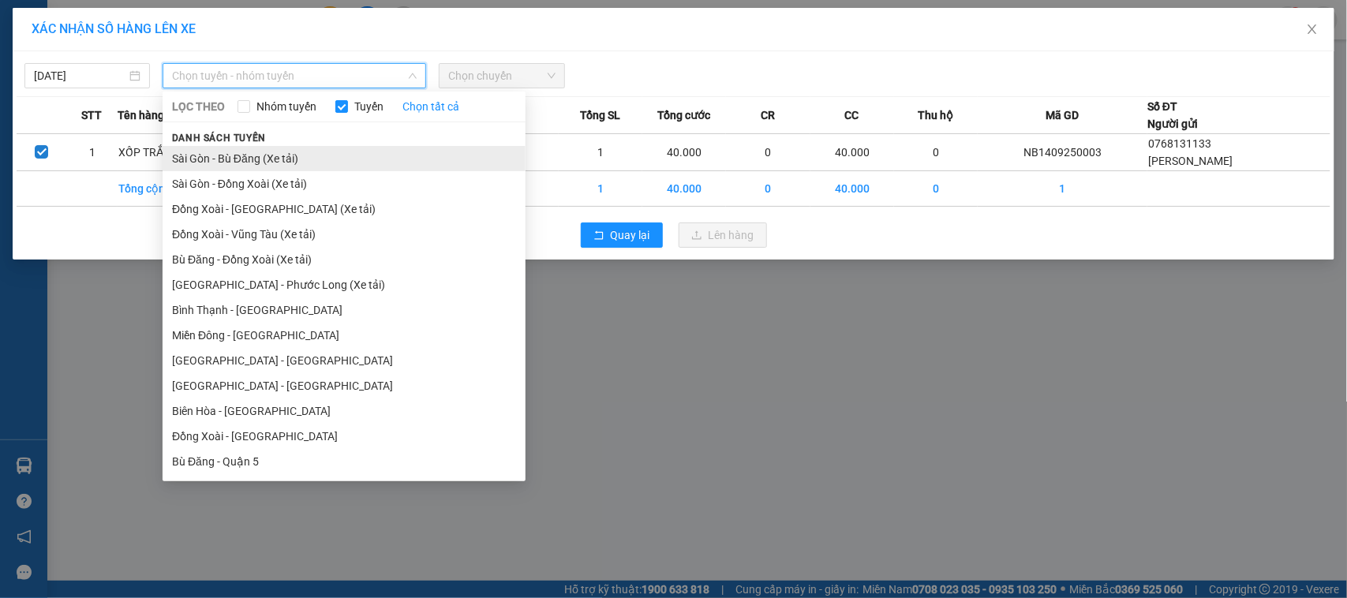
click at [288, 158] on li "Sài Gòn - Bù Đăng (Xe tải)" at bounding box center [344, 158] width 363 height 25
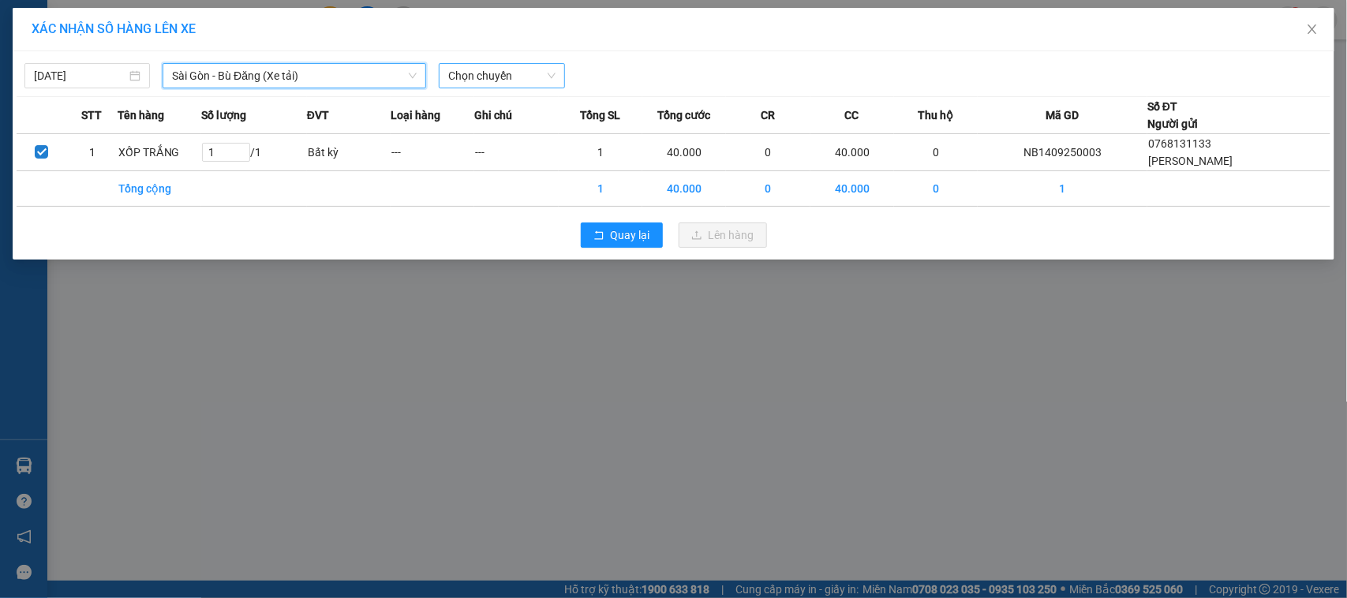
click at [451, 76] on span "Chọn chuyến" at bounding box center [501, 76] width 107 height 24
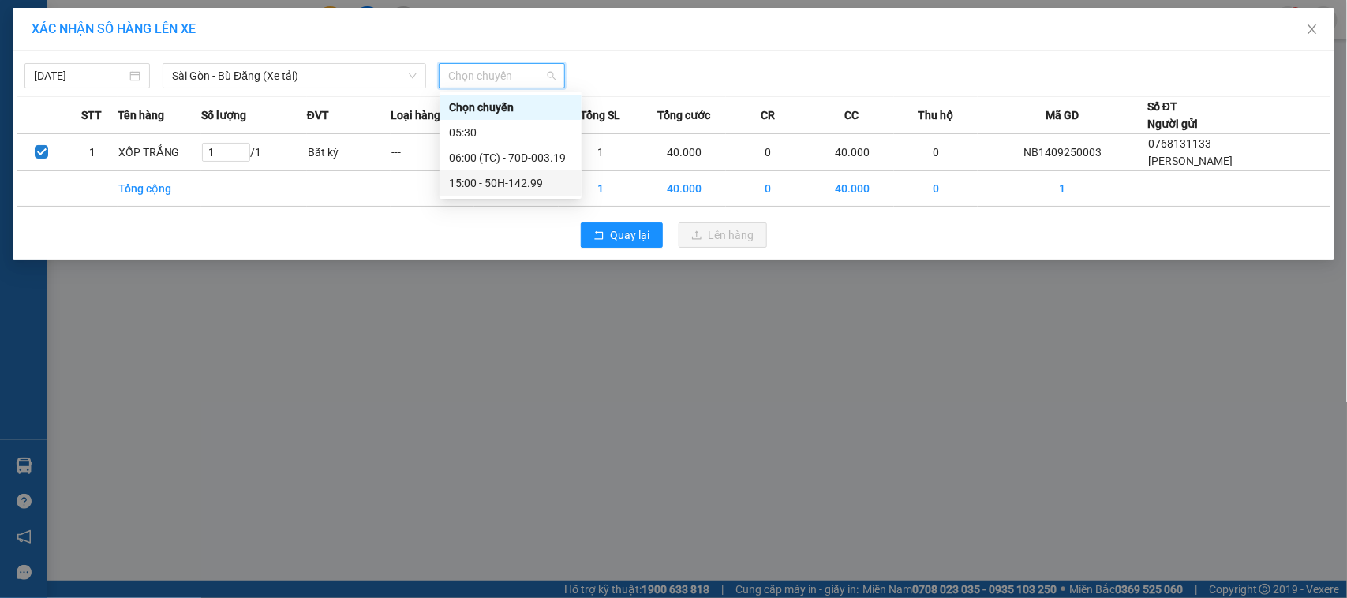
click at [531, 156] on div "06:00 (TC) - 70D-003.19" at bounding box center [510, 157] width 123 height 17
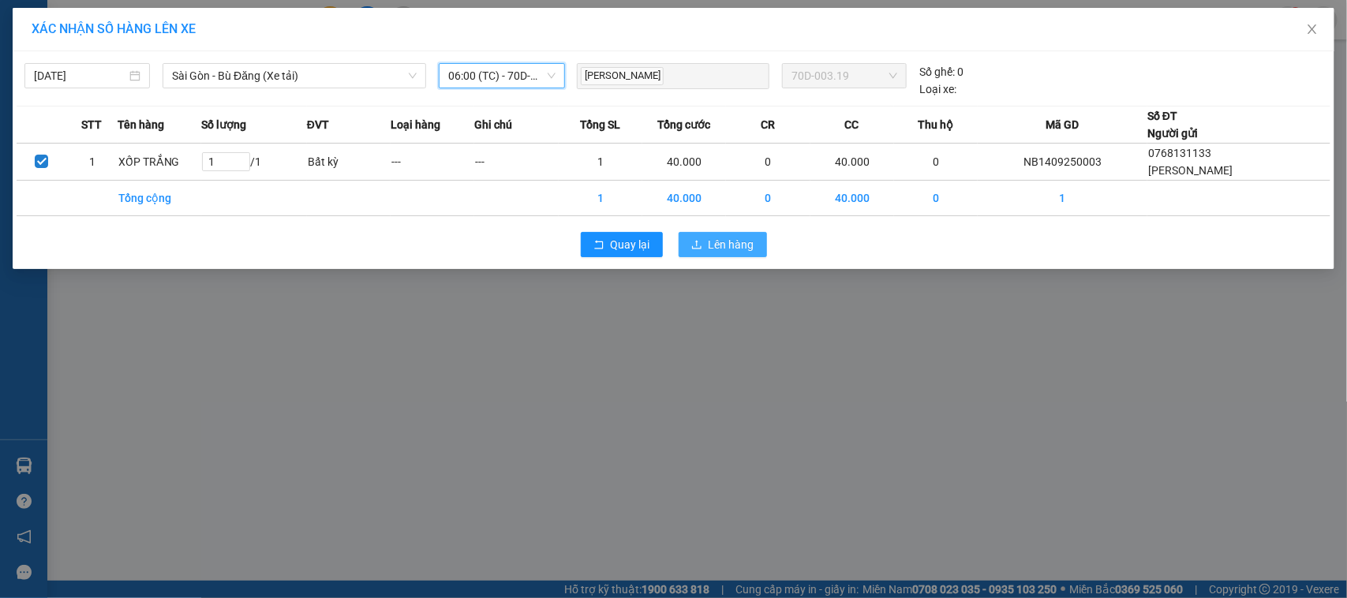
click at [720, 249] on span "Lên hàng" at bounding box center [732, 244] width 46 height 17
